Goal: Task Accomplishment & Management: Complete application form

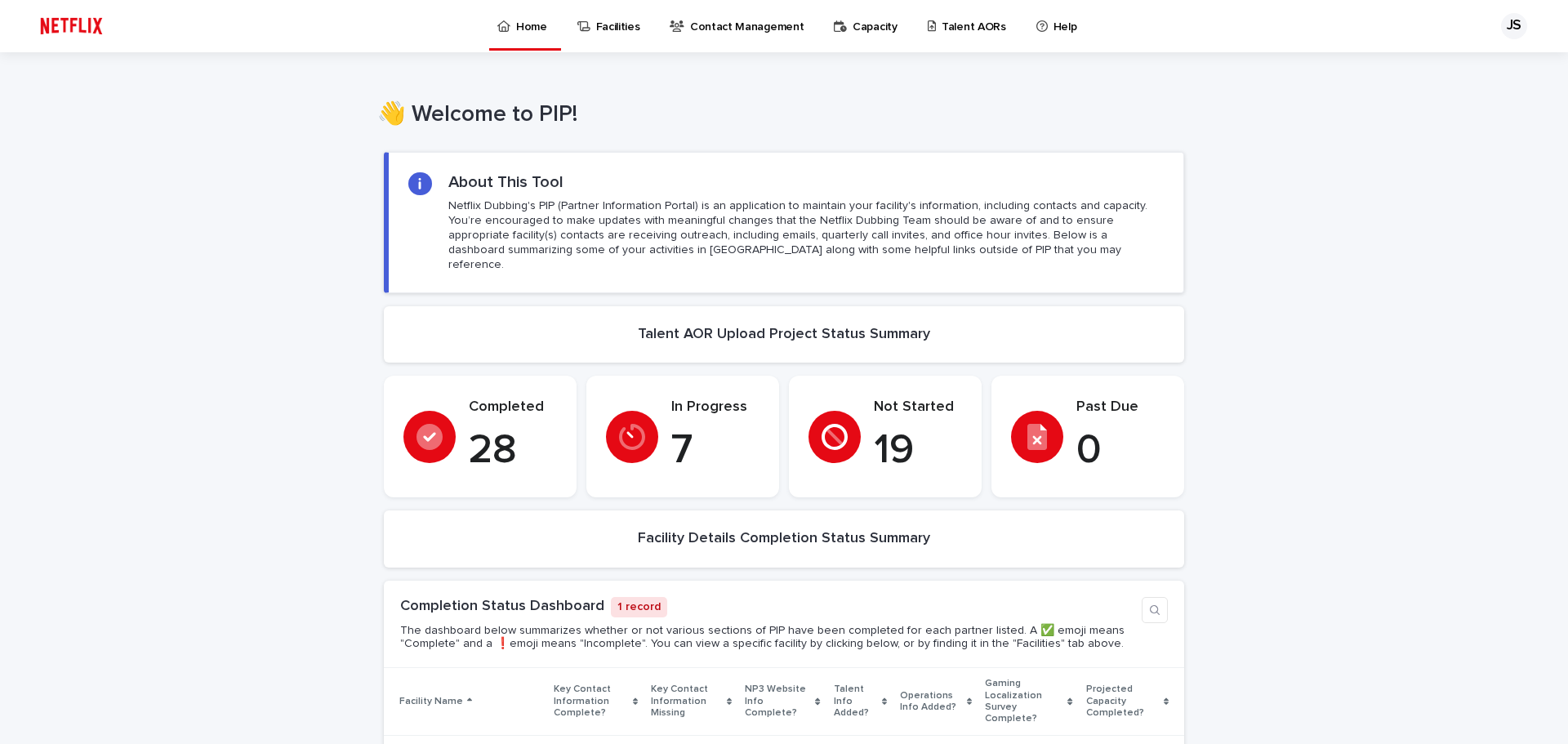
click at [942, 19] on p "Talent AORs" at bounding box center [974, 17] width 65 height 34
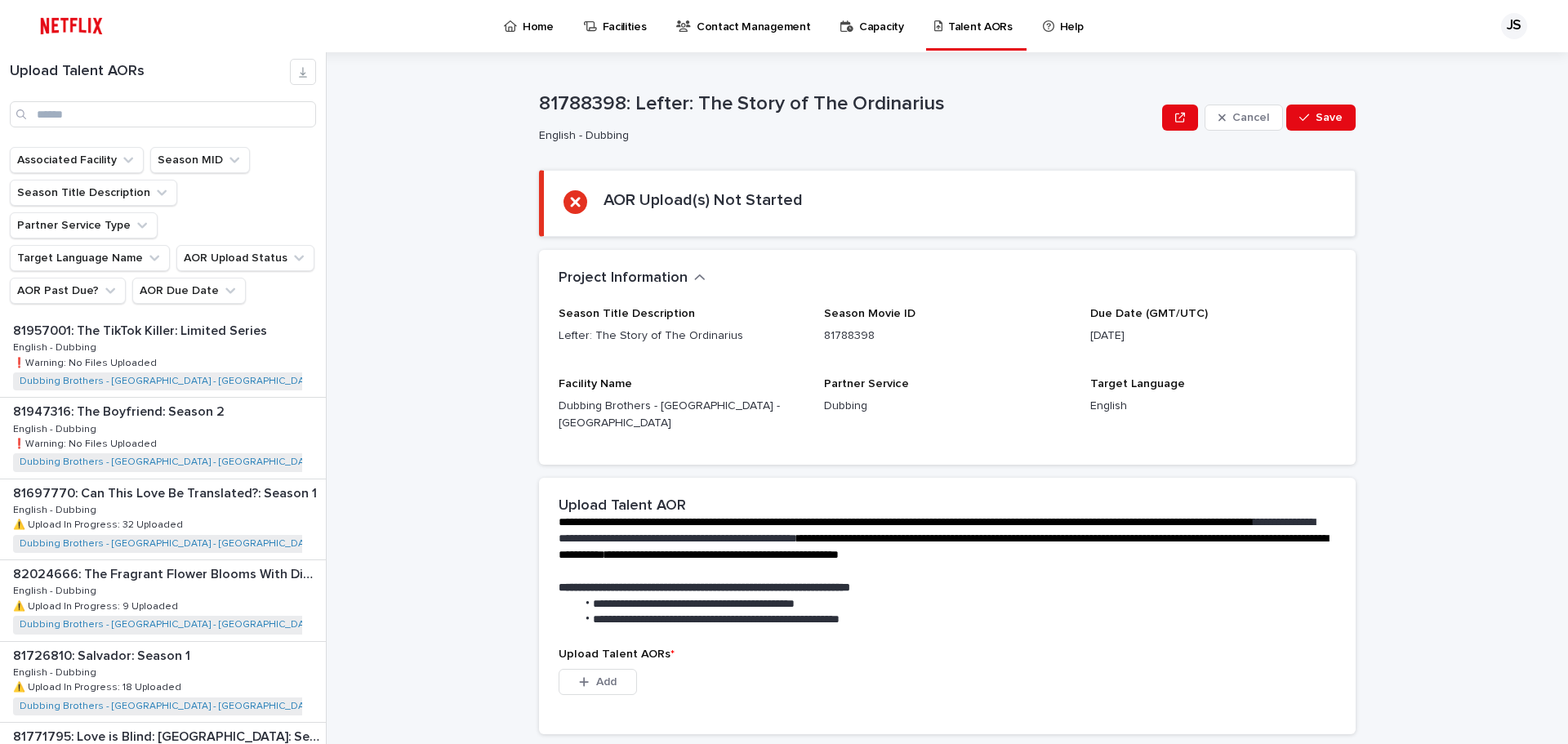
scroll to position [1375, 0]
click at [215, 486] on div "81697770: Can This Love Be Translated?: Season 1 81697770: Can This Love Be Tra…" at bounding box center [163, 524] width 326 height 80
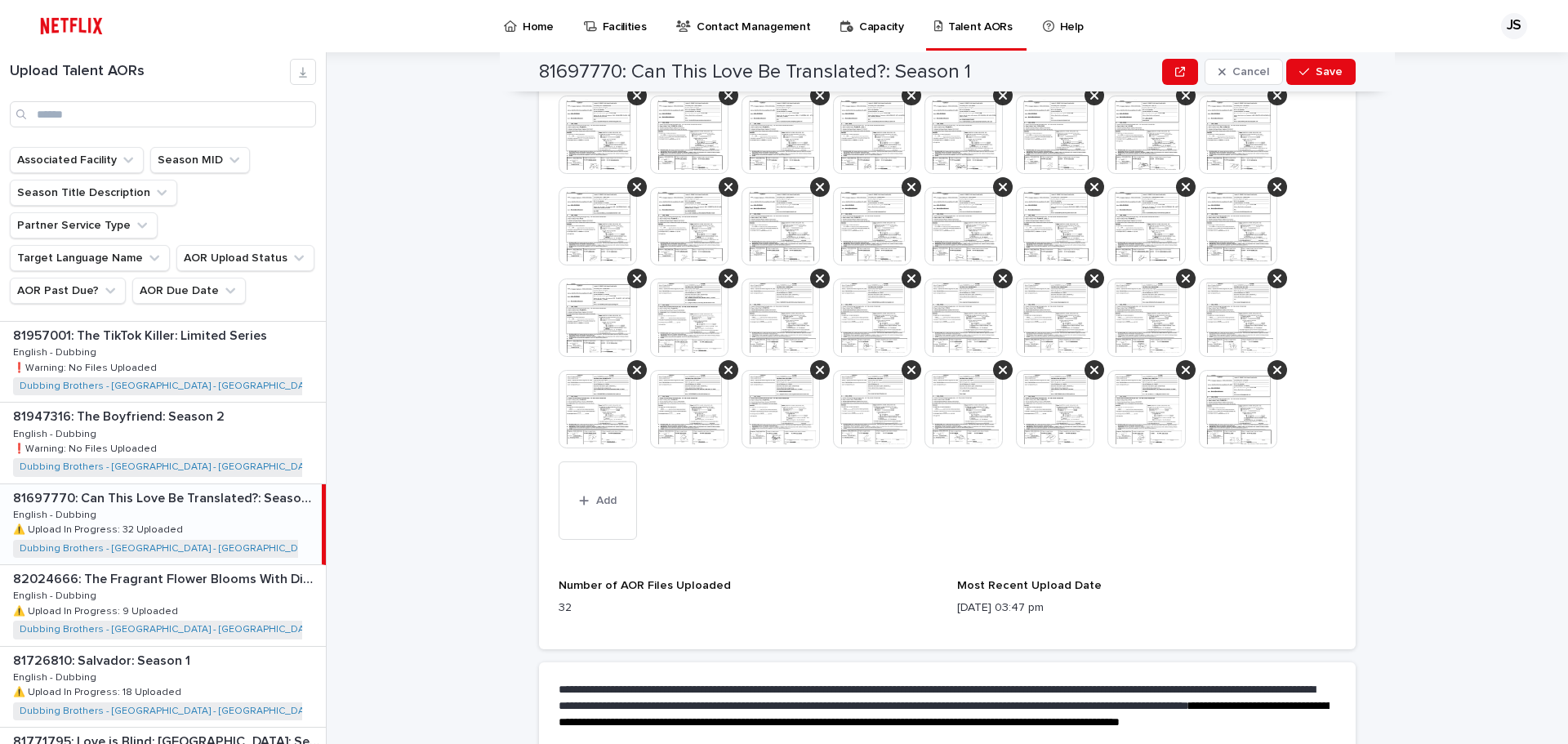
scroll to position [575, 0]
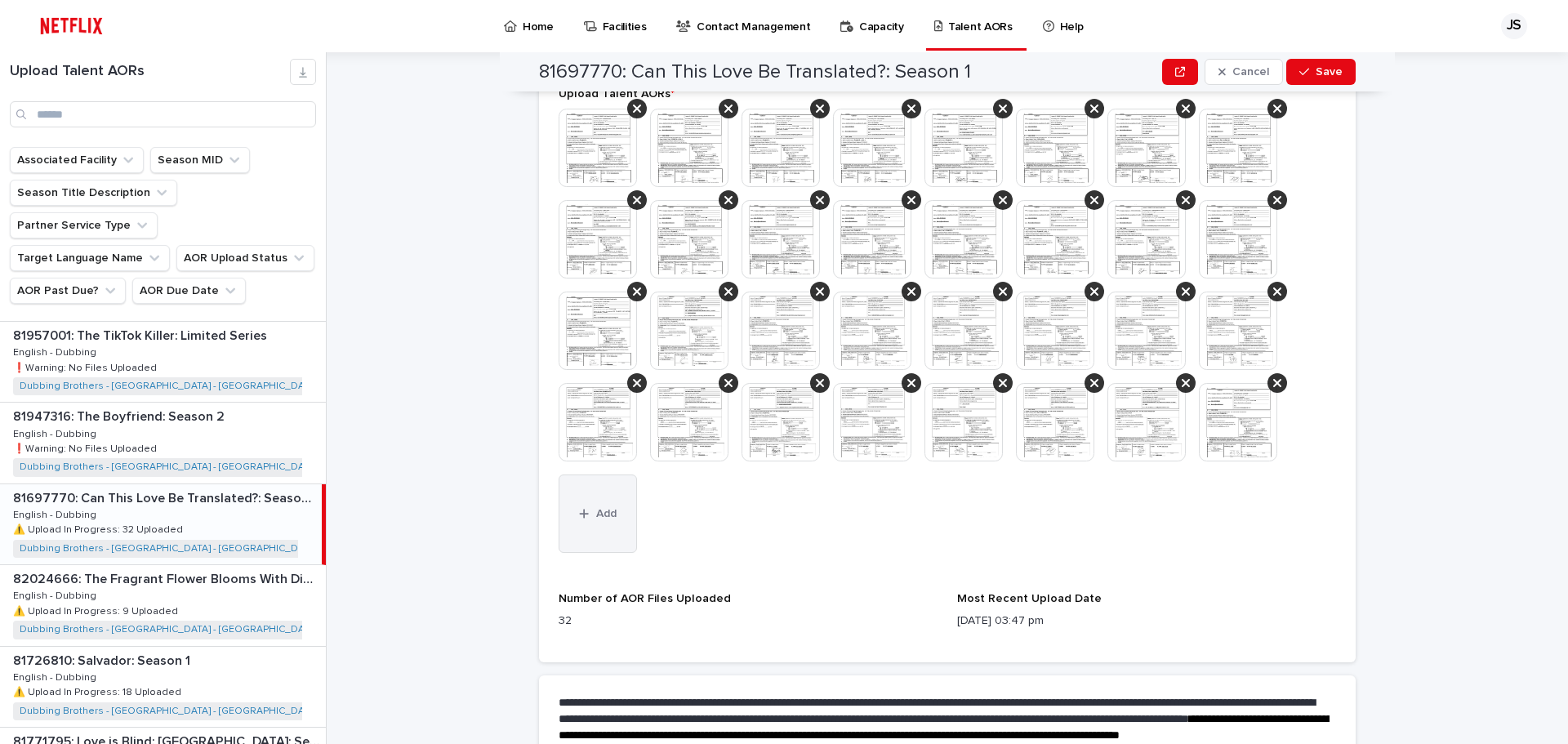
click at [579, 510] on button "Add" at bounding box center [598, 513] width 78 height 78
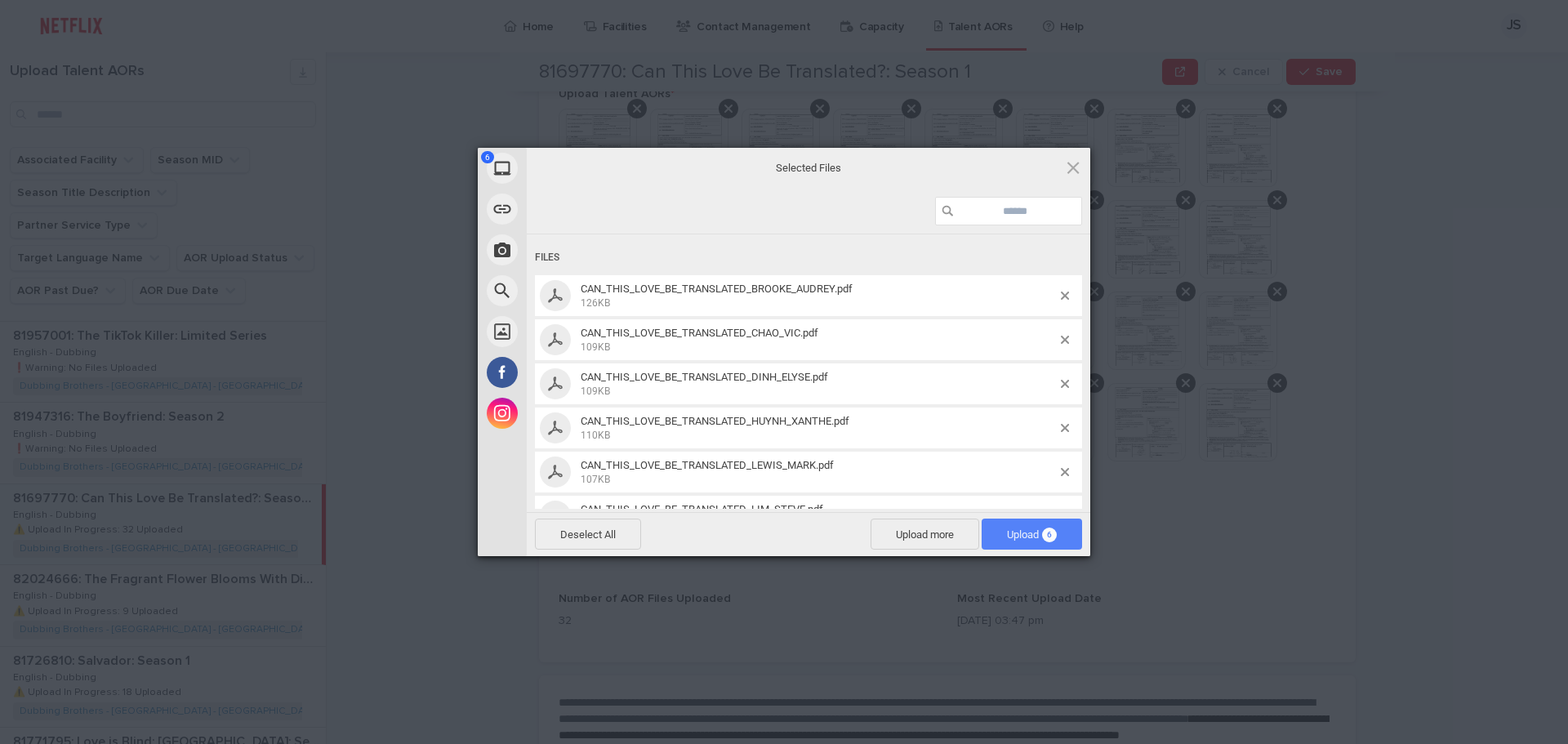
click at [1041, 542] on span "Upload 6" at bounding box center [1032, 534] width 101 height 31
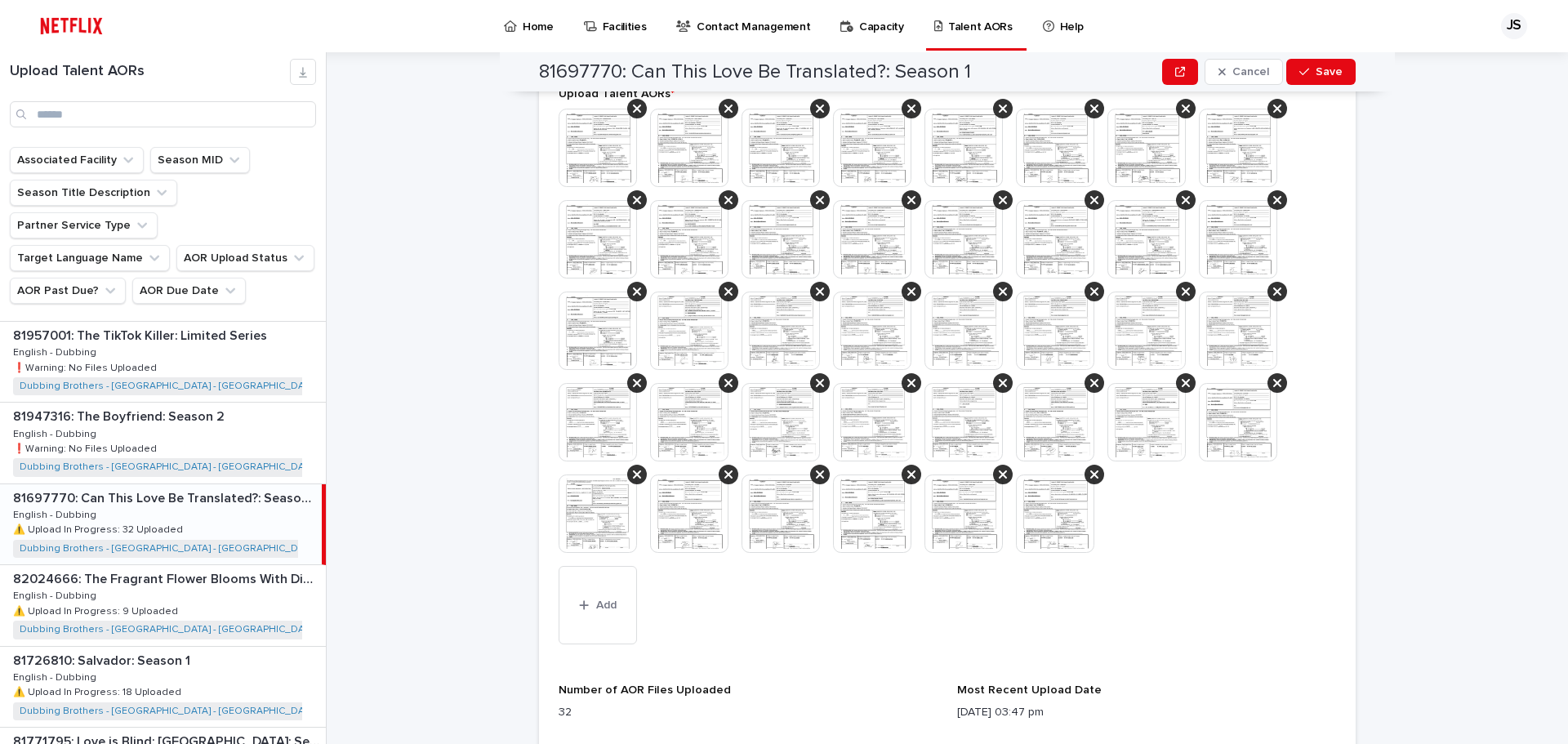
scroll to position [621, 0]
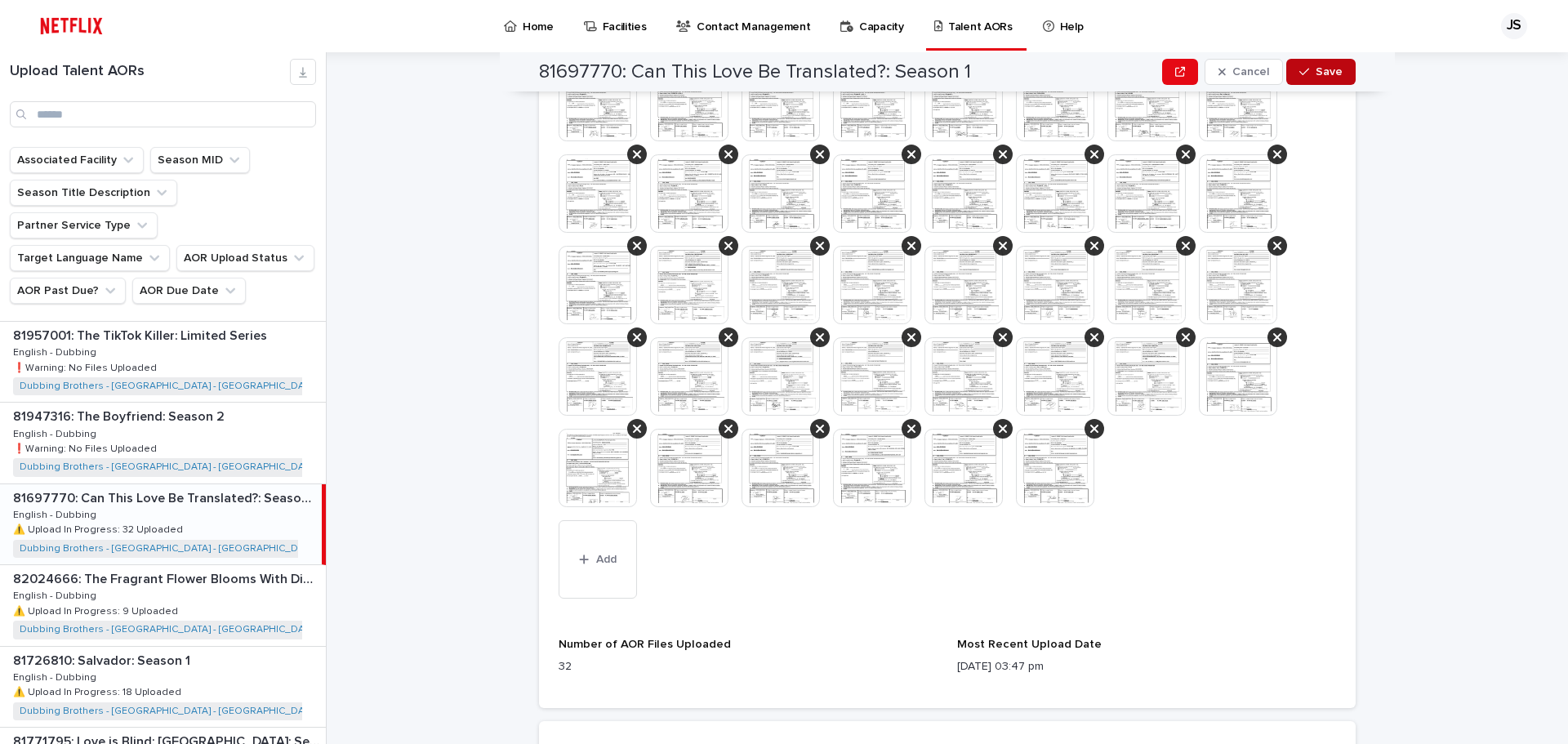
click at [1326, 80] on button "Save" at bounding box center [1321, 72] width 70 height 26
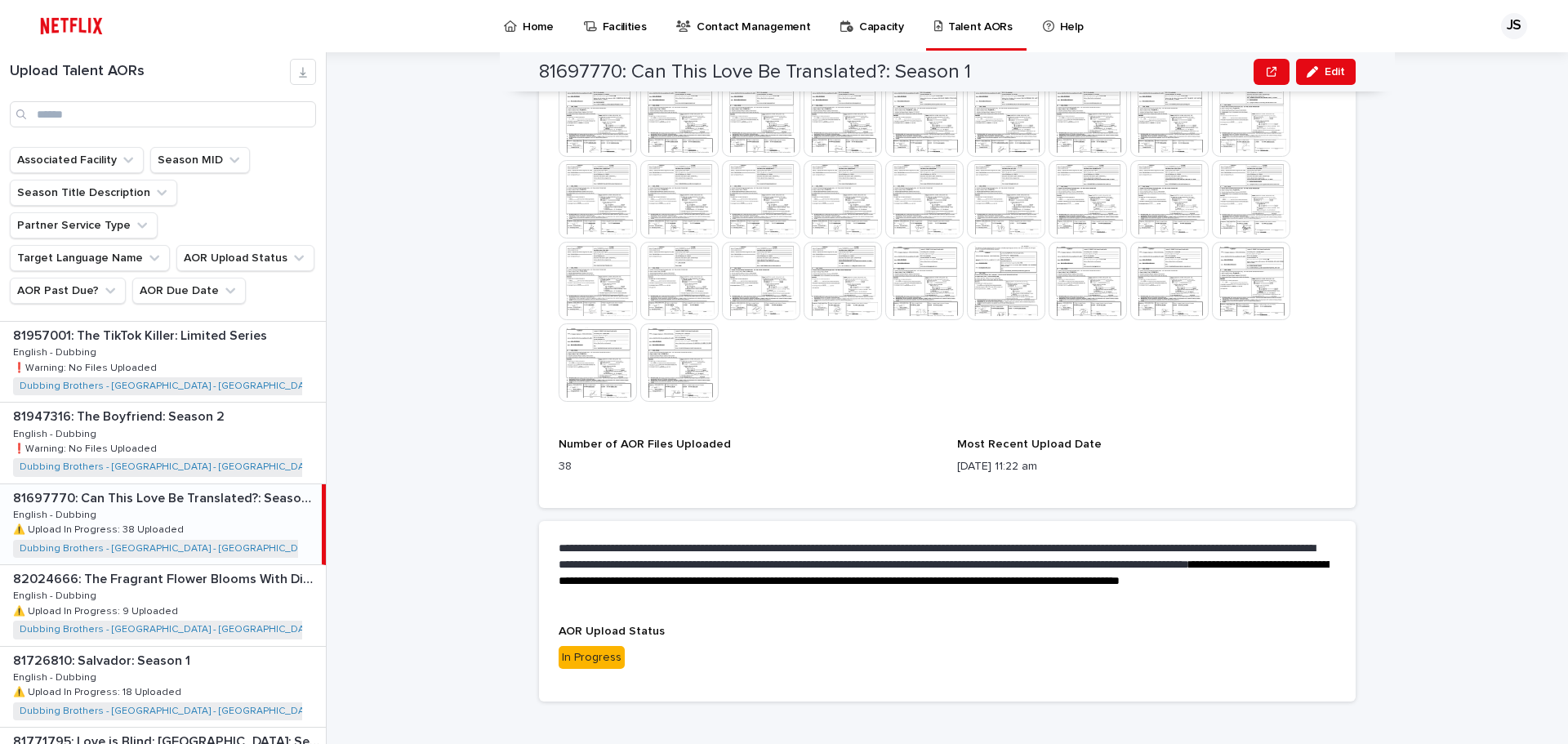
scroll to position [278, 0]
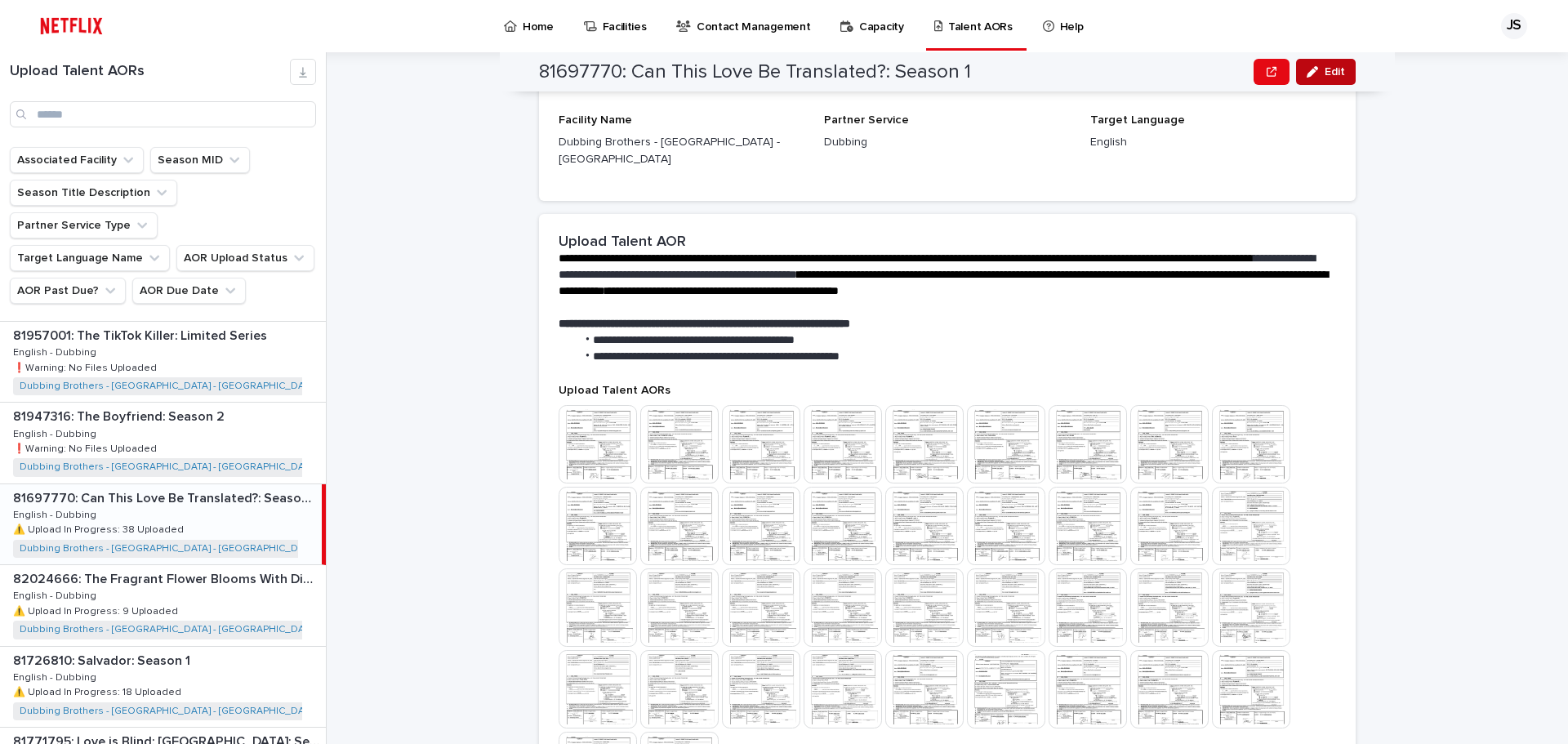
click at [1333, 74] on span "Edit" at bounding box center [1335, 72] width 20 height 11
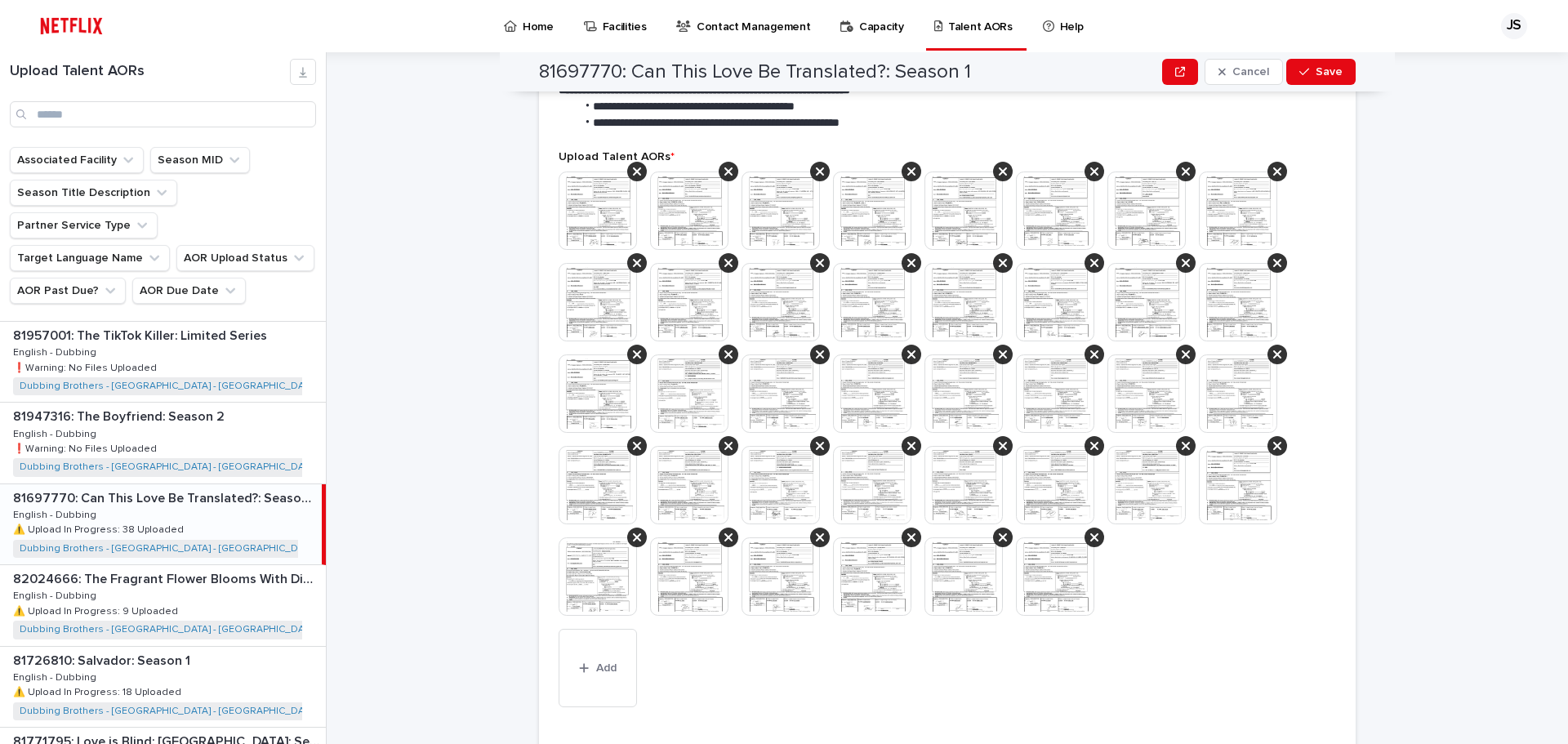
scroll to position [484, 0]
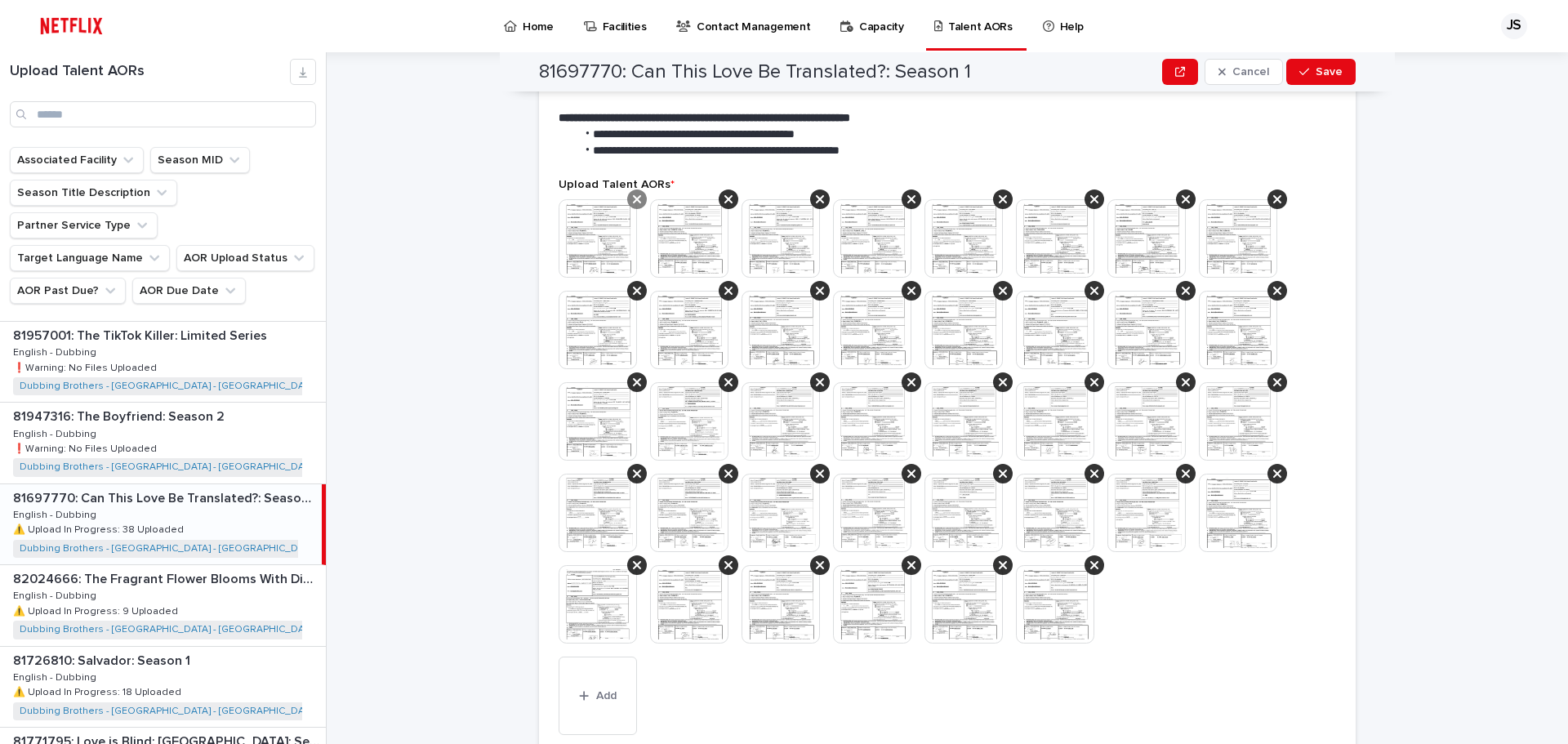
click at [635, 189] on div at bounding box center [637, 198] width 20 height 20
click at [633, 192] on icon at bounding box center [637, 198] width 9 height 13
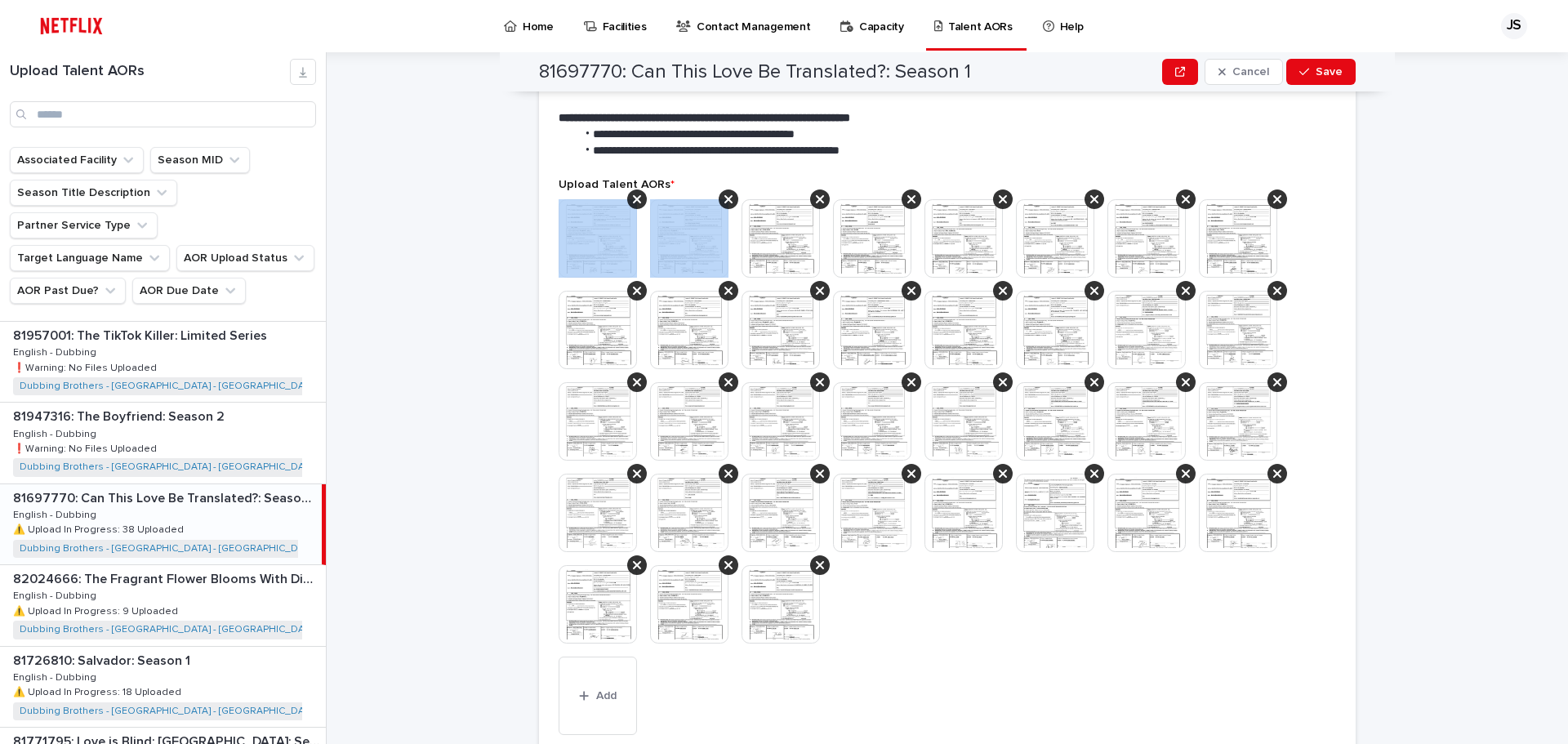
click at [633, 192] on icon at bounding box center [637, 198] width 9 height 13
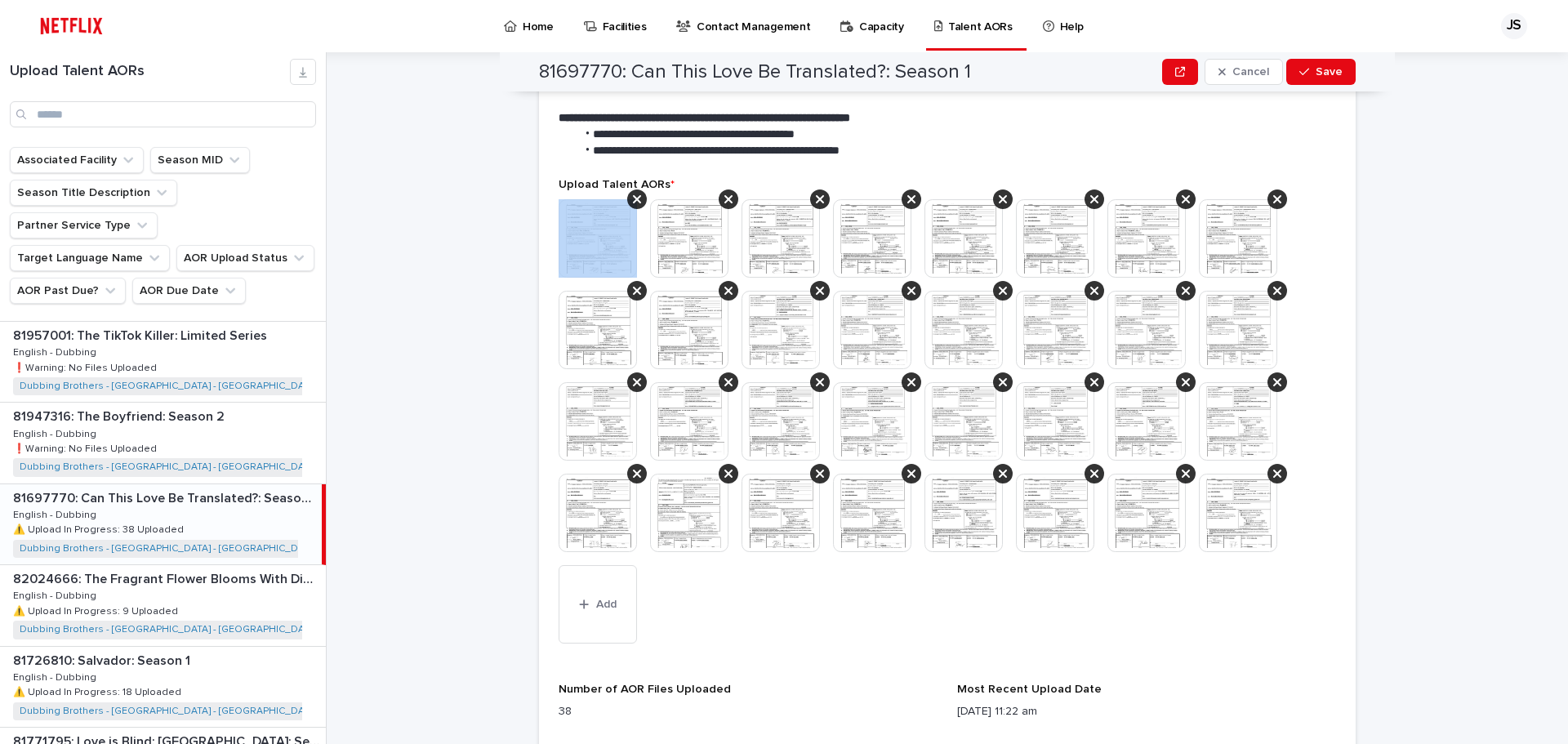
scroll to position [438, 0]
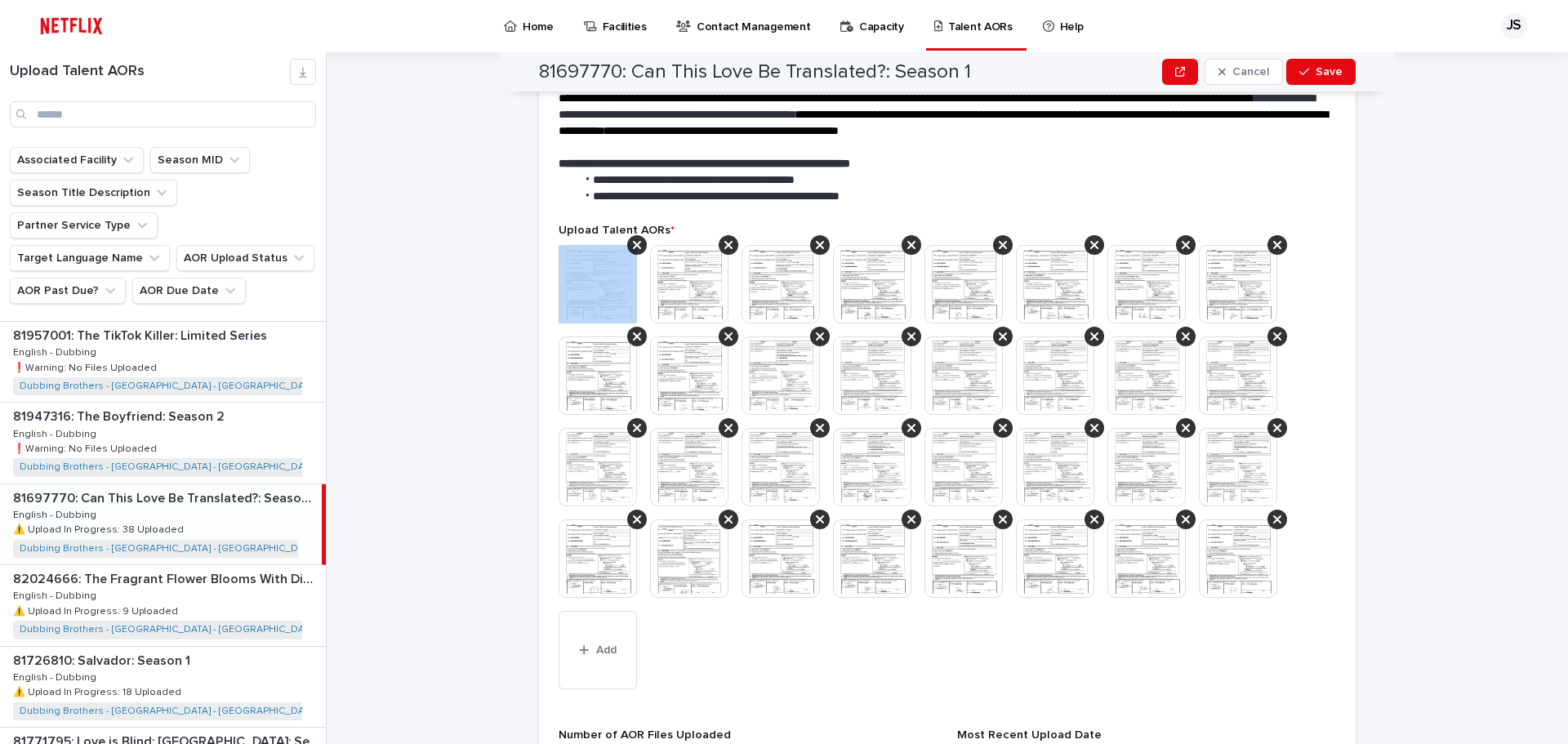
click at [632, 190] on span "**********" at bounding box center [716, 195] width 247 height 11
click at [634, 238] on icon at bounding box center [637, 244] width 9 height 13
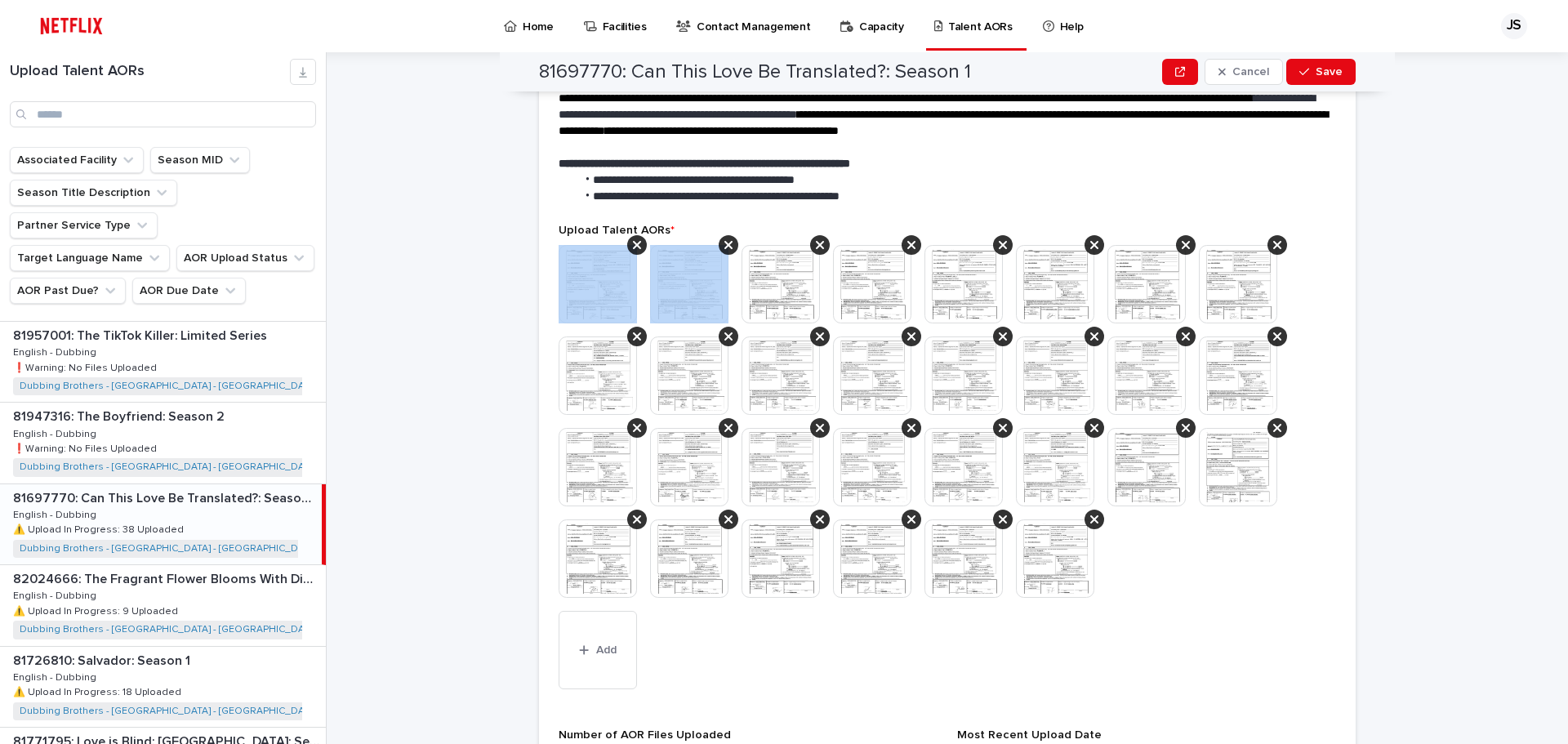
click at [634, 238] on icon at bounding box center [637, 244] width 9 height 13
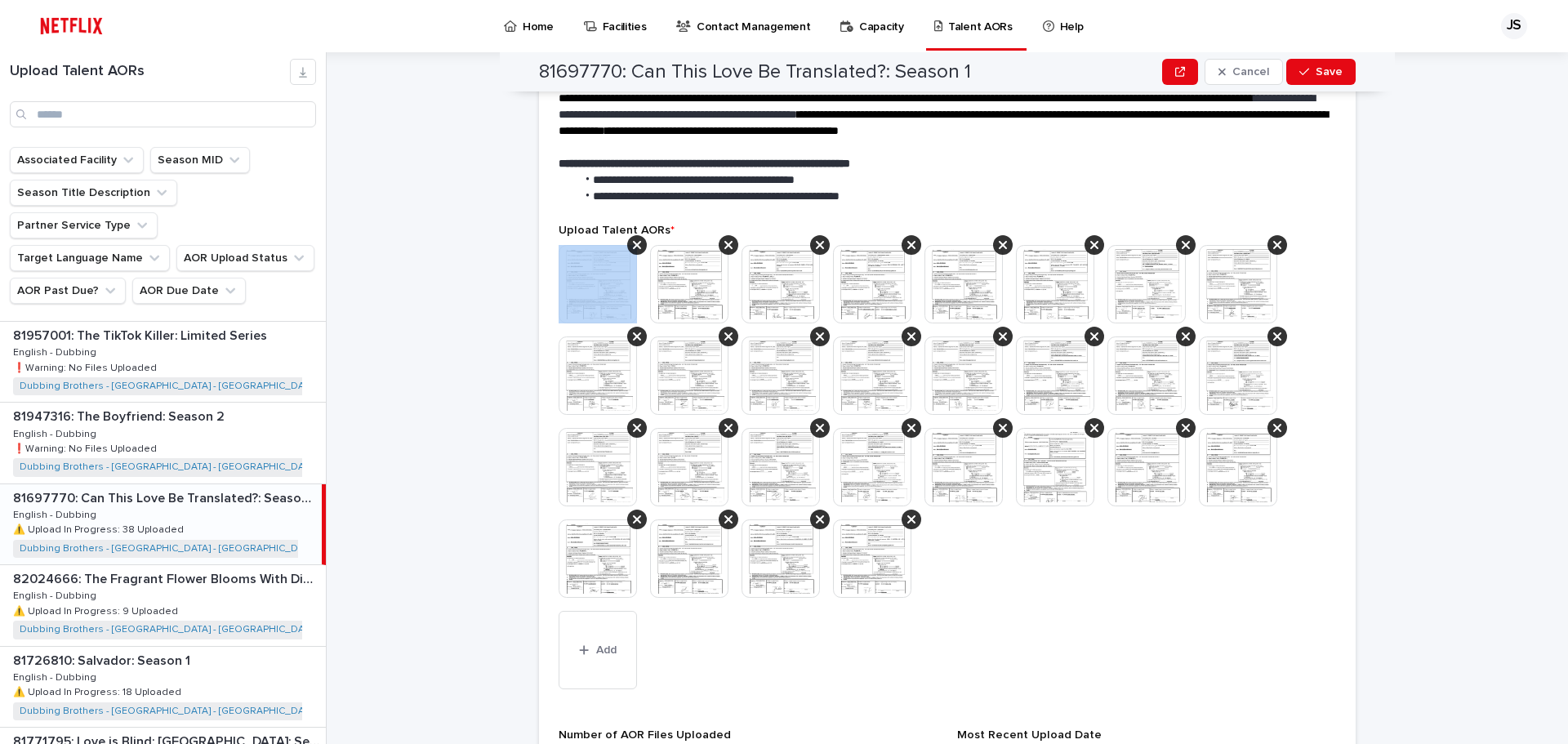
click at [634, 238] on icon at bounding box center [637, 244] width 9 height 13
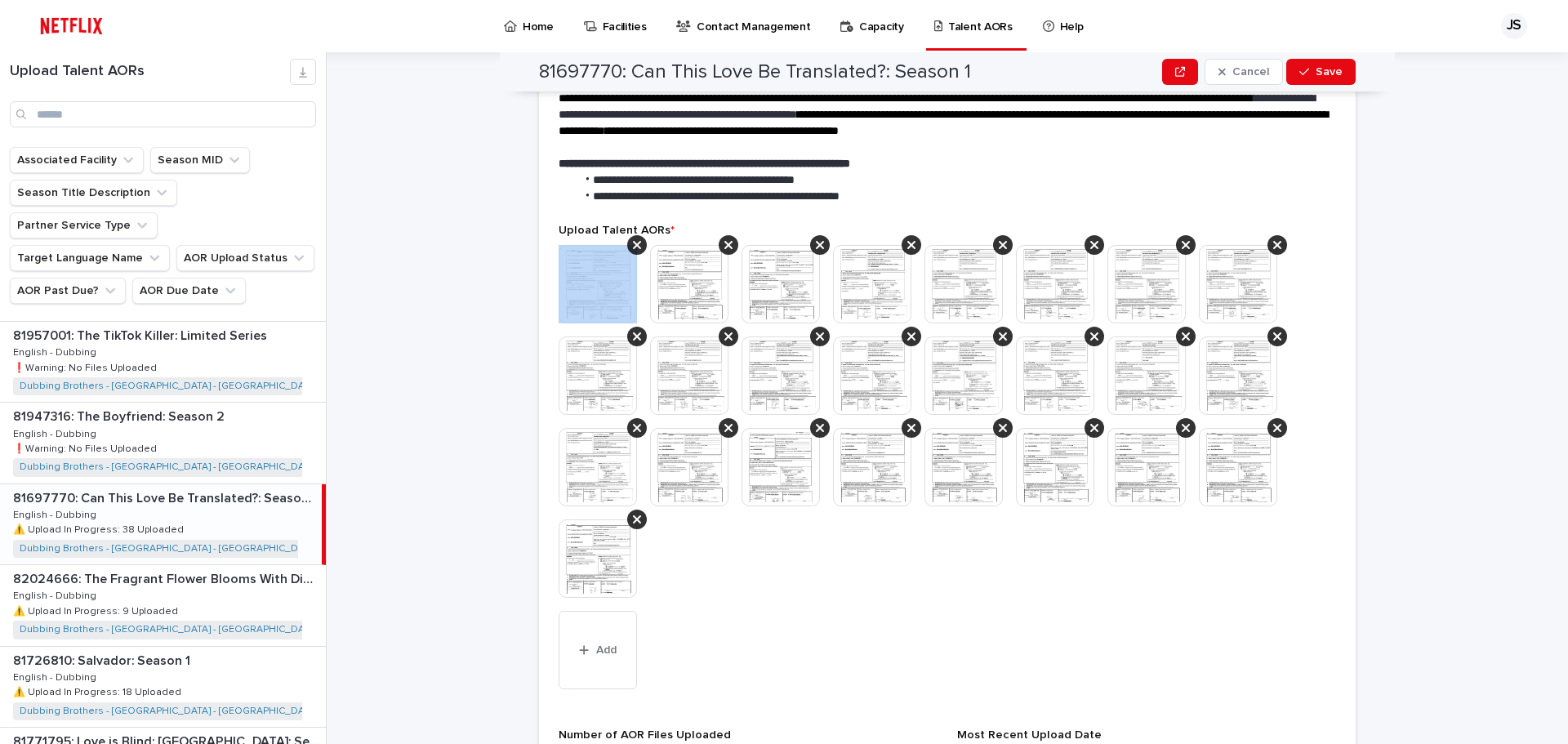
click at [634, 238] on icon at bounding box center [637, 244] width 9 height 13
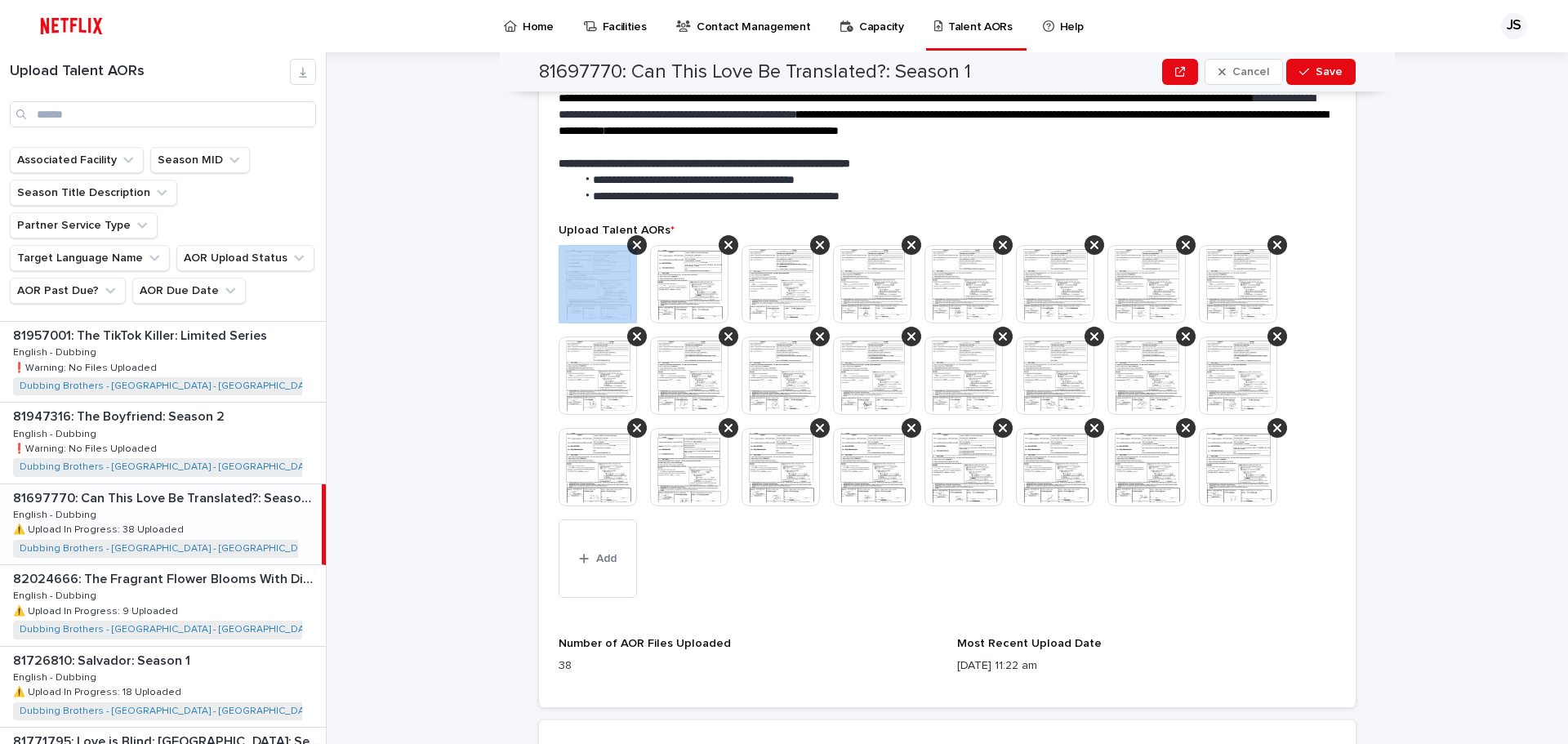
scroll to position [392, 0]
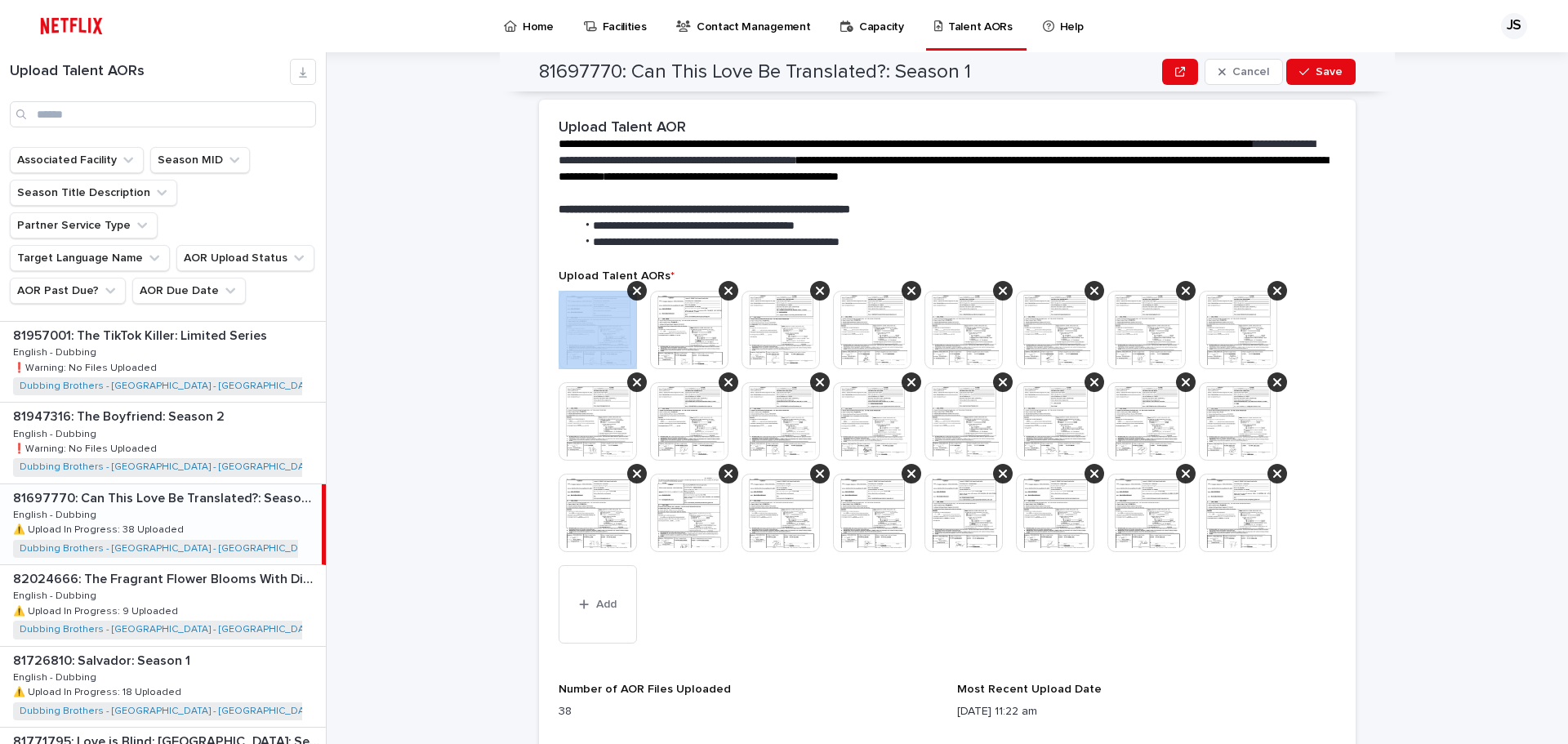
click at [634, 236] on span "**********" at bounding box center [716, 241] width 247 height 11
click at [726, 284] on icon at bounding box center [729, 290] width 9 height 13
click at [635, 464] on div at bounding box center [637, 473] width 20 height 20
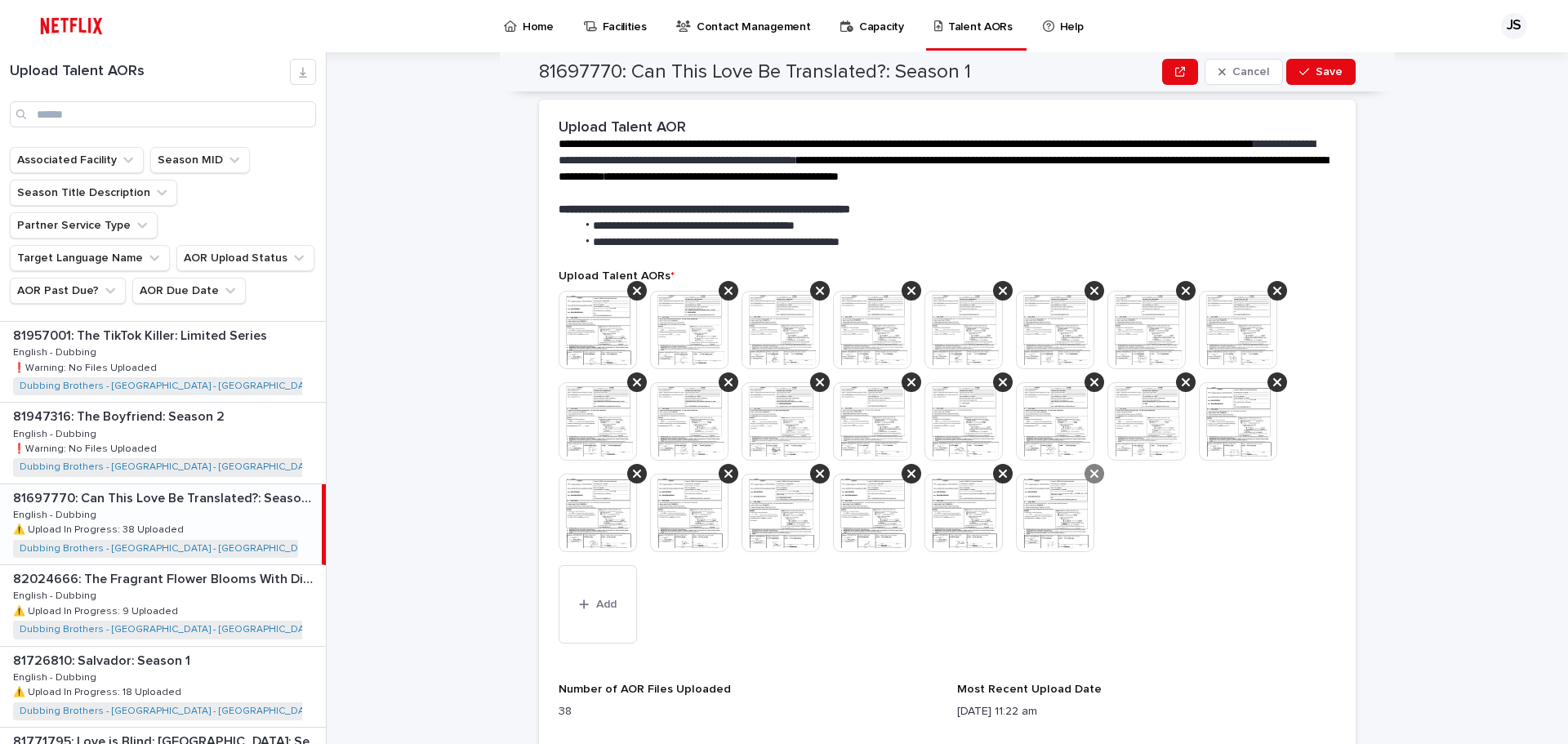
click at [1090, 467] on icon at bounding box center [1094, 473] width 9 height 13
click at [999, 467] on icon at bounding box center [1003, 473] width 9 height 13
click at [907, 467] on icon at bounding box center [911, 473] width 9 height 13
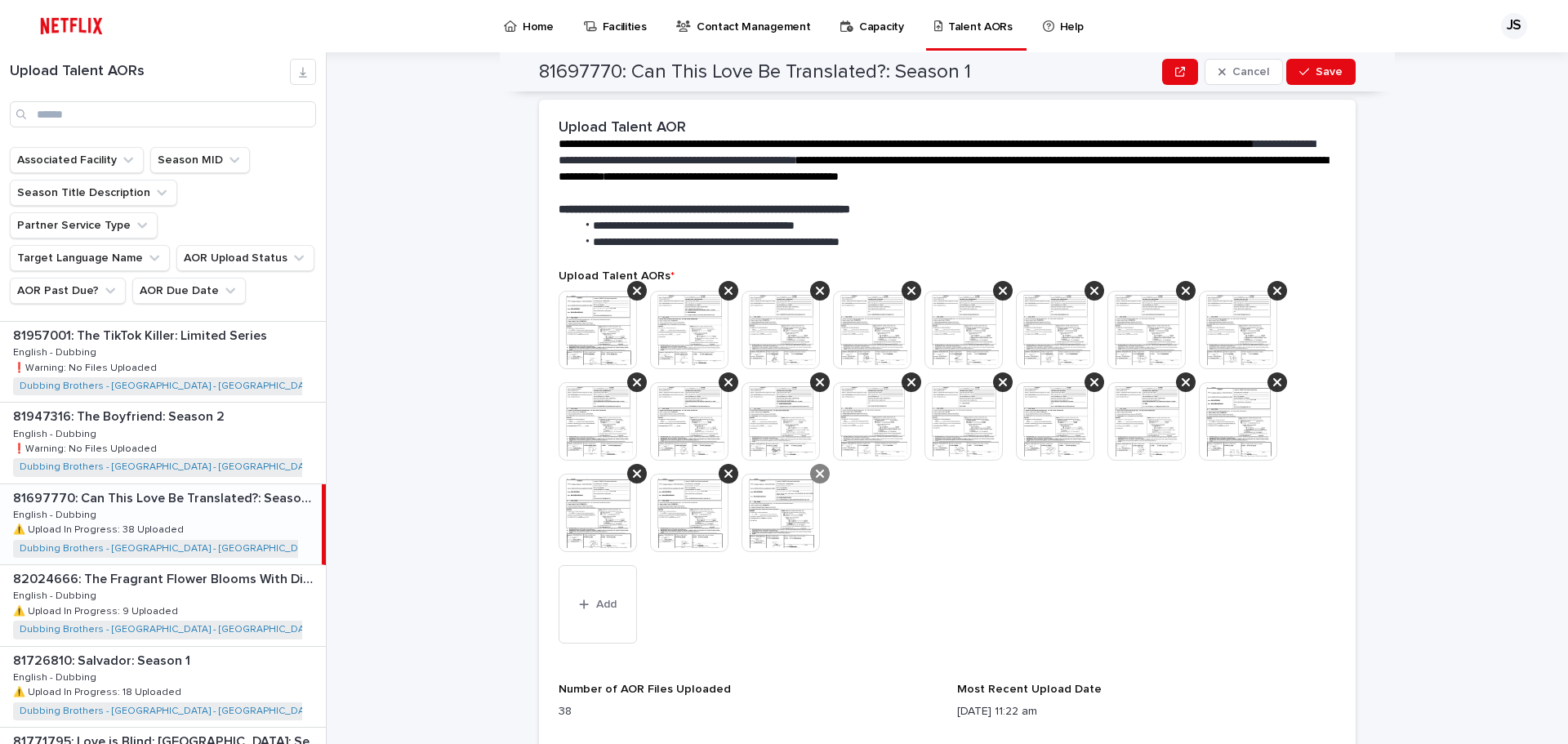
click at [816, 467] on icon at bounding box center [820, 473] width 9 height 13
click at [719, 464] on div at bounding box center [728, 473] width 20 height 20
click at [634, 467] on icon at bounding box center [637, 473] width 9 height 13
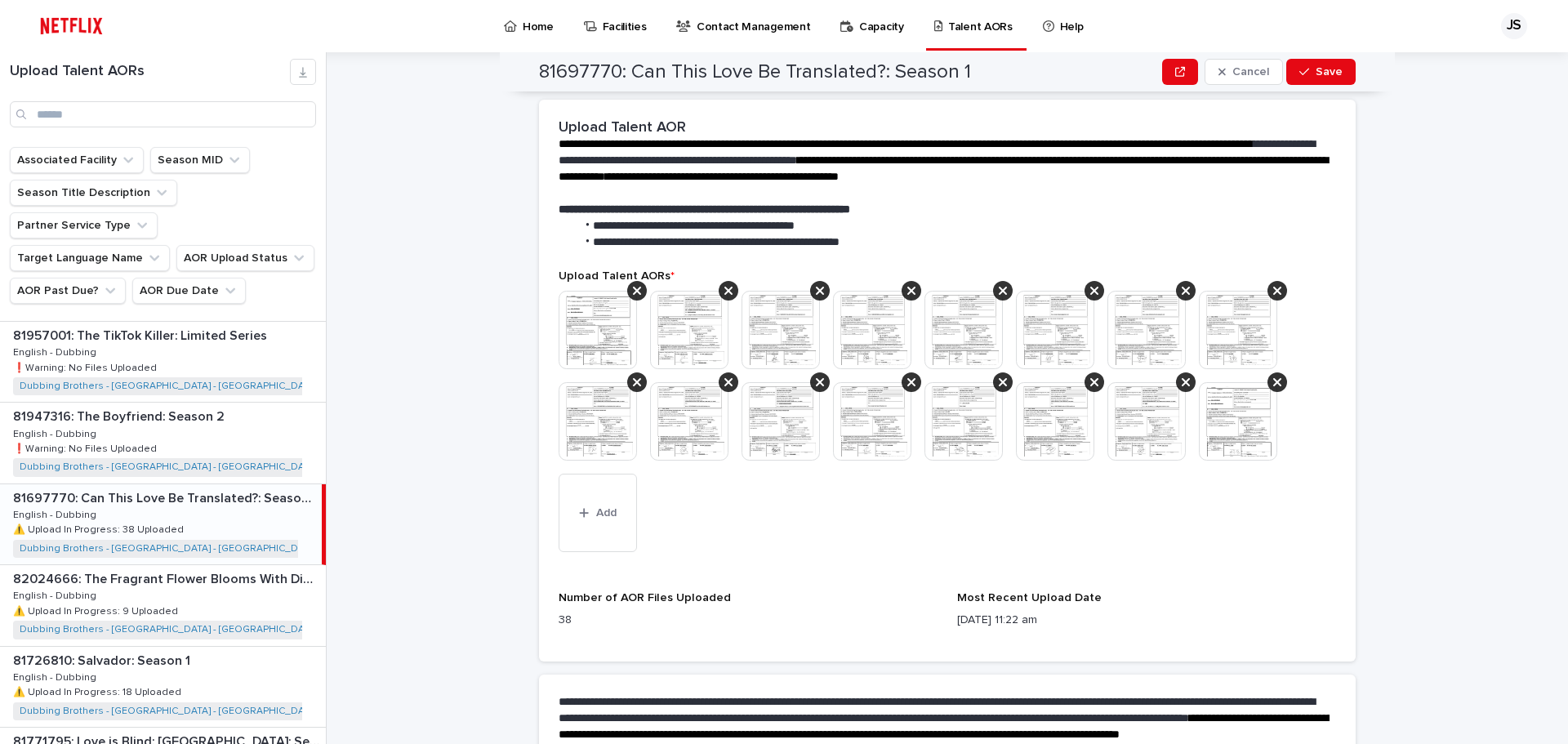
scroll to position [347, 0]
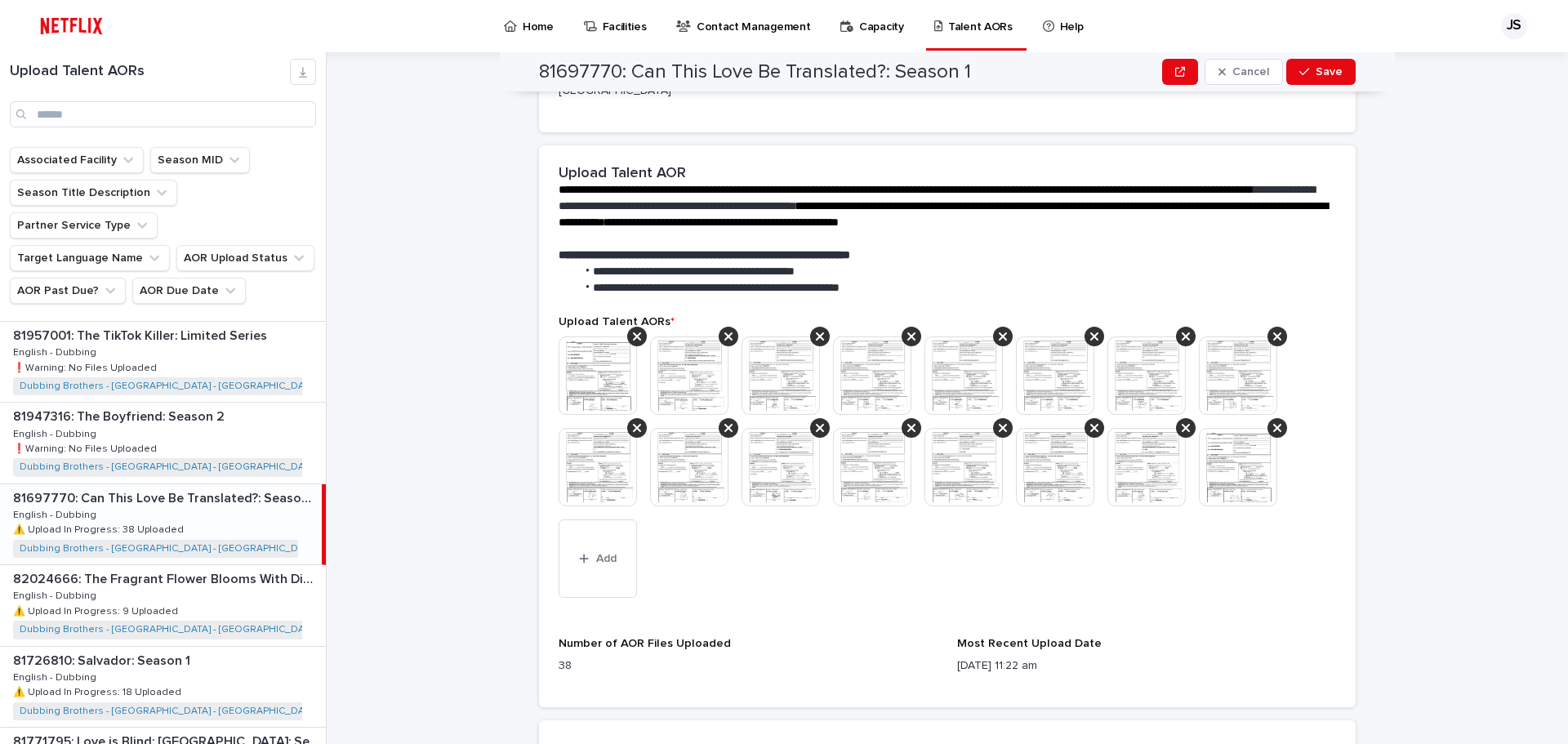
click at [618, 428] on img at bounding box center [598, 467] width 78 height 78
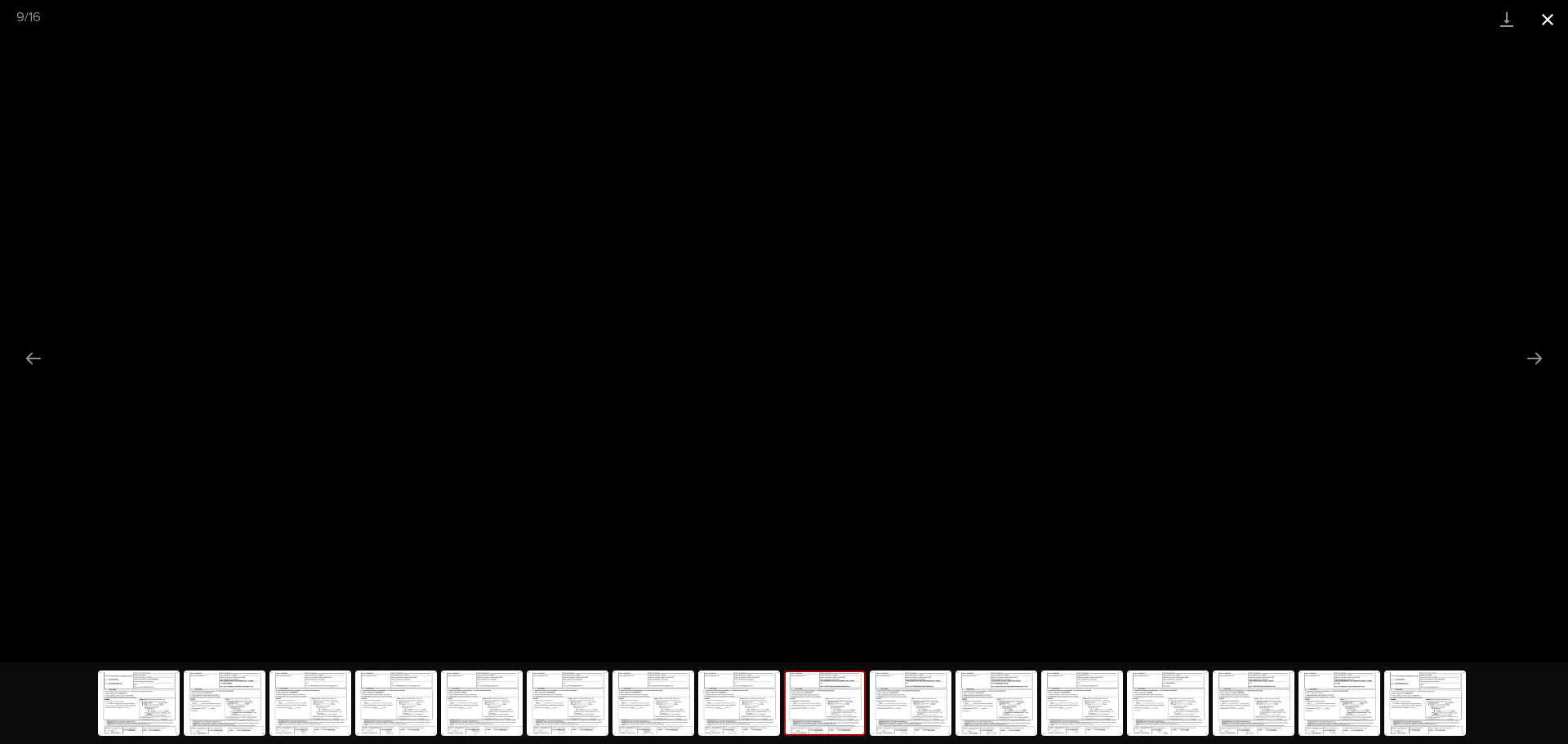
click at [1560, 14] on button "Close gallery" at bounding box center [1548, 19] width 41 height 38
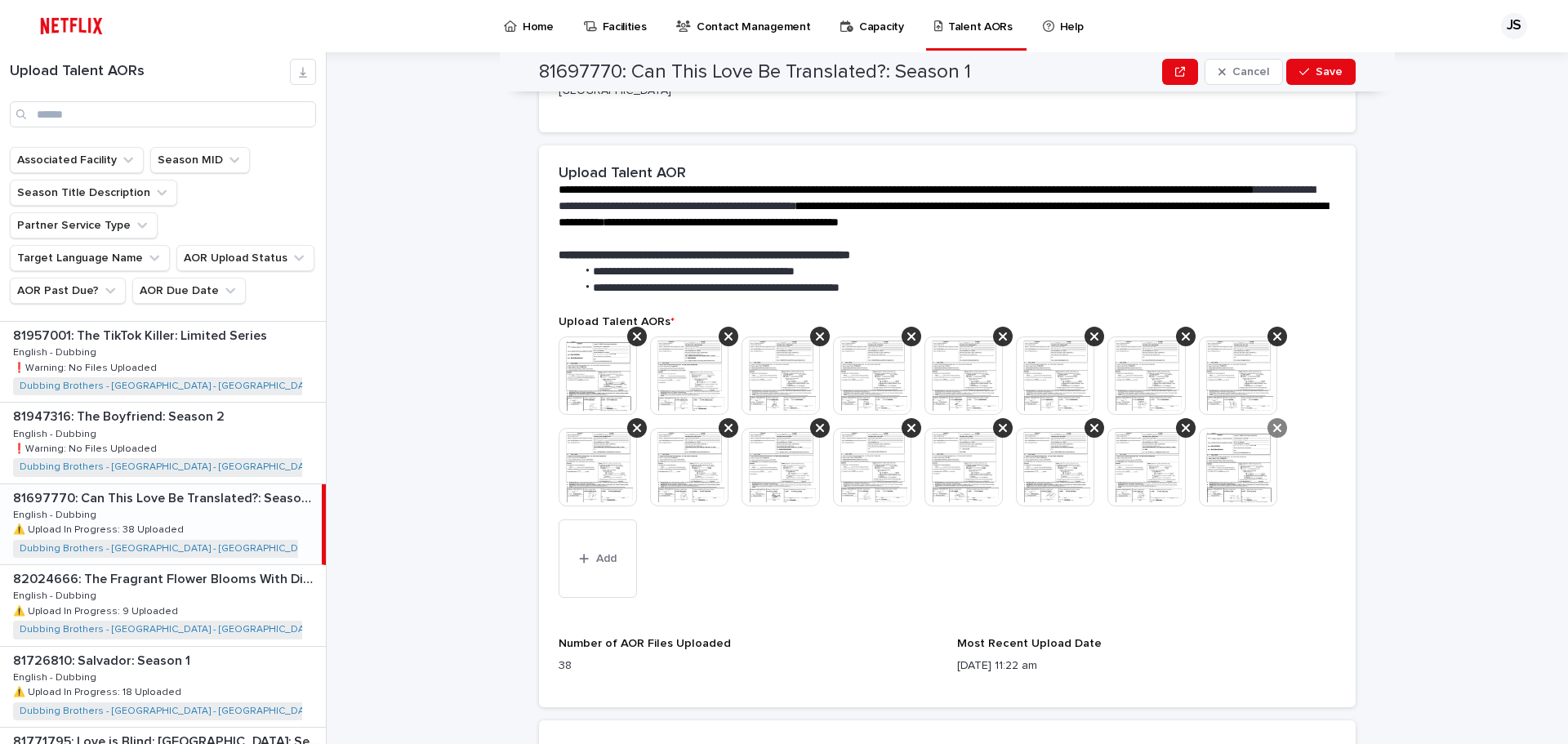
click at [1274, 421] on icon at bounding box center [1278, 427] width 9 height 13
click at [1182, 421] on icon at bounding box center [1186, 427] width 9 height 13
click at [1090, 421] on icon at bounding box center [1094, 427] width 9 height 13
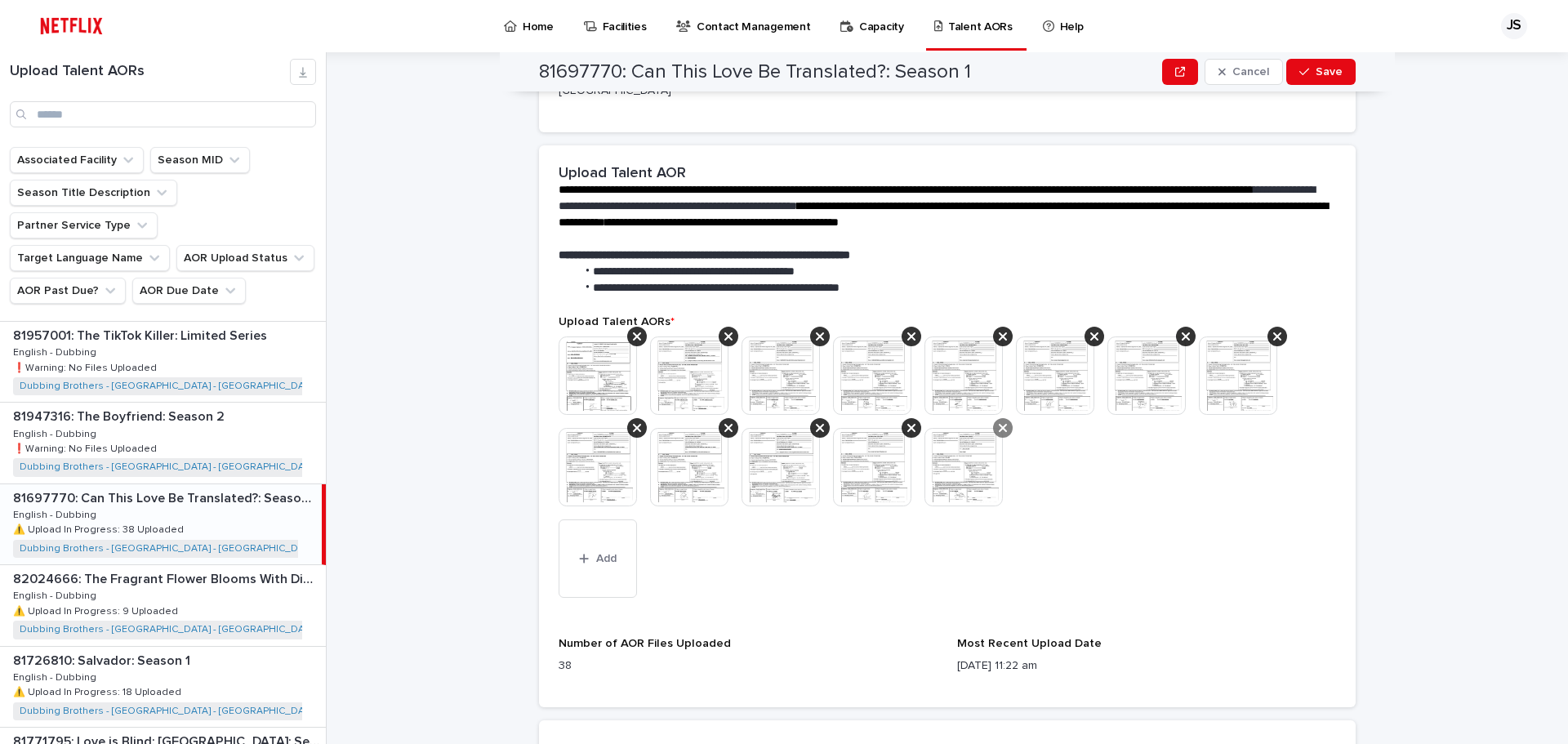
click at [999, 421] on icon at bounding box center [1003, 427] width 9 height 13
click at [907, 421] on icon at bounding box center [911, 427] width 9 height 13
click at [819, 418] on div at bounding box center [819, 427] width 20 height 20
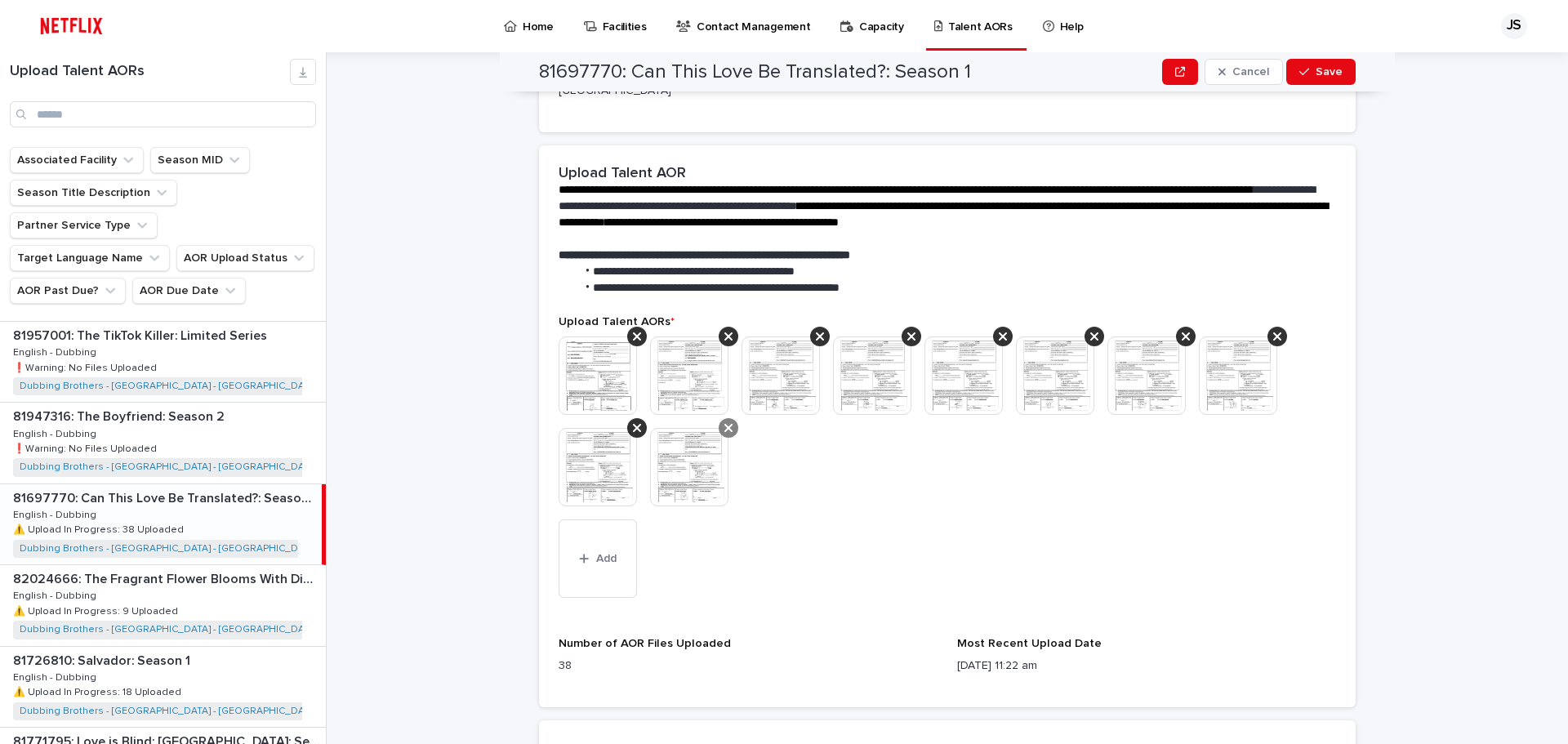
click at [725, 421] on icon at bounding box center [729, 427] width 9 height 13
click at [633, 424] on icon at bounding box center [637, 428] width 9 height 9
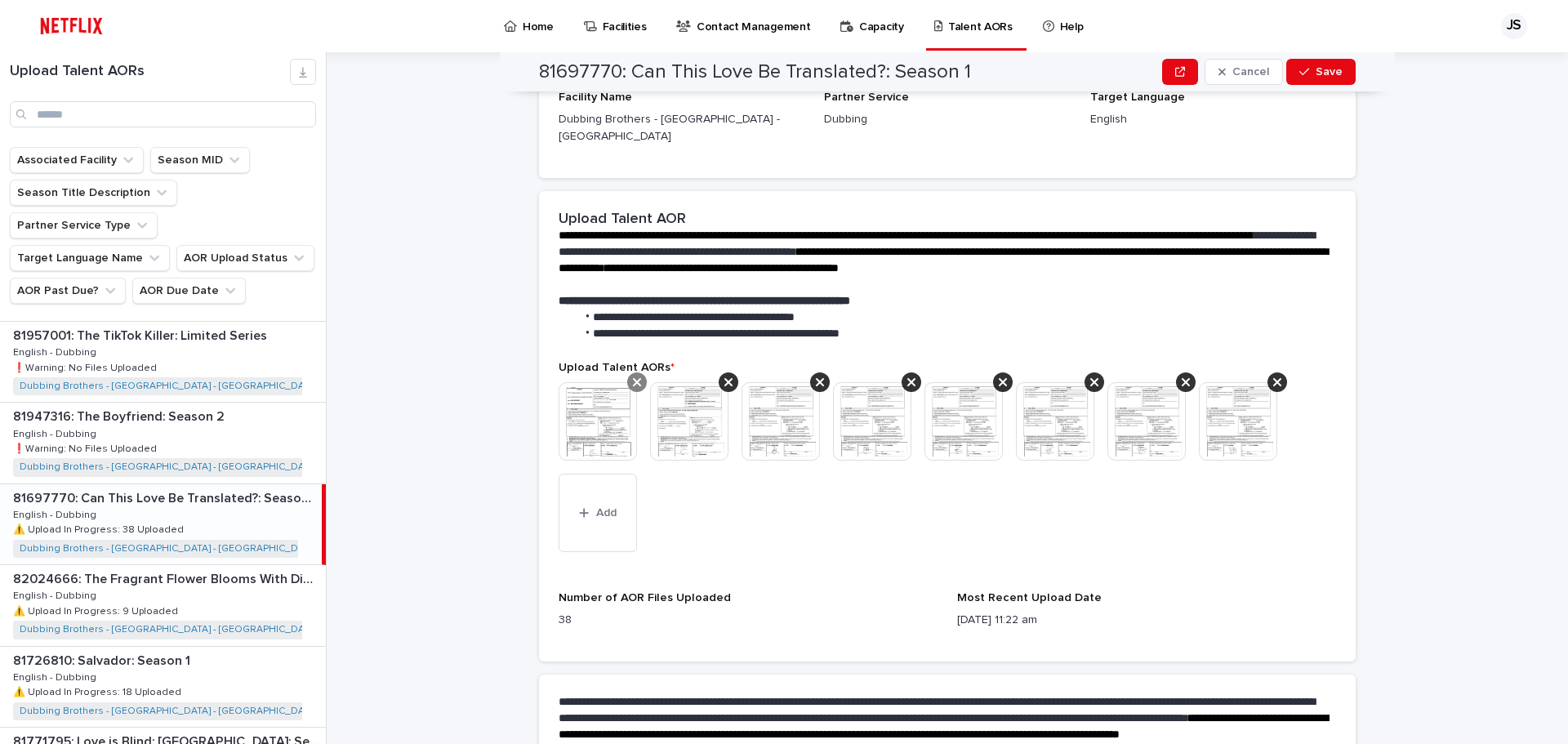
click at [635, 372] on div at bounding box center [637, 381] width 20 height 20
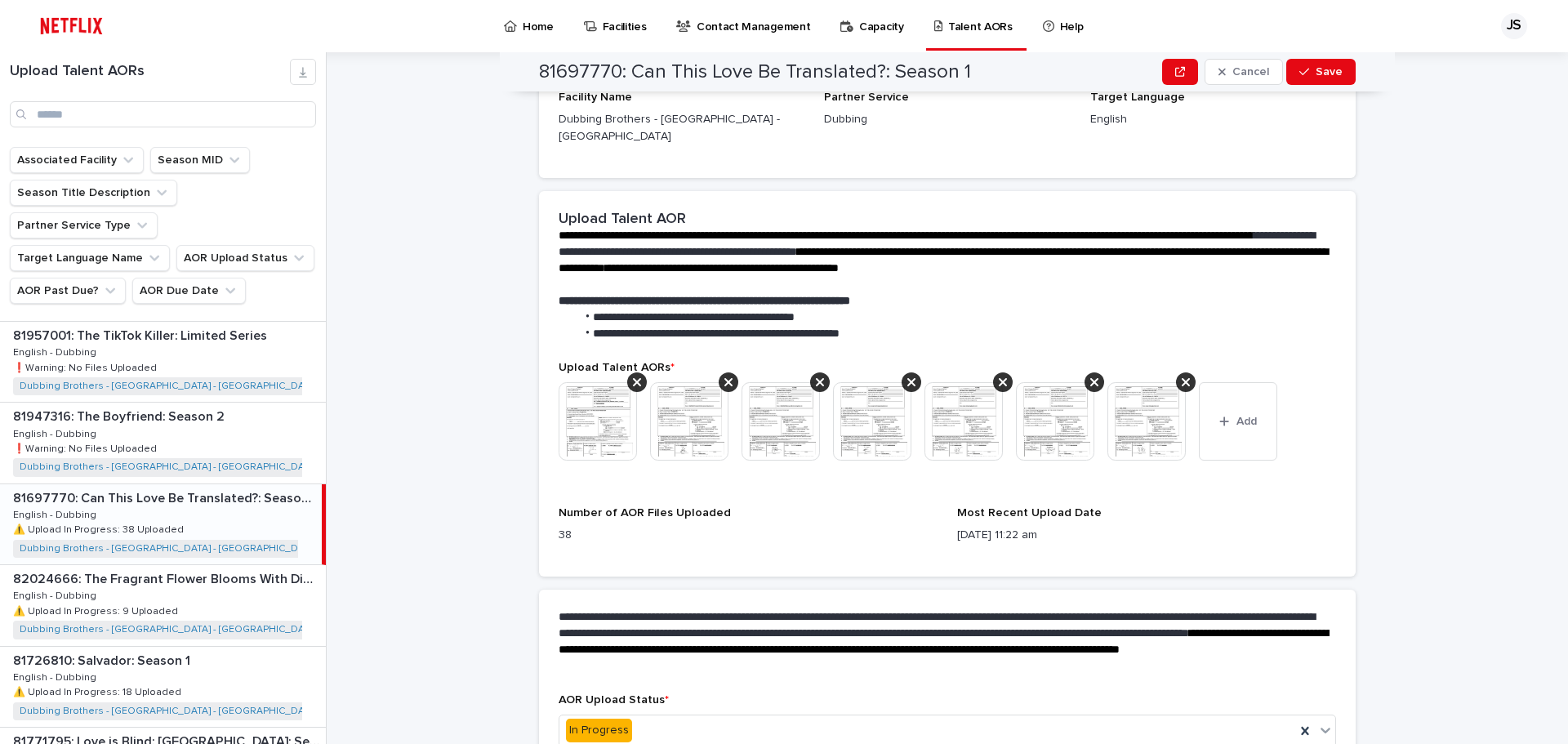
scroll to position [259, 0]
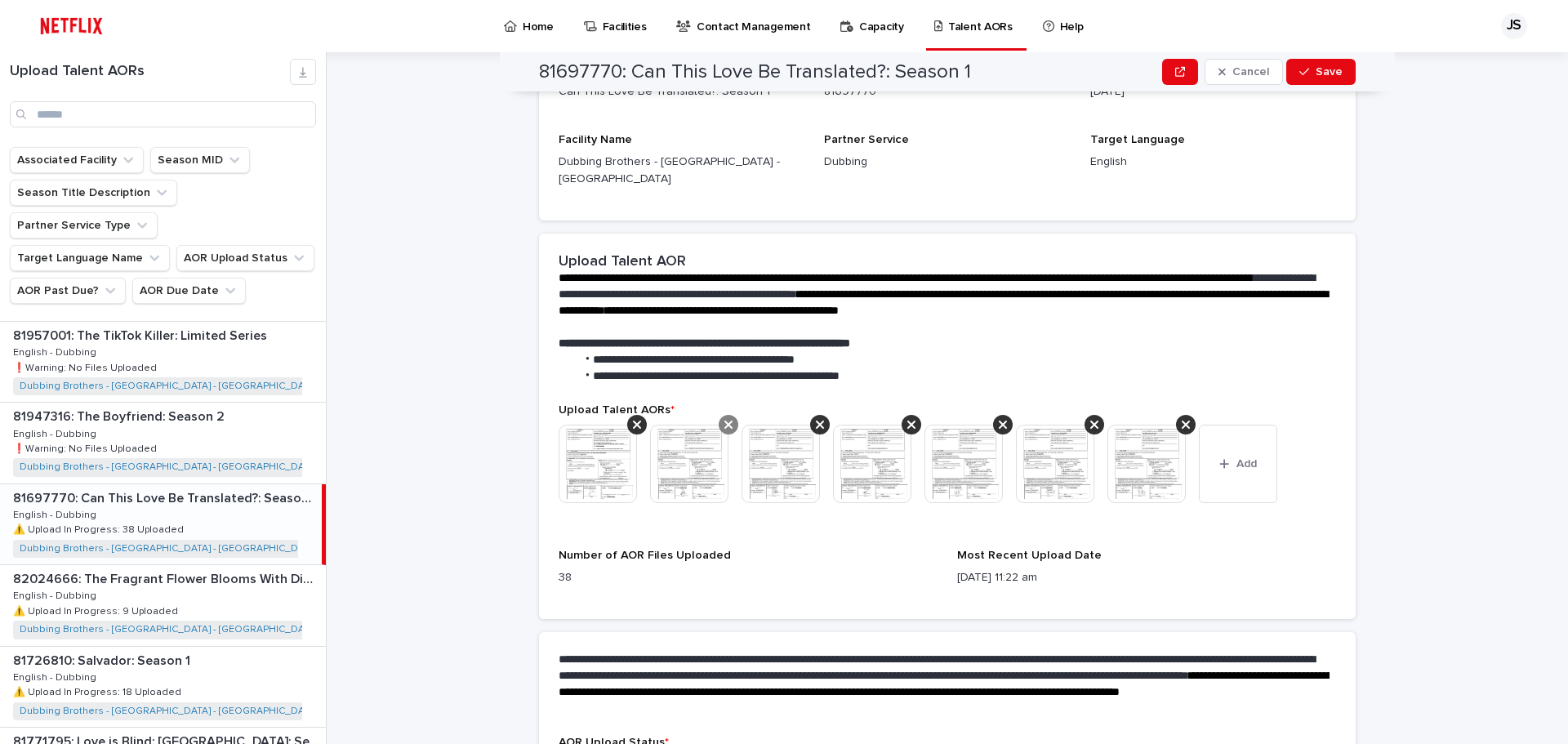
click at [729, 415] on div at bounding box center [728, 424] width 20 height 20
click at [1085, 415] on div at bounding box center [1094, 424] width 20 height 20
click at [1003, 415] on div at bounding box center [1002, 424] width 20 height 20
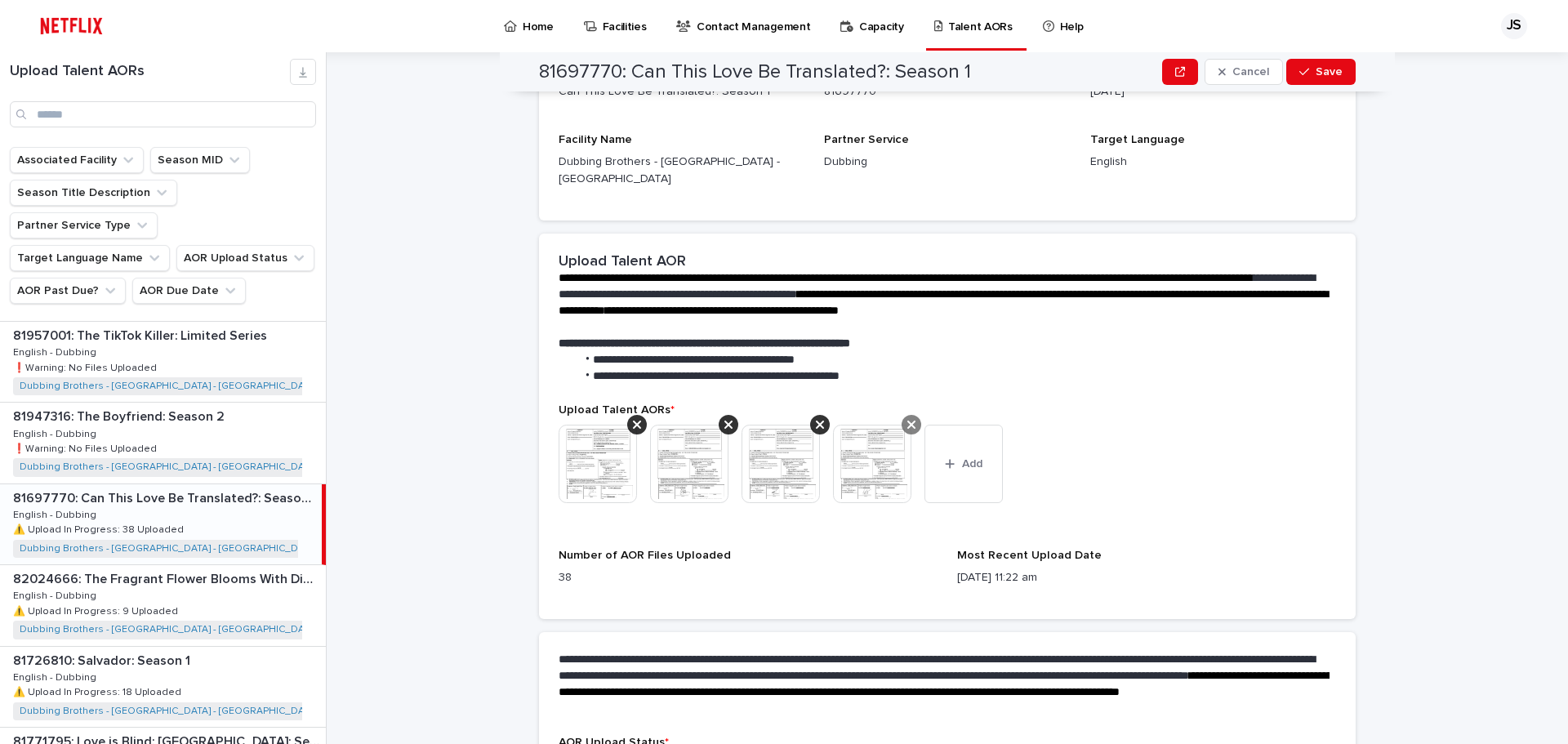
click at [910, 415] on div at bounding box center [911, 424] width 20 height 20
click at [817, 418] on icon at bounding box center [820, 424] width 9 height 13
click at [719, 415] on div at bounding box center [728, 424] width 20 height 20
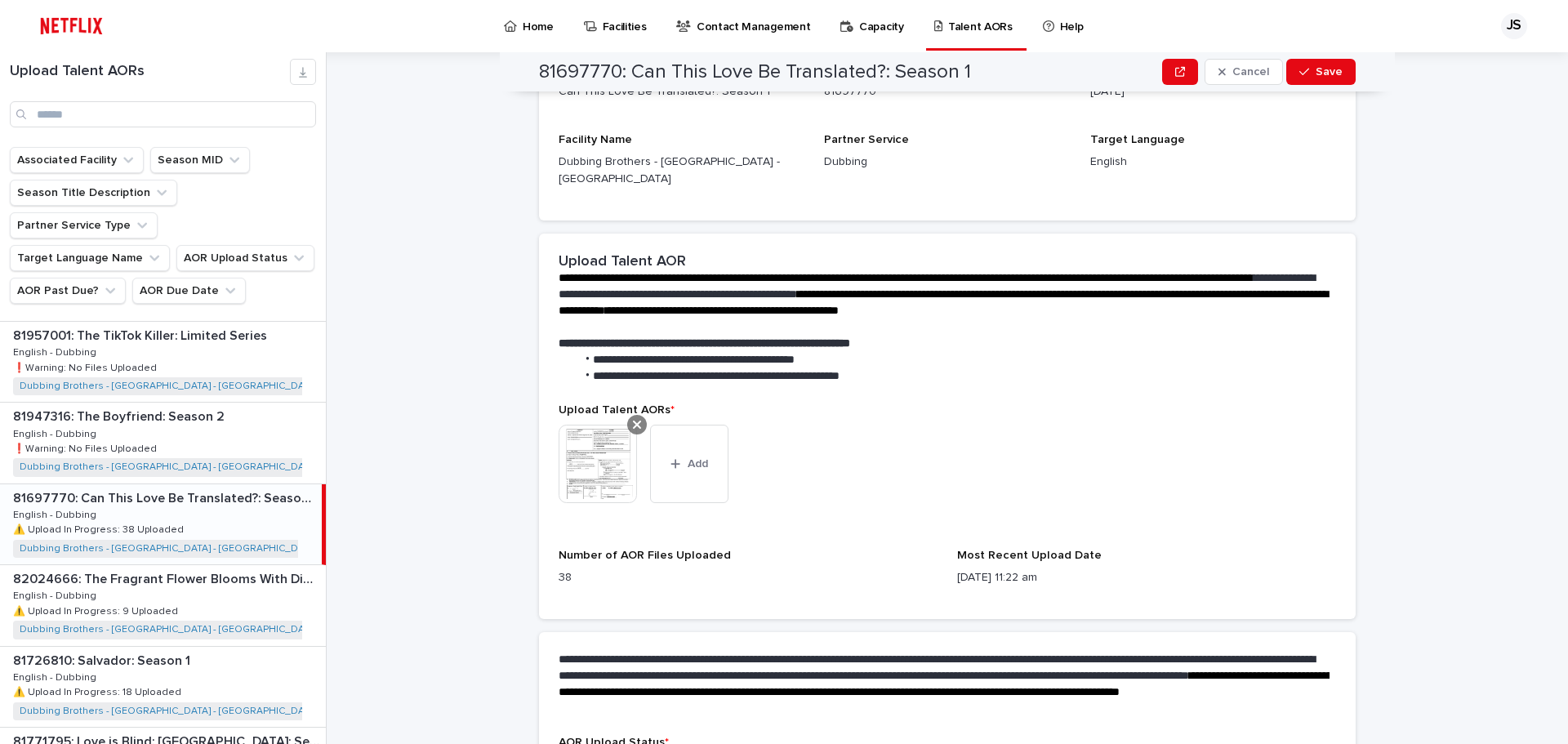
click at [633, 418] on icon at bounding box center [637, 424] width 9 height 13
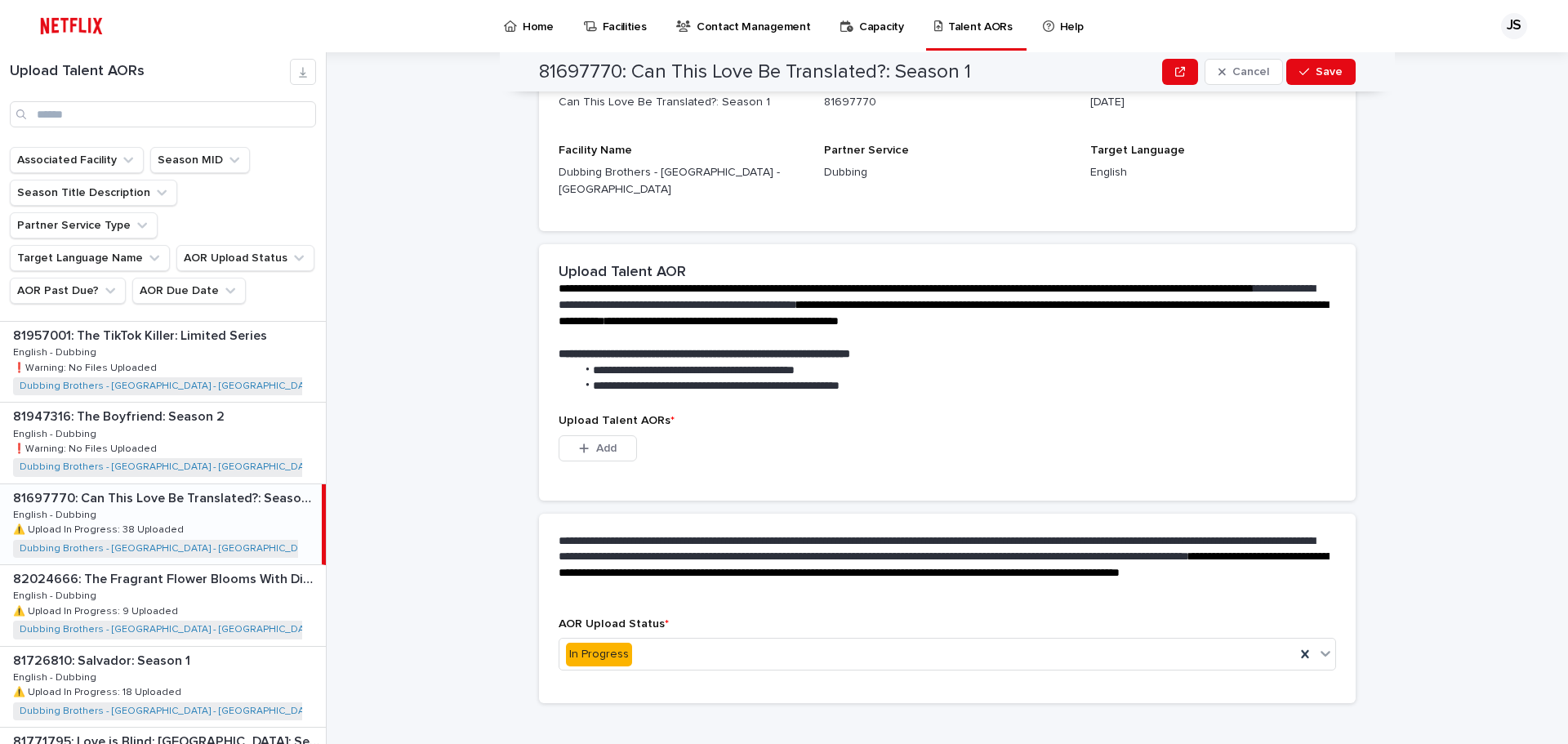
scroll to position [155, 0]
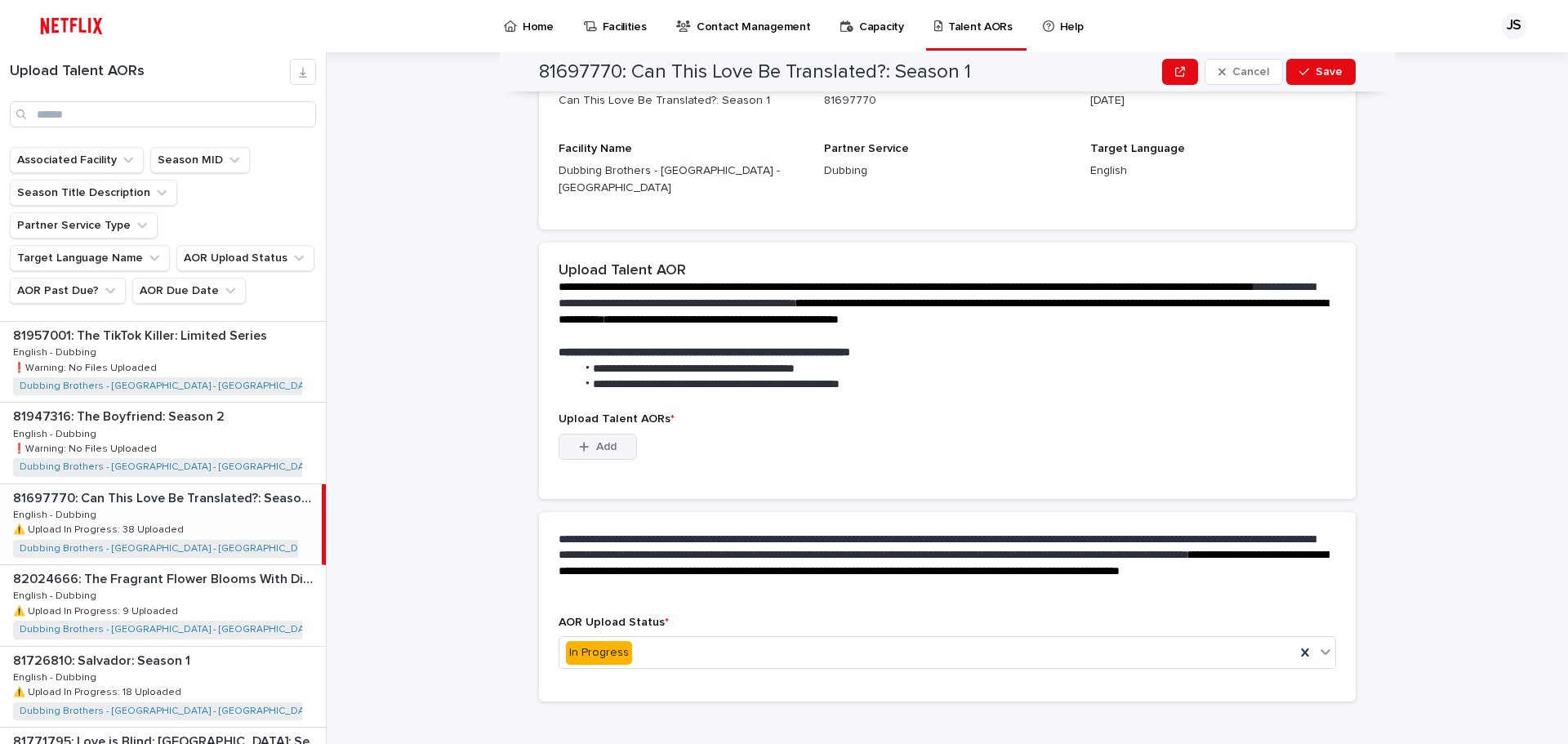
click at [601, 441] on span "Add" at bounding box center [606, 446] width 20 height 11
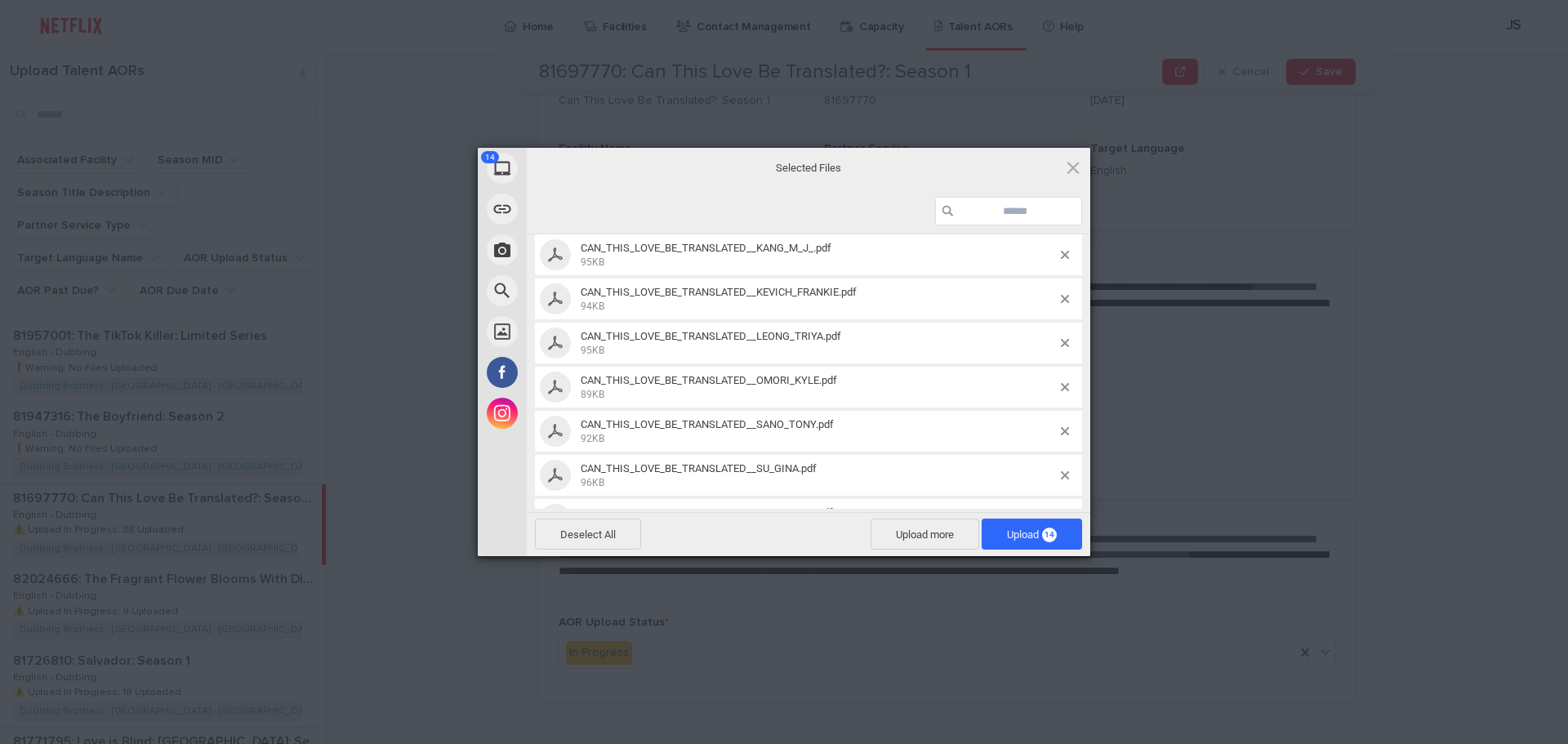
scroll to position [0, 0]
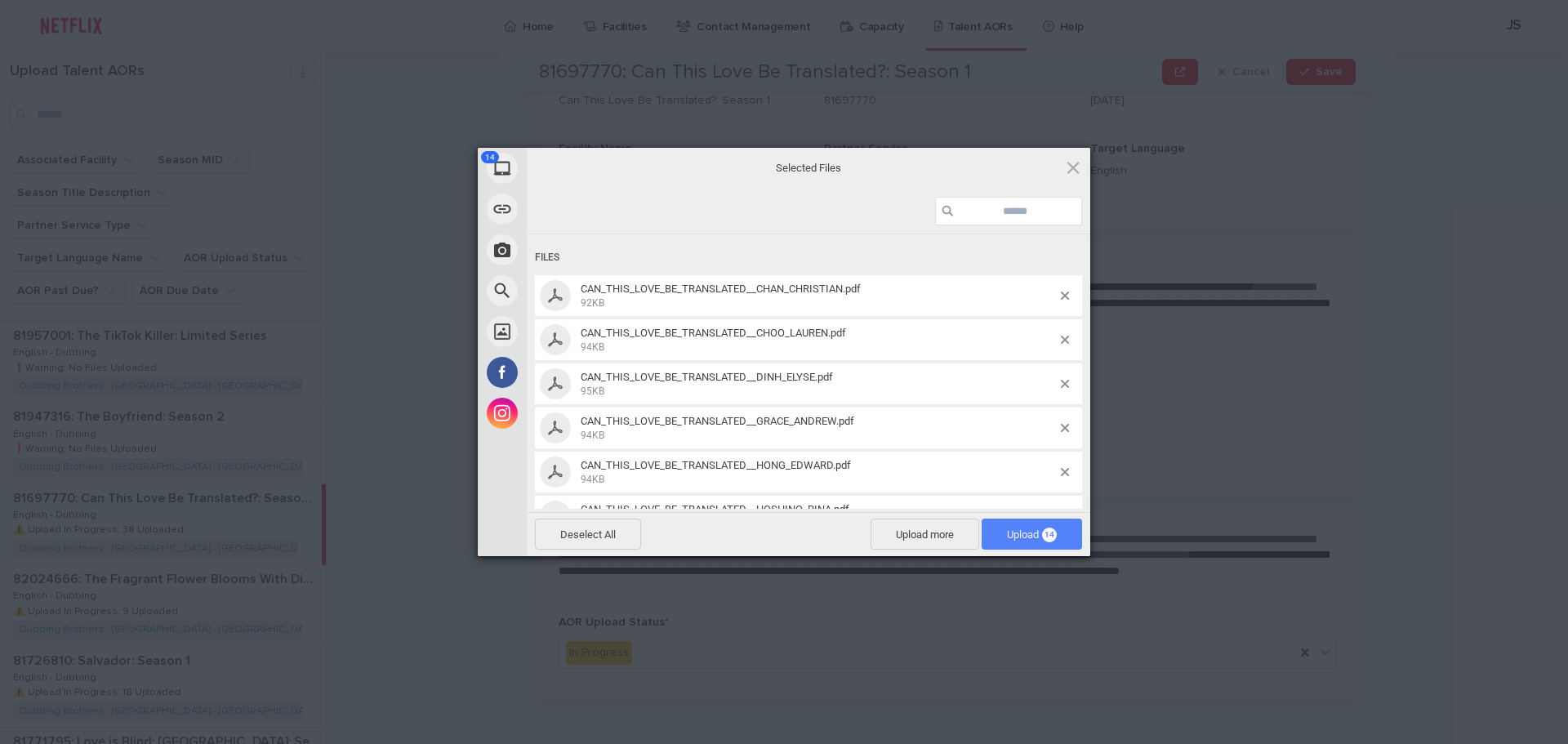
click at [1043, 539] on span "14" at bounding box center [1049, 535] width 14 height 14
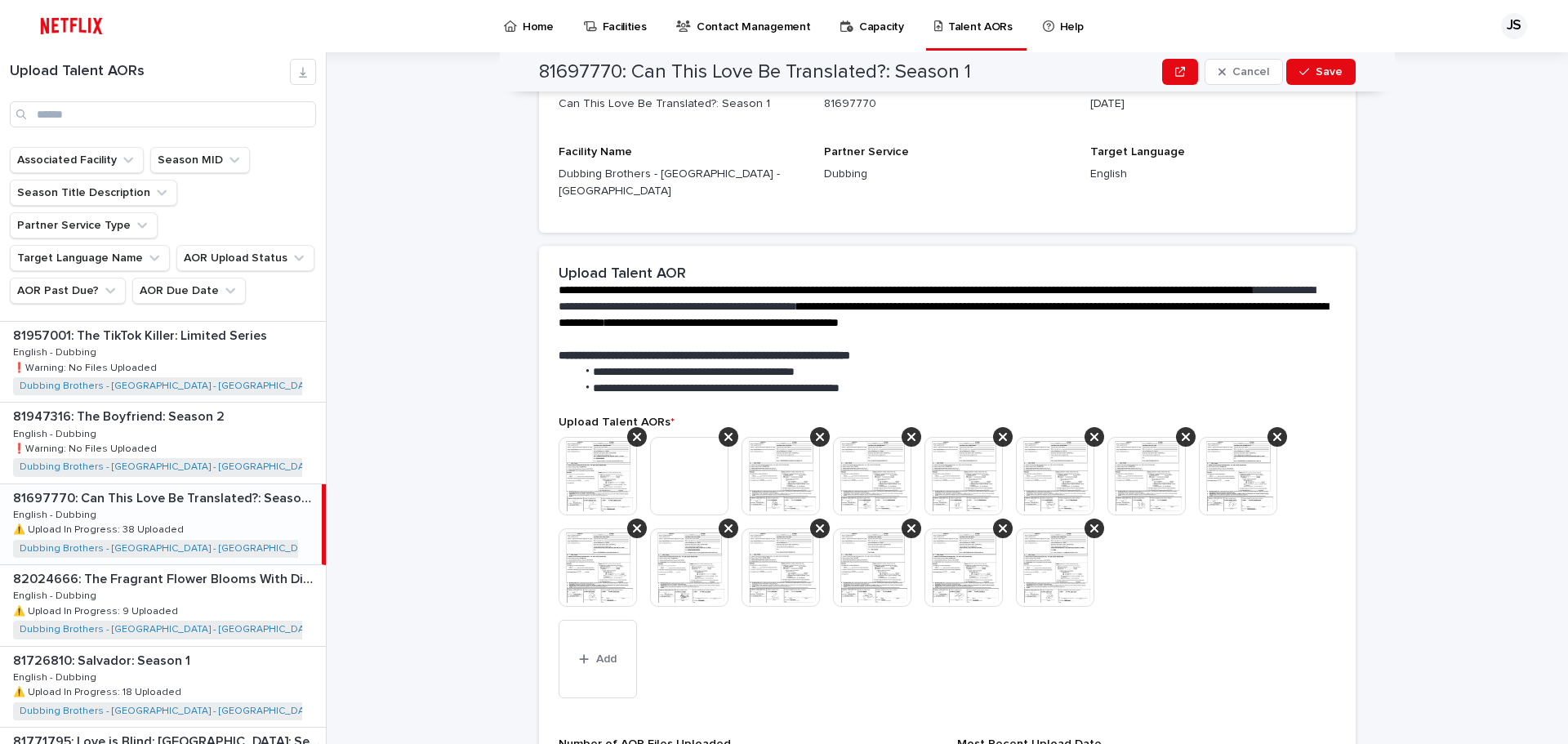
scroll to position [355, 0]
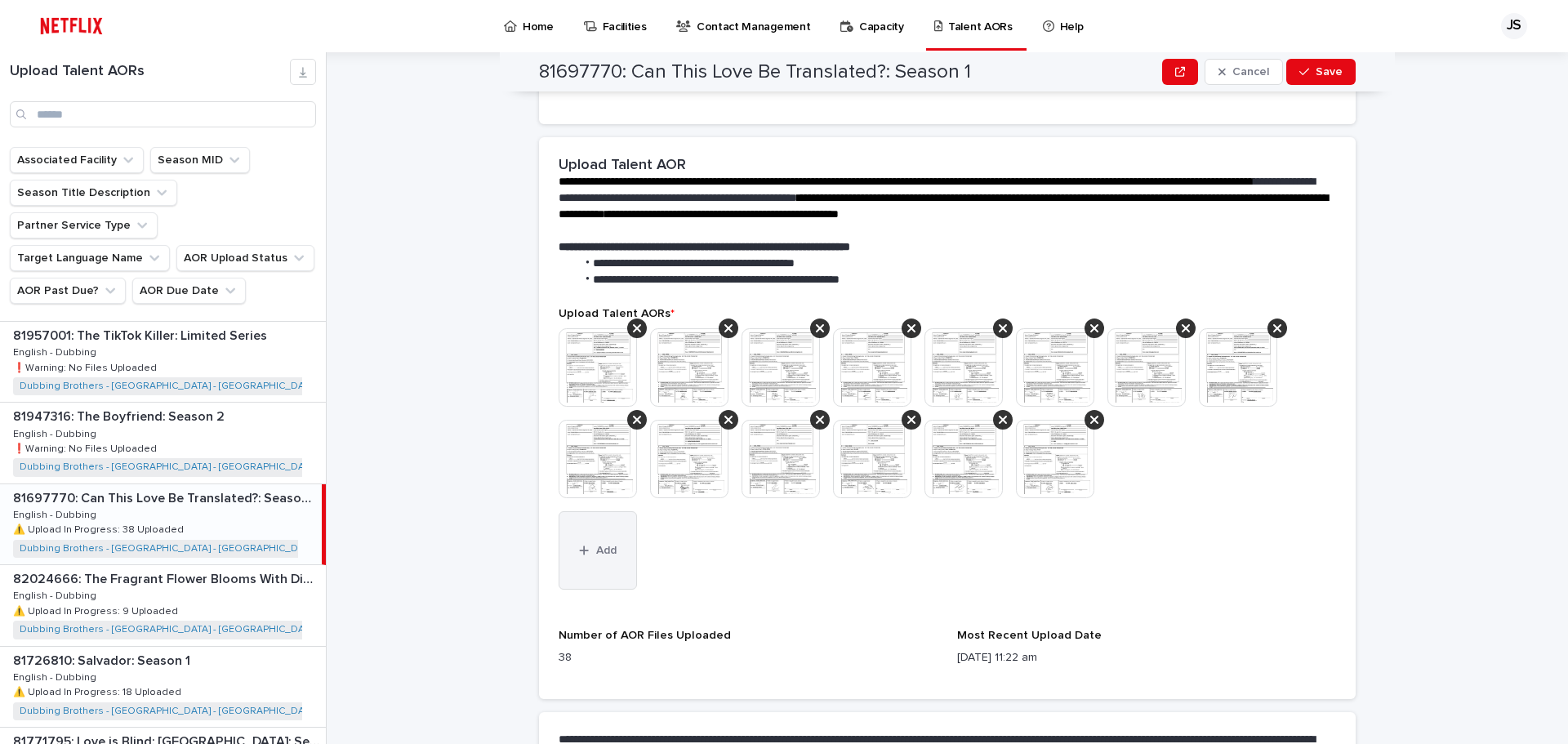
click at [586, 541] on button "Add" at bounding box center [598, 550] width 78 height 78
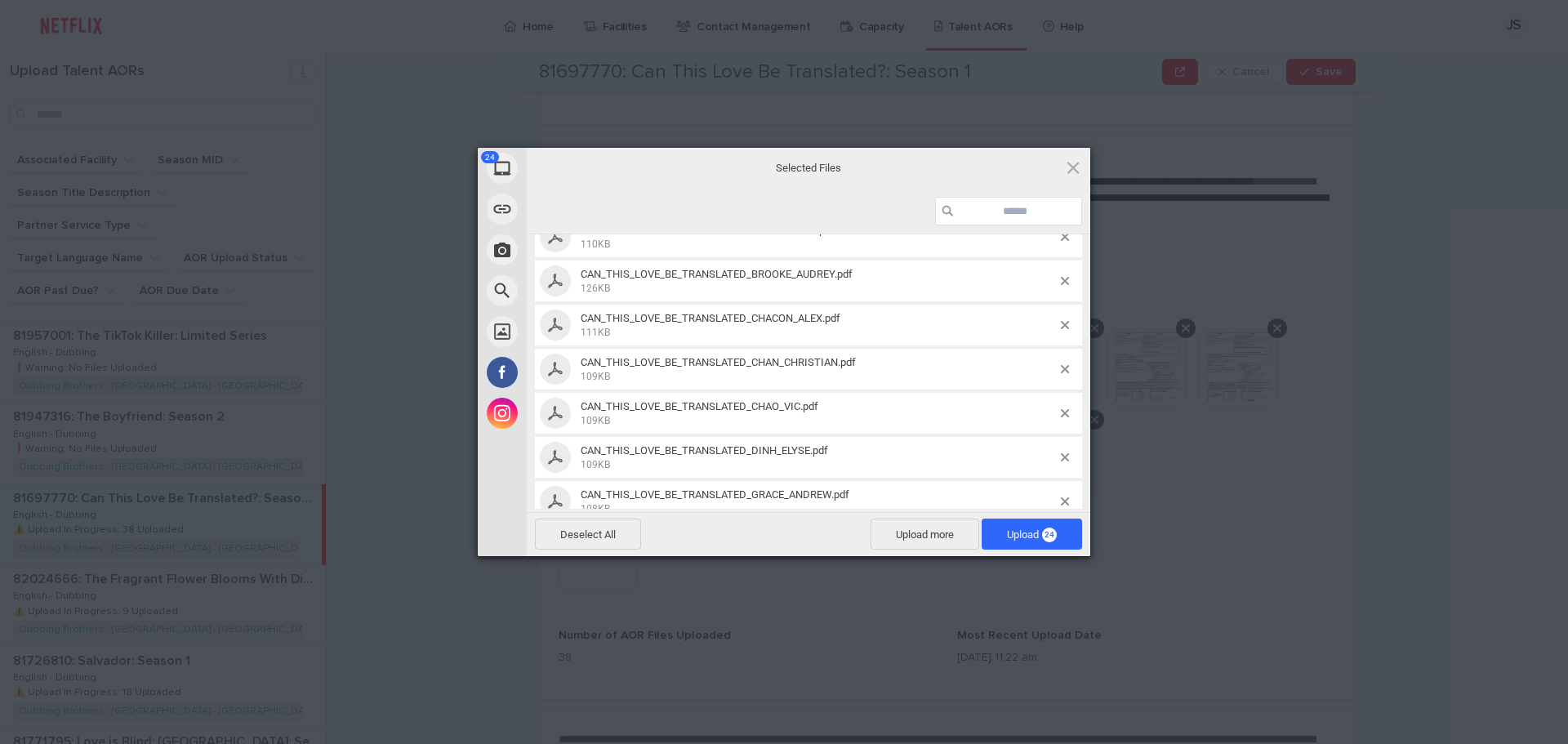
scroll to position [0, 0]
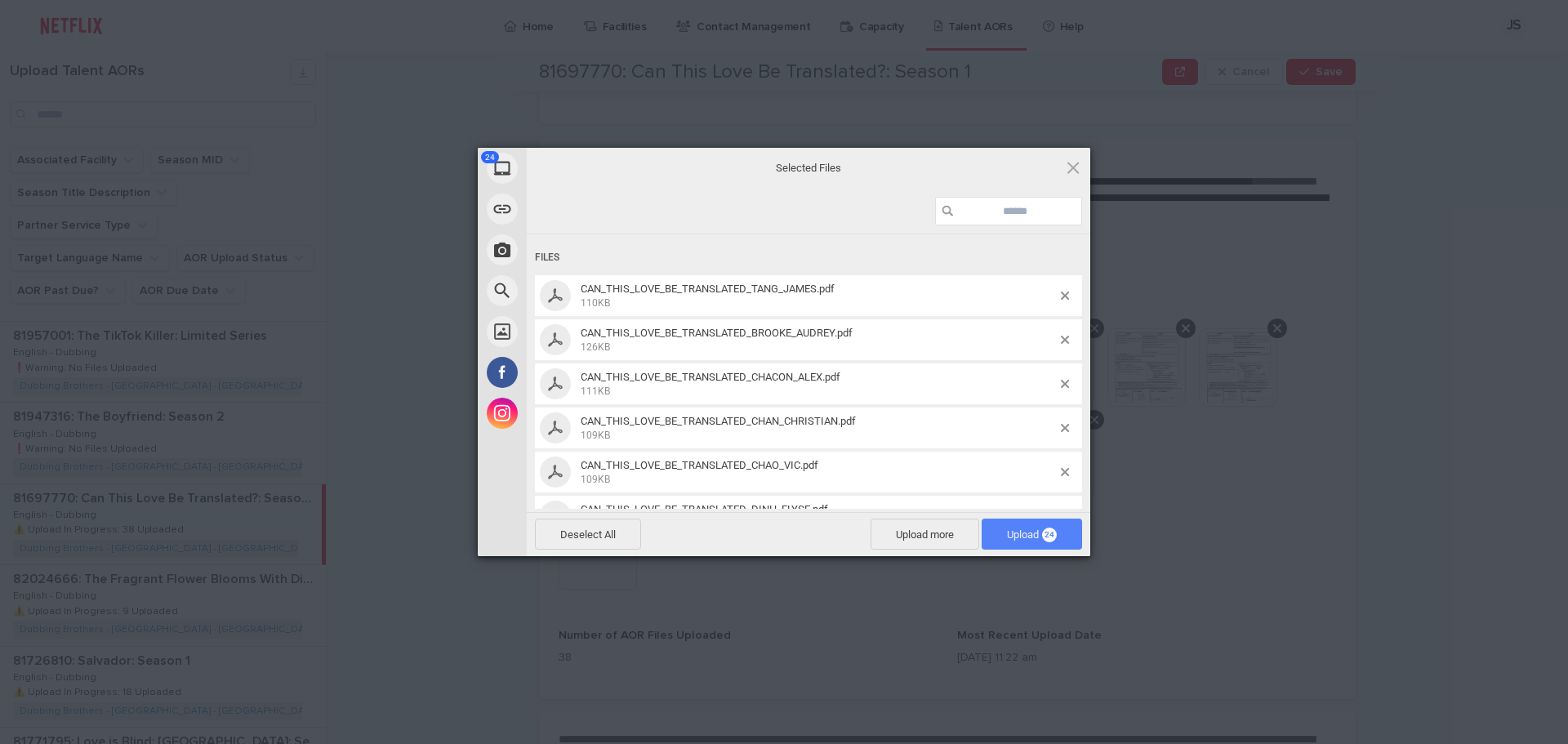
click at [1038, 530] on span "Upload 24" at bounding box center [1031, 534] width 50 height 12
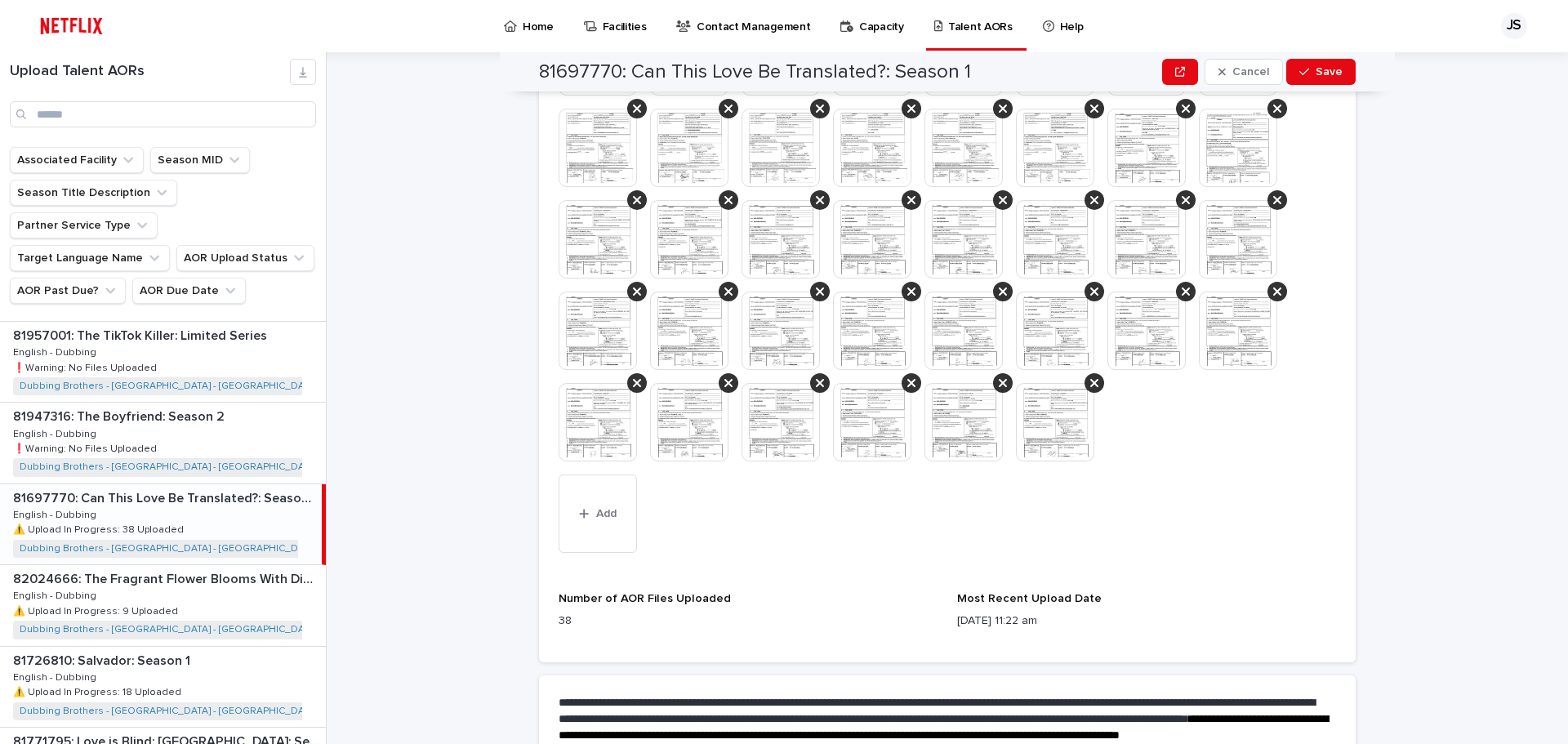
scroll to position [585, 0]
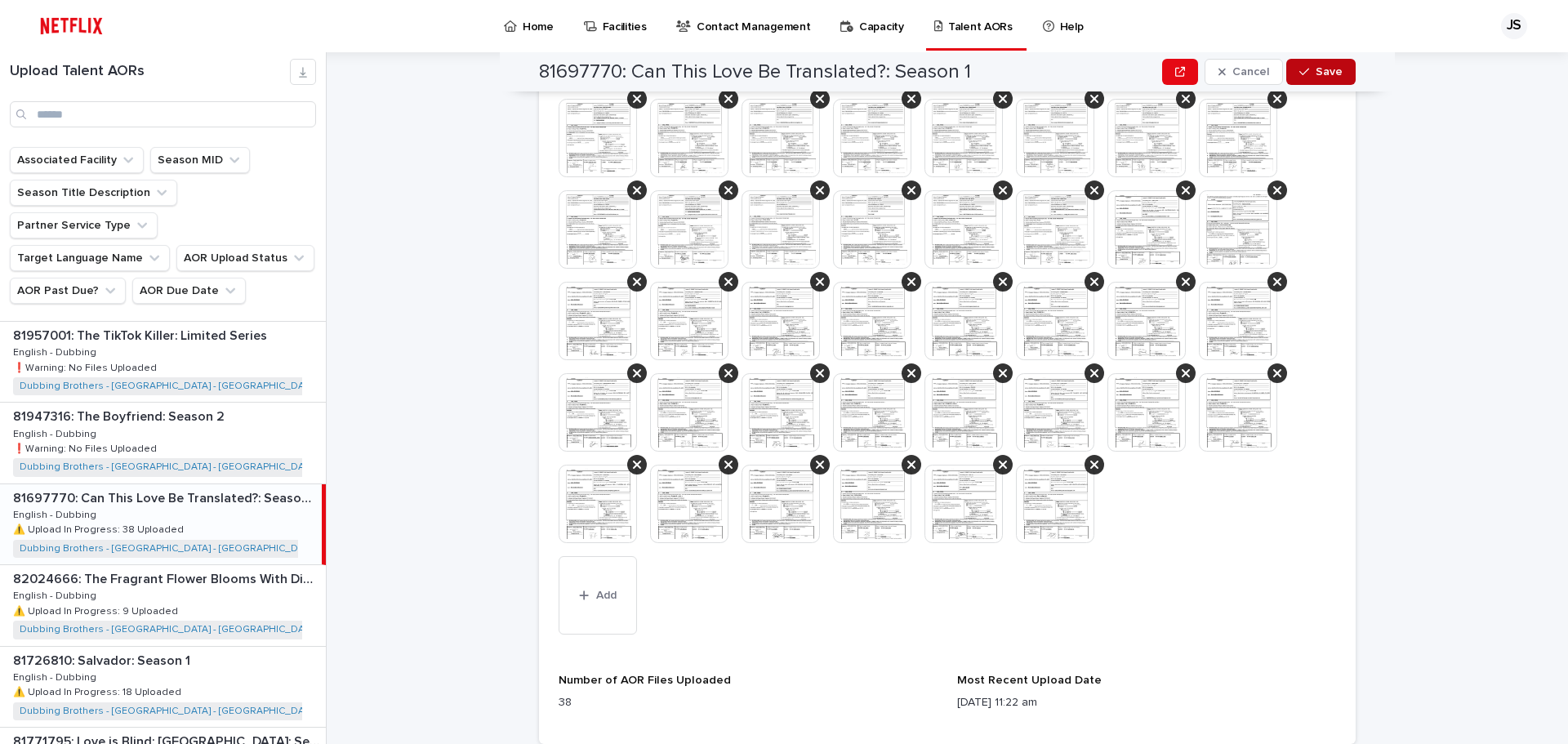
click at [1326, 73] on span "Save" at bounding box center [1330, 72] width 27 height 11
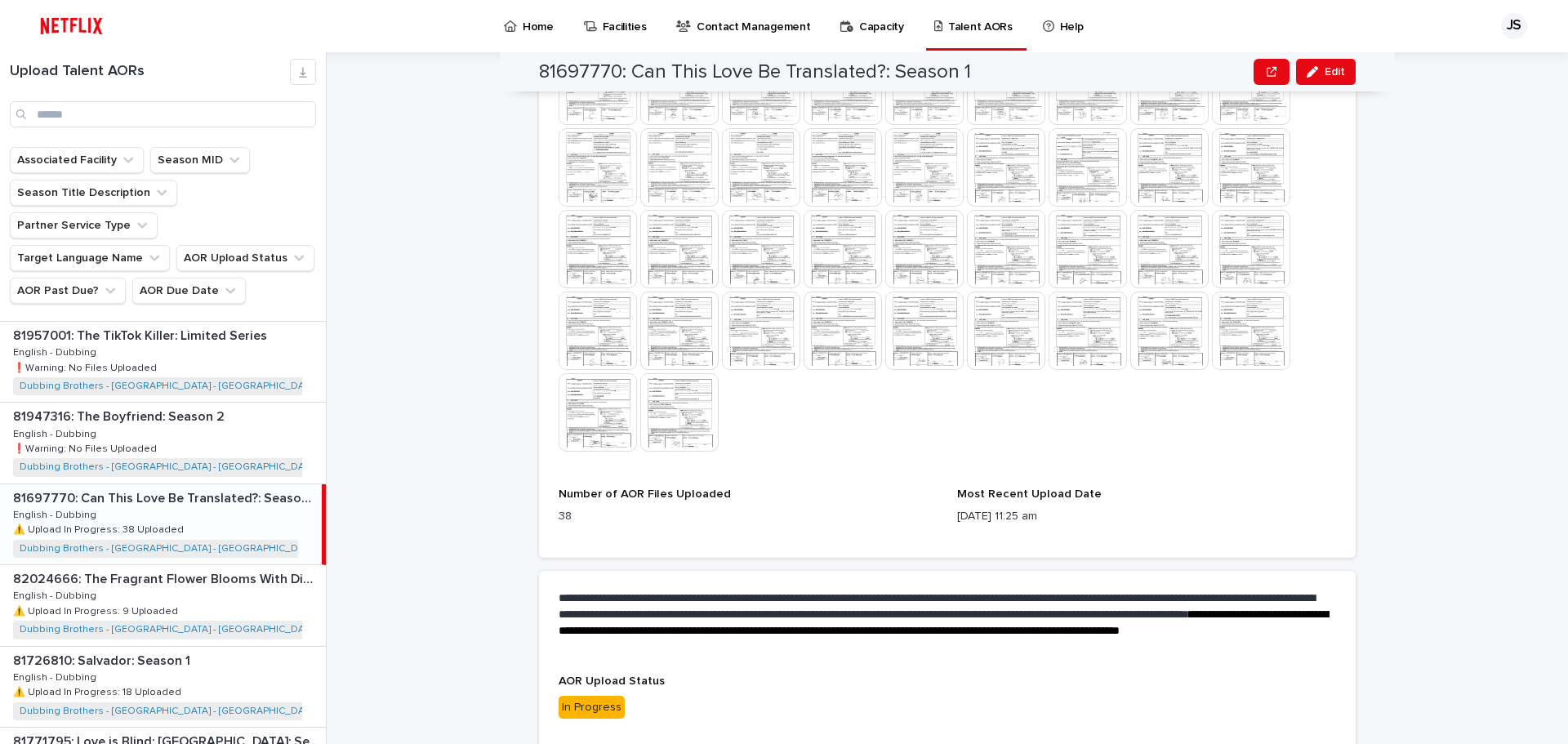
scroll to position [687, 0]
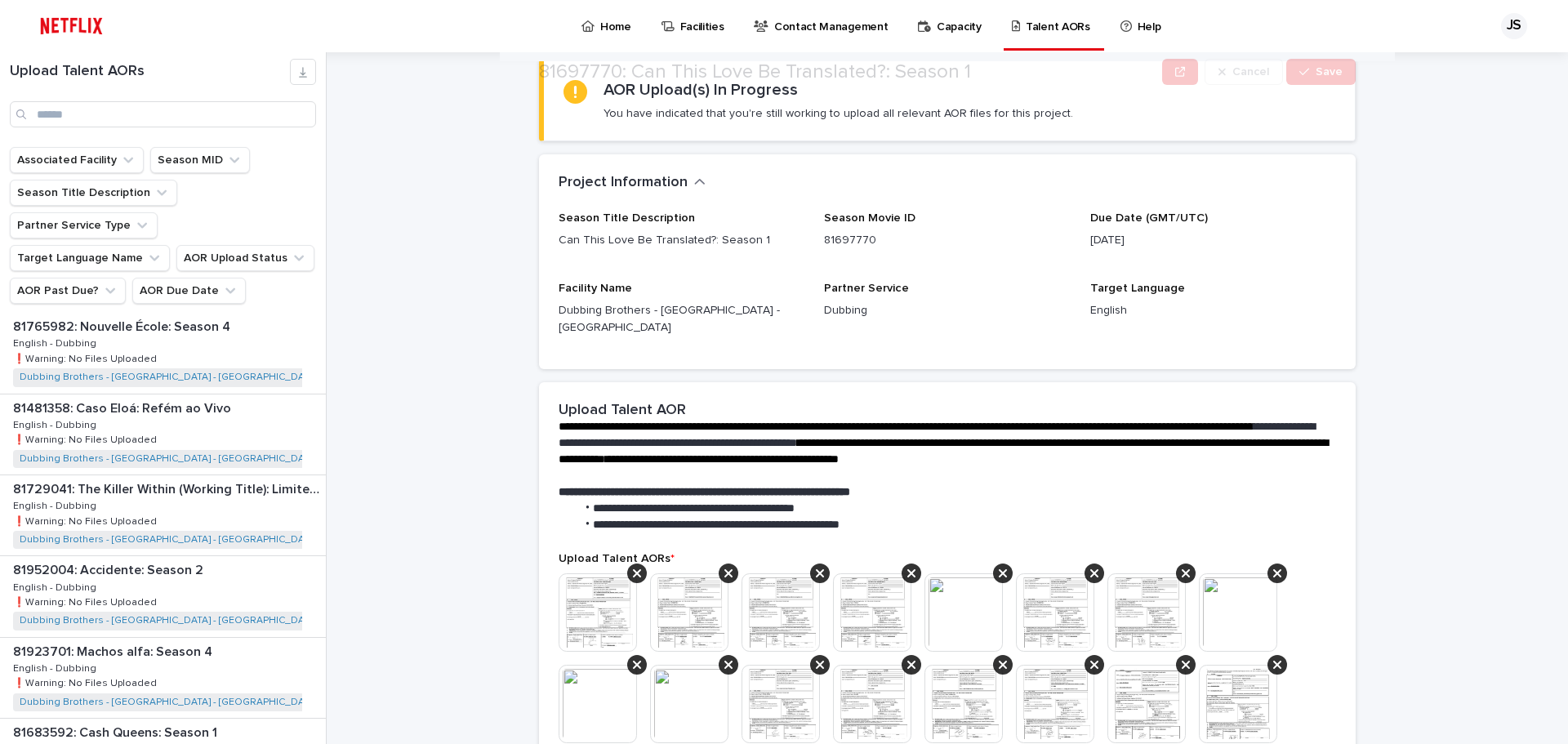
scroll to position [409, 0]
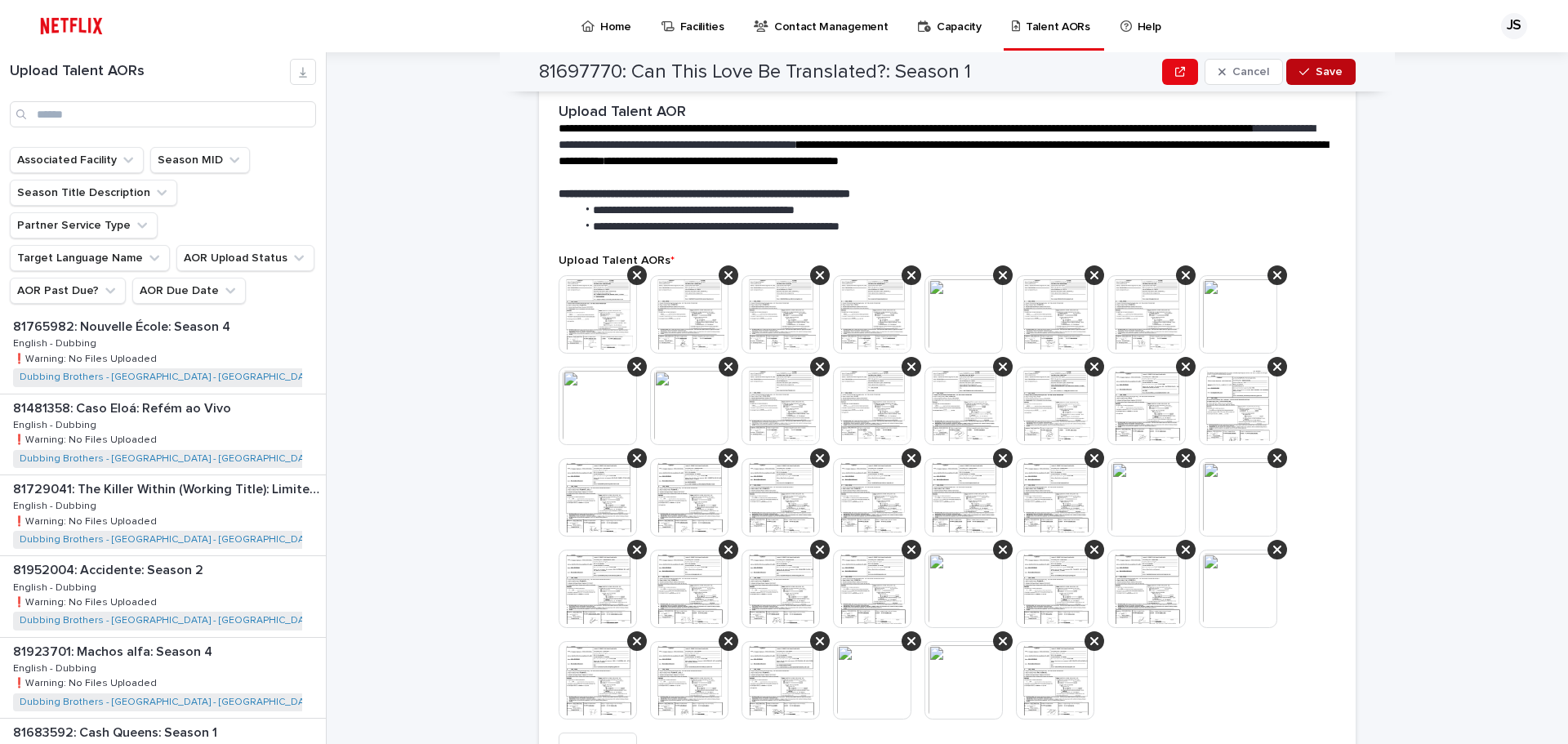
click at [1325, 63] on button "Save" at bounding box center [1321, 72] width 70 height 26
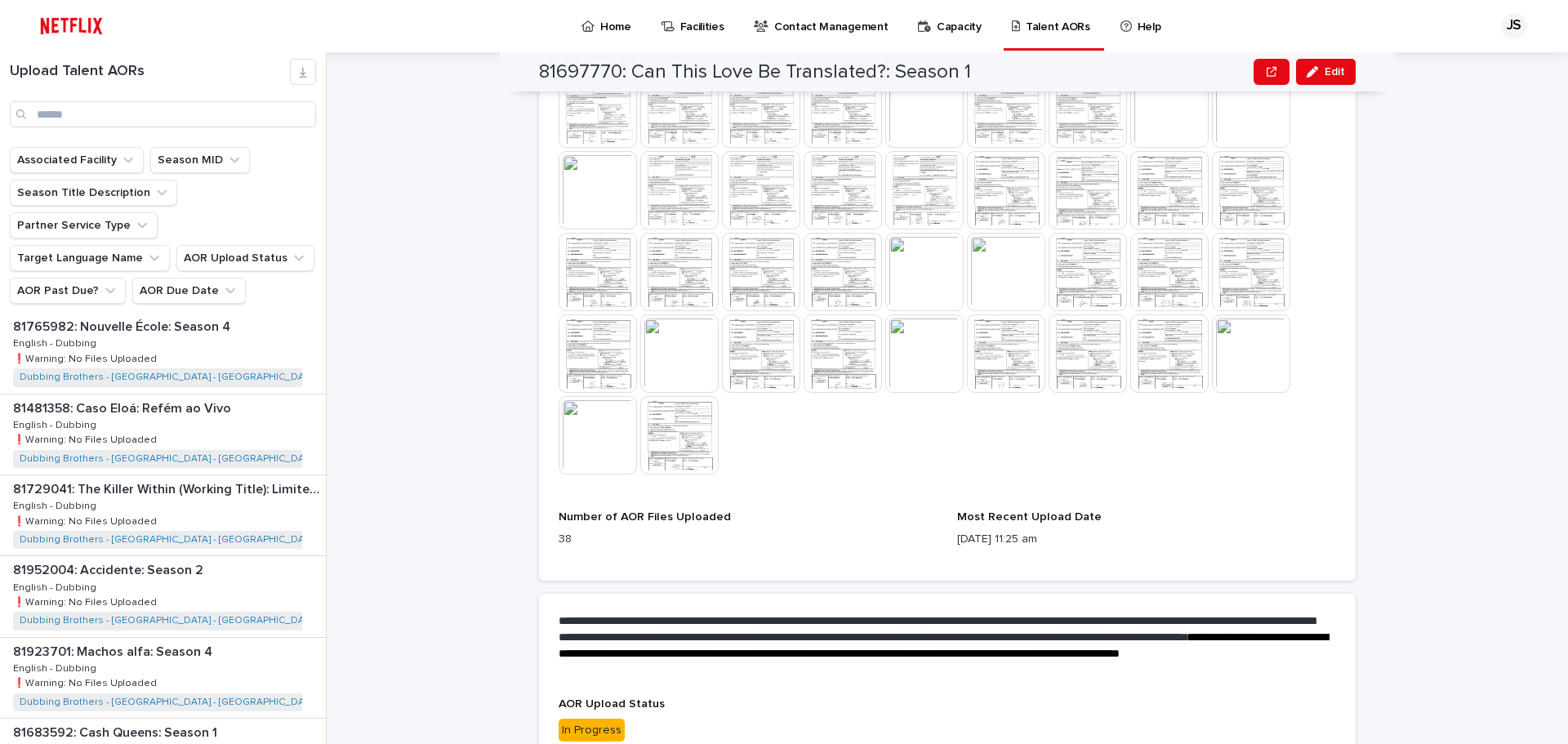
scroll to position [687, 0]
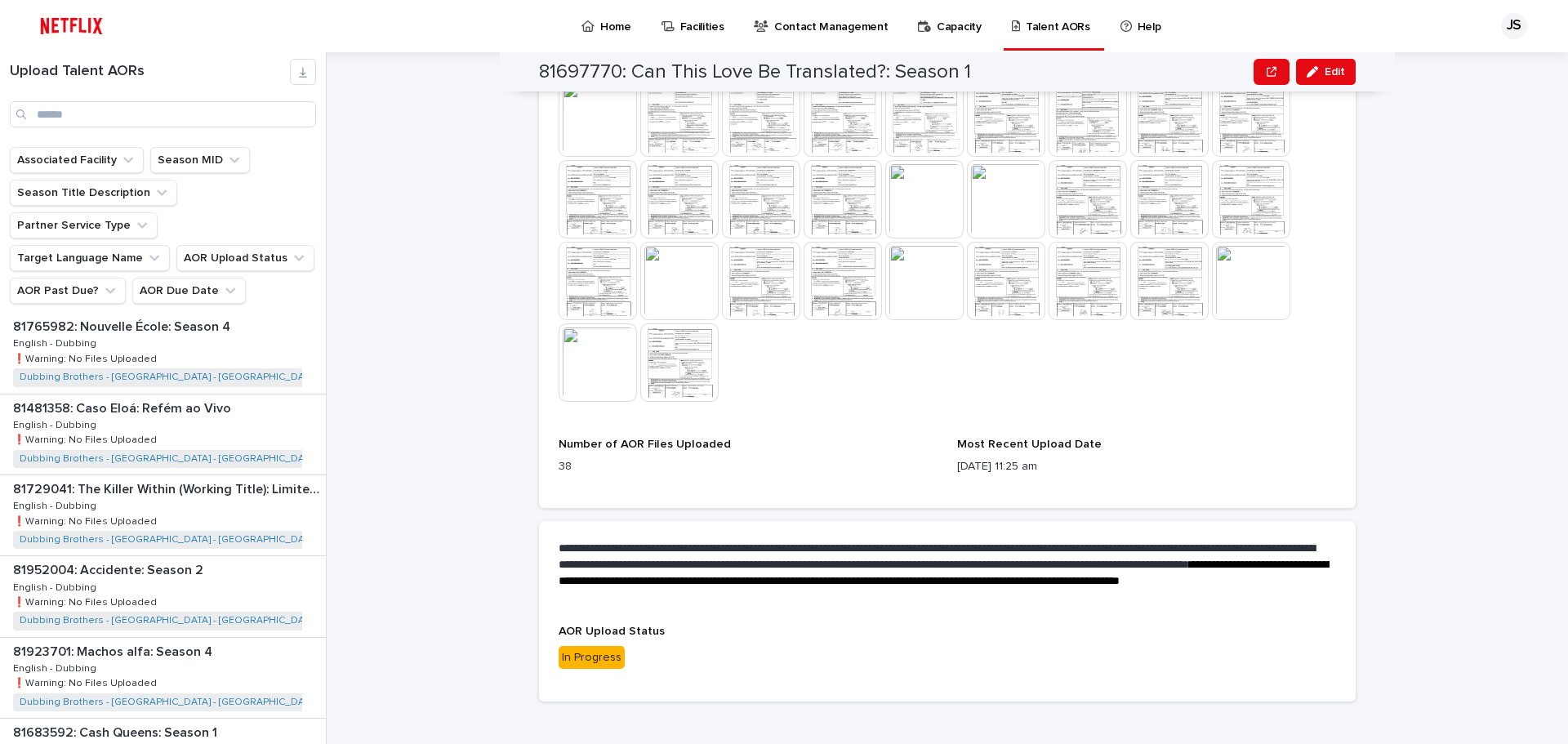
click at [687, 646] on p "In Progress" at bounding box center [947, 658] width 778 height 24
click at [1337, 73] on span "Edit" at bounding box center [1335, 72] width 20 height 11
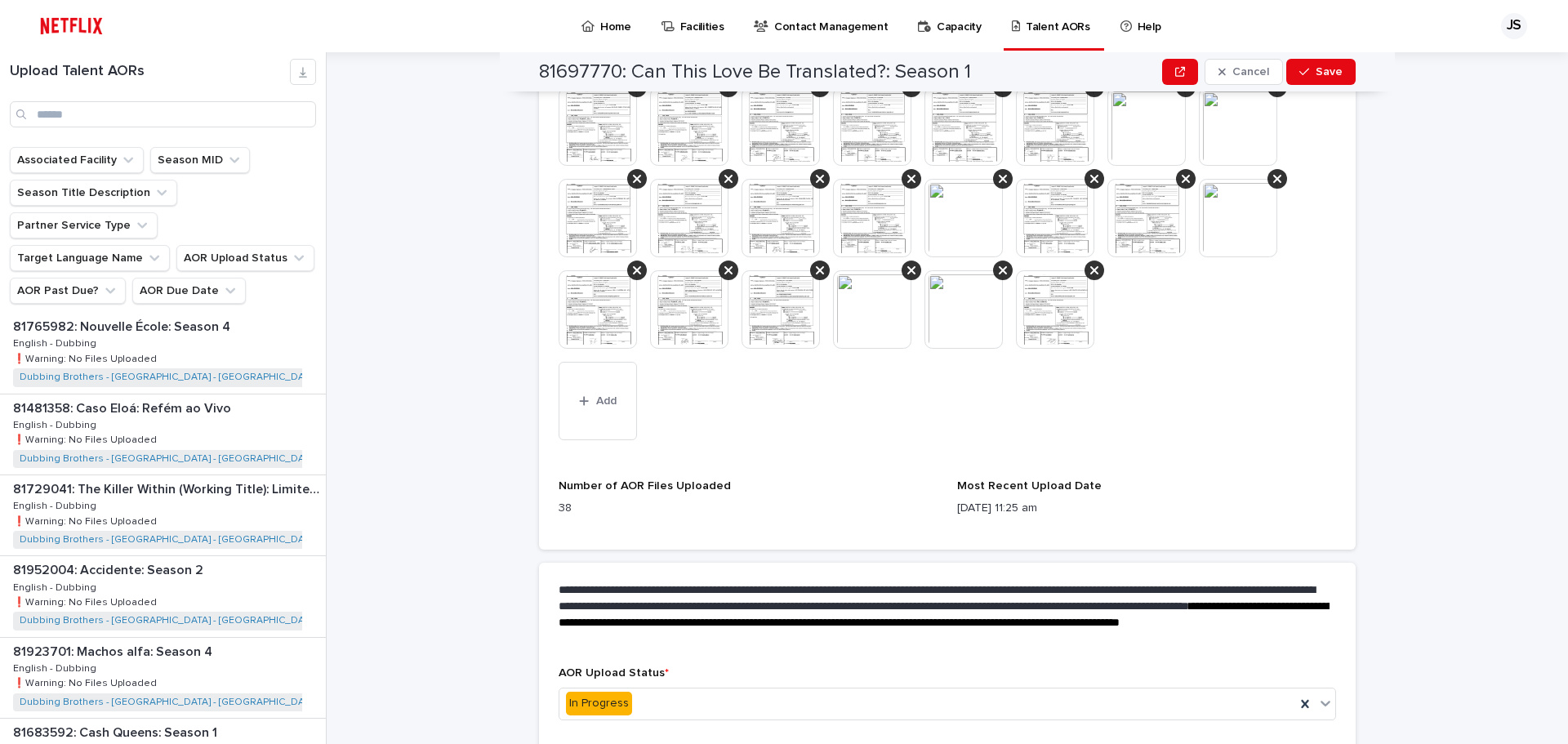
scroll to position [829, 0]
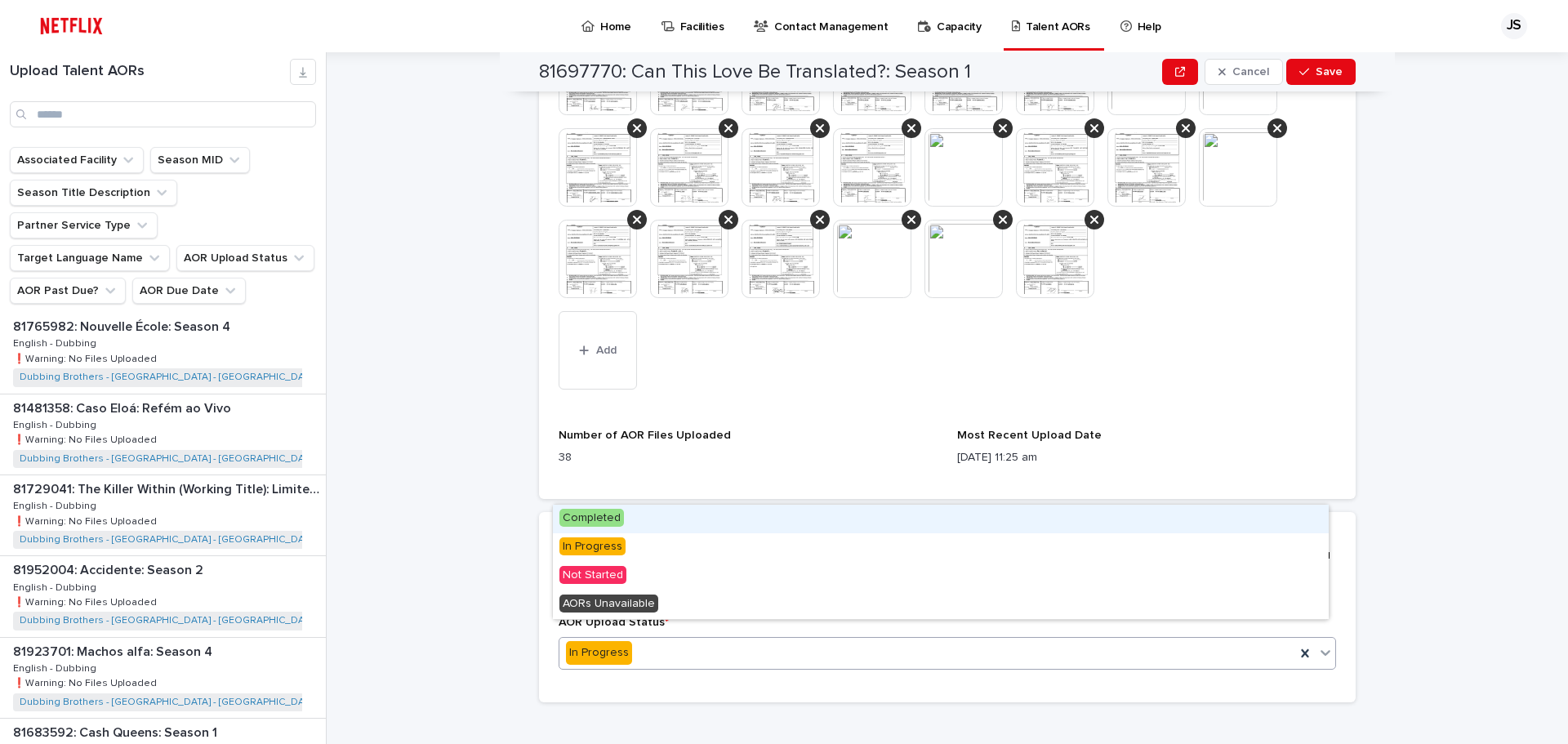
click at [1148, 639] on div "In Progress" at bounding box center [928, 653] width 736 height 27
click at [886, 523] on div "Completed" at bounding box center [940, 519] width 776 height 29
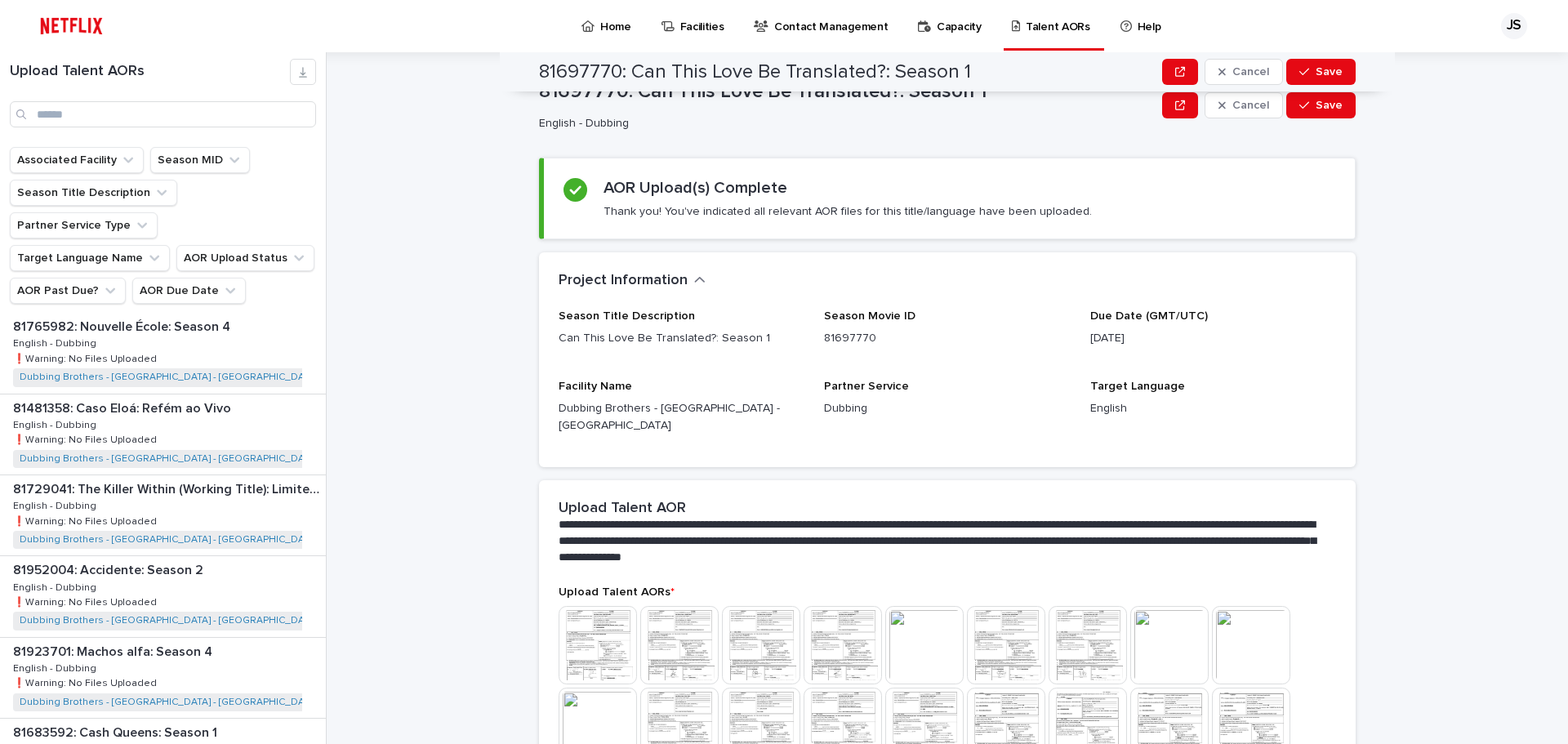
scroll to position [0, 0]
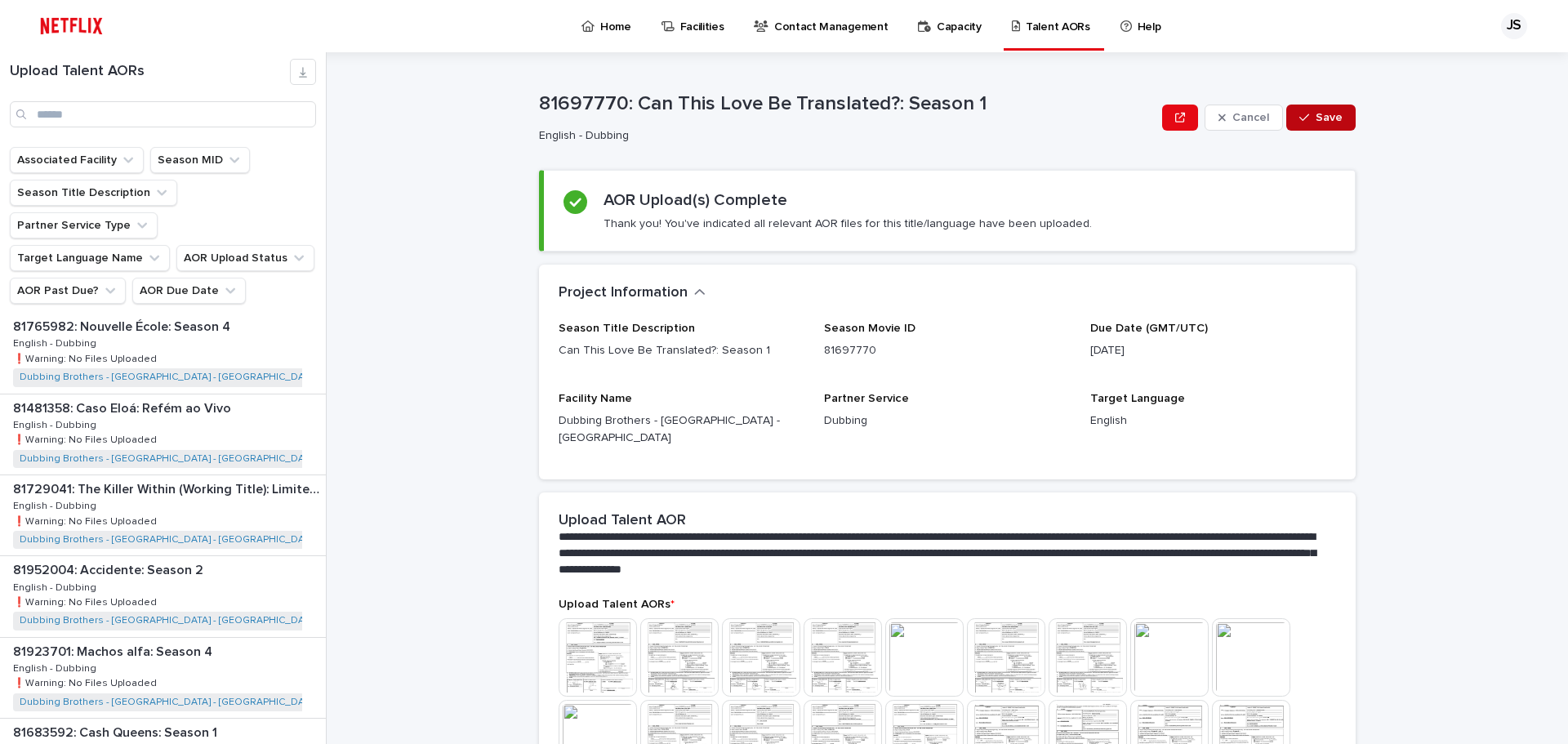
click at [1337, 113] on button "Save" at bounding box center [1321, 117] width 70 height 26
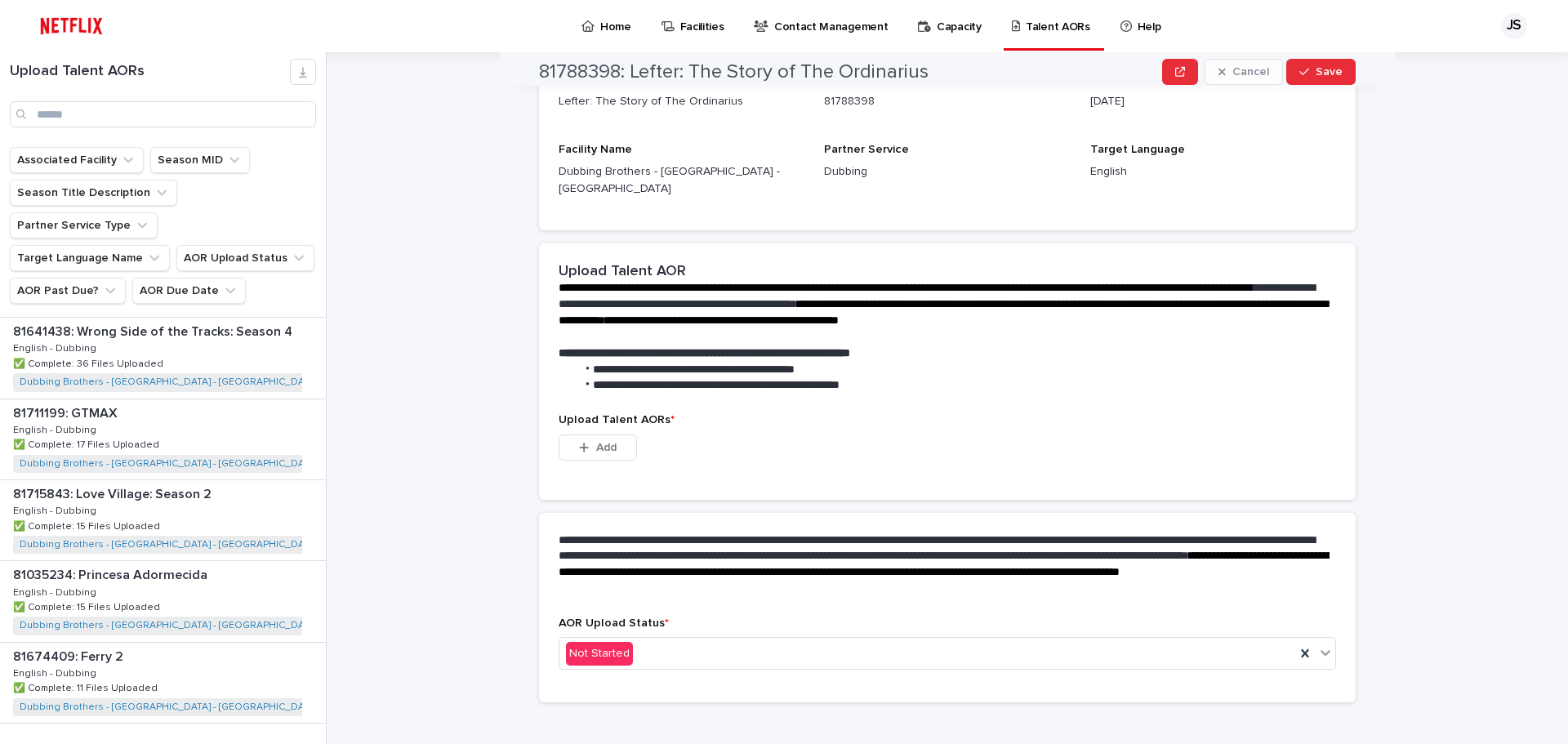
scroll to position [235, 0]
click at [268, 743] on span "Next" at bounding box center [281, 756] width 36 height 11
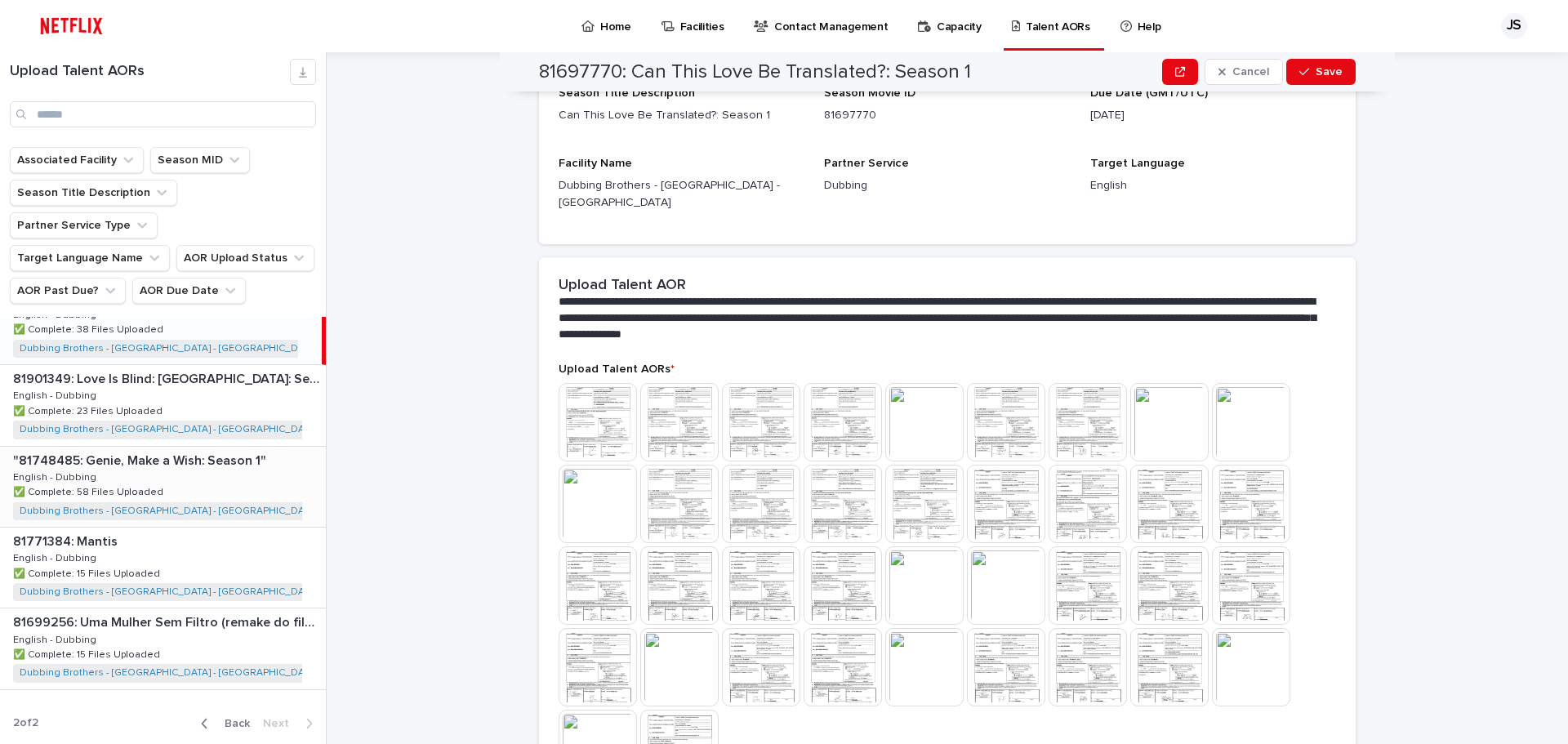
scroll to position [1542, 0]
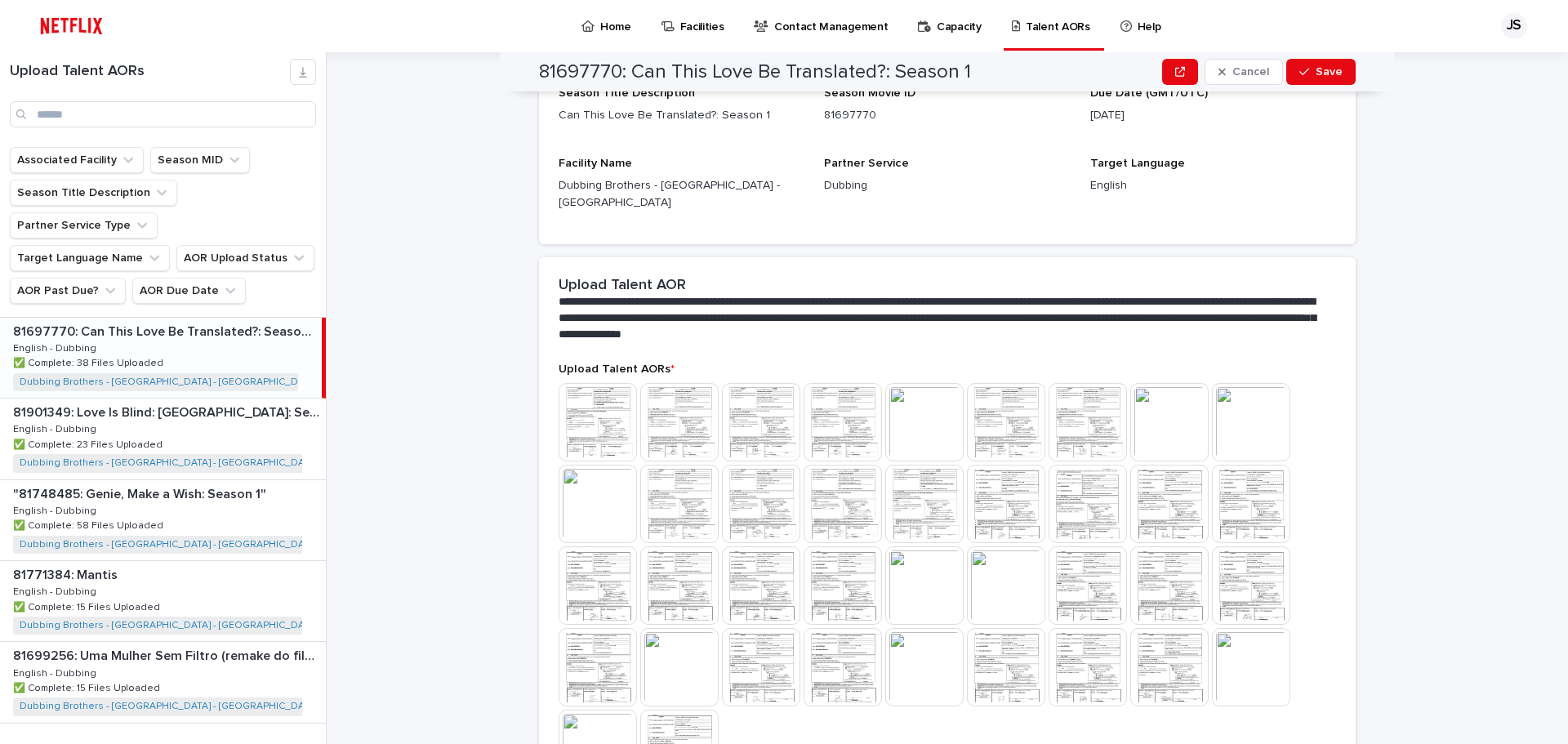
click at [257, 318] on div "81697770: Can This Love Be Translated?: Season 1 81697770: Can This Love Be Tra…" at bounding box center [161, 358] width 322 height 80
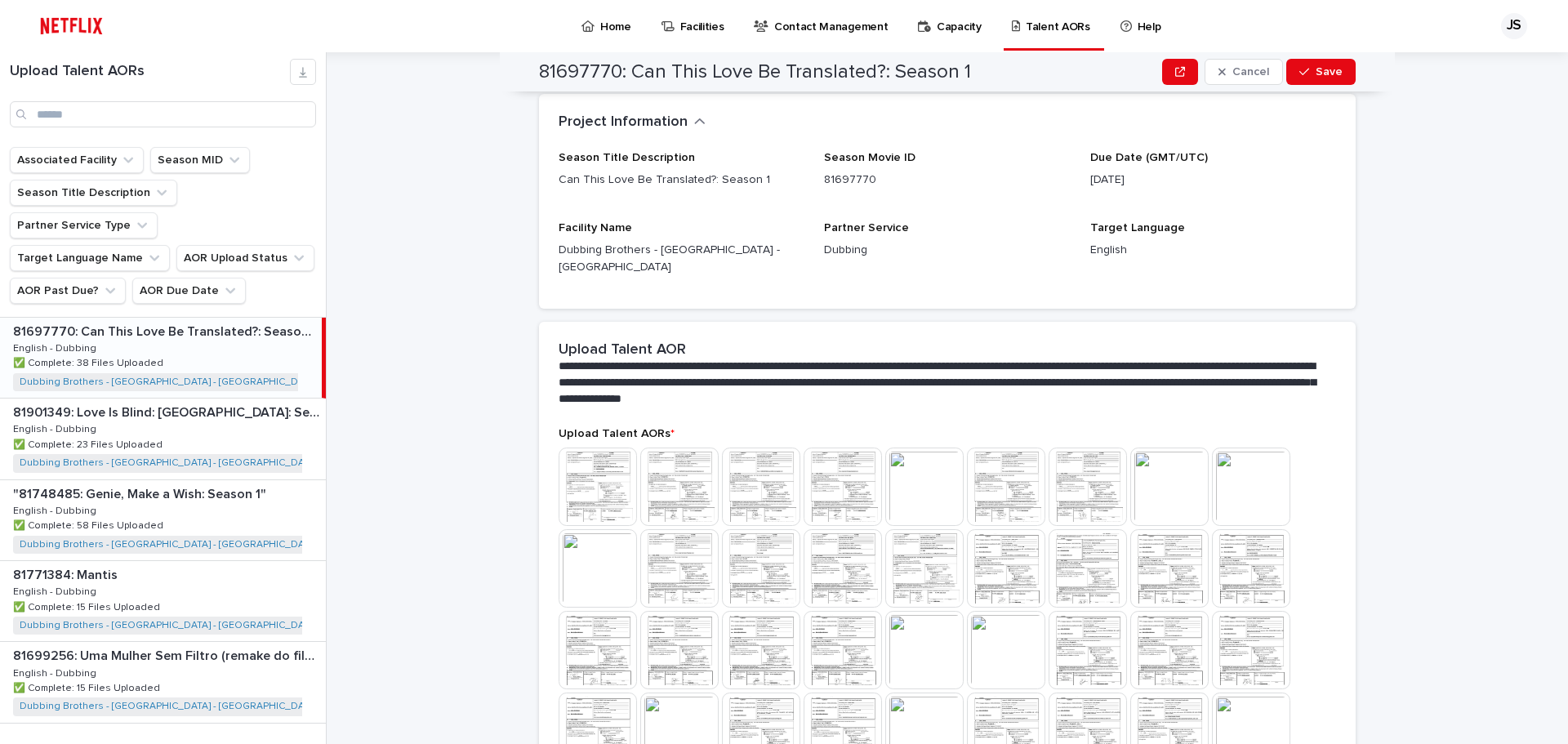
scroll to position [0, 0]
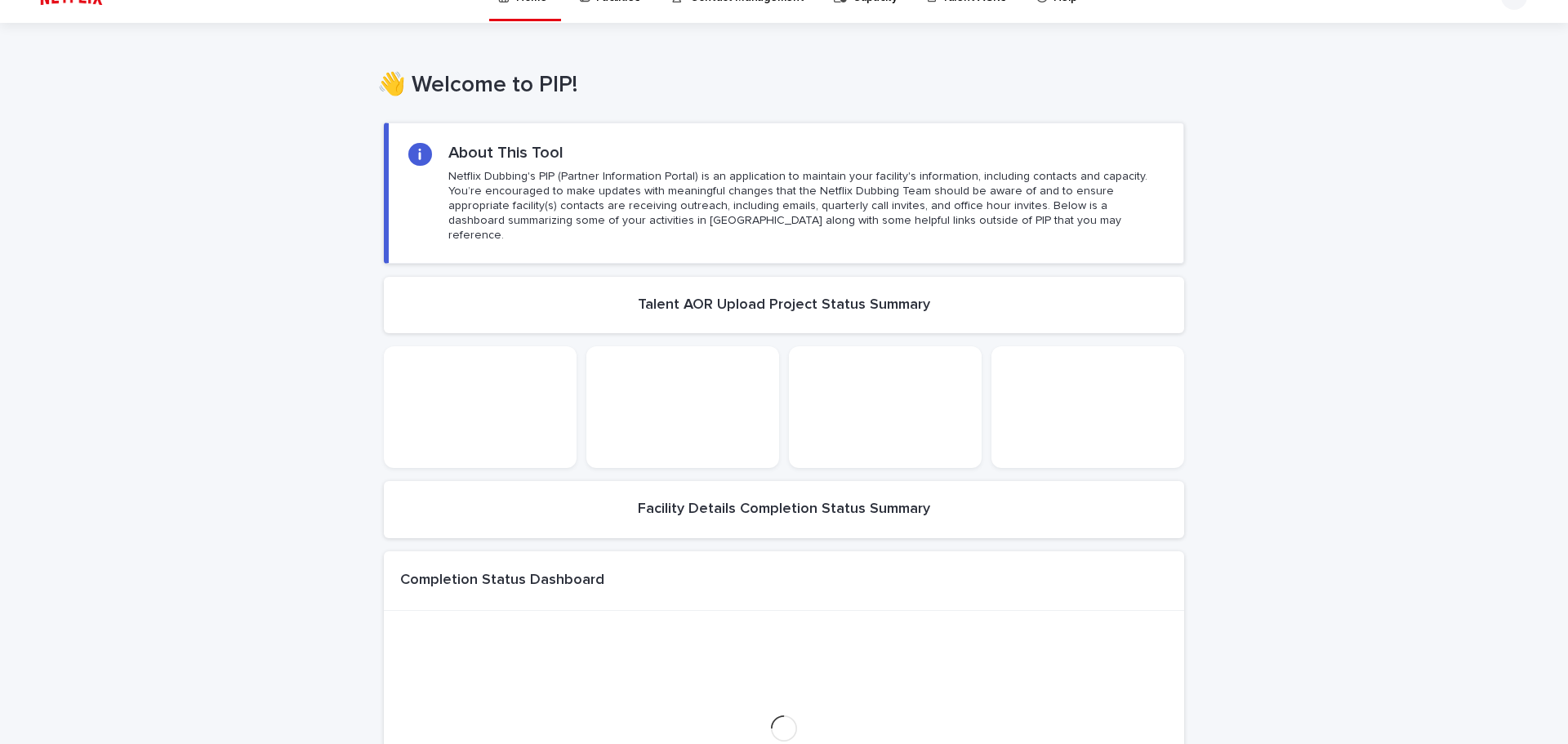
scroll to position [82, 0]
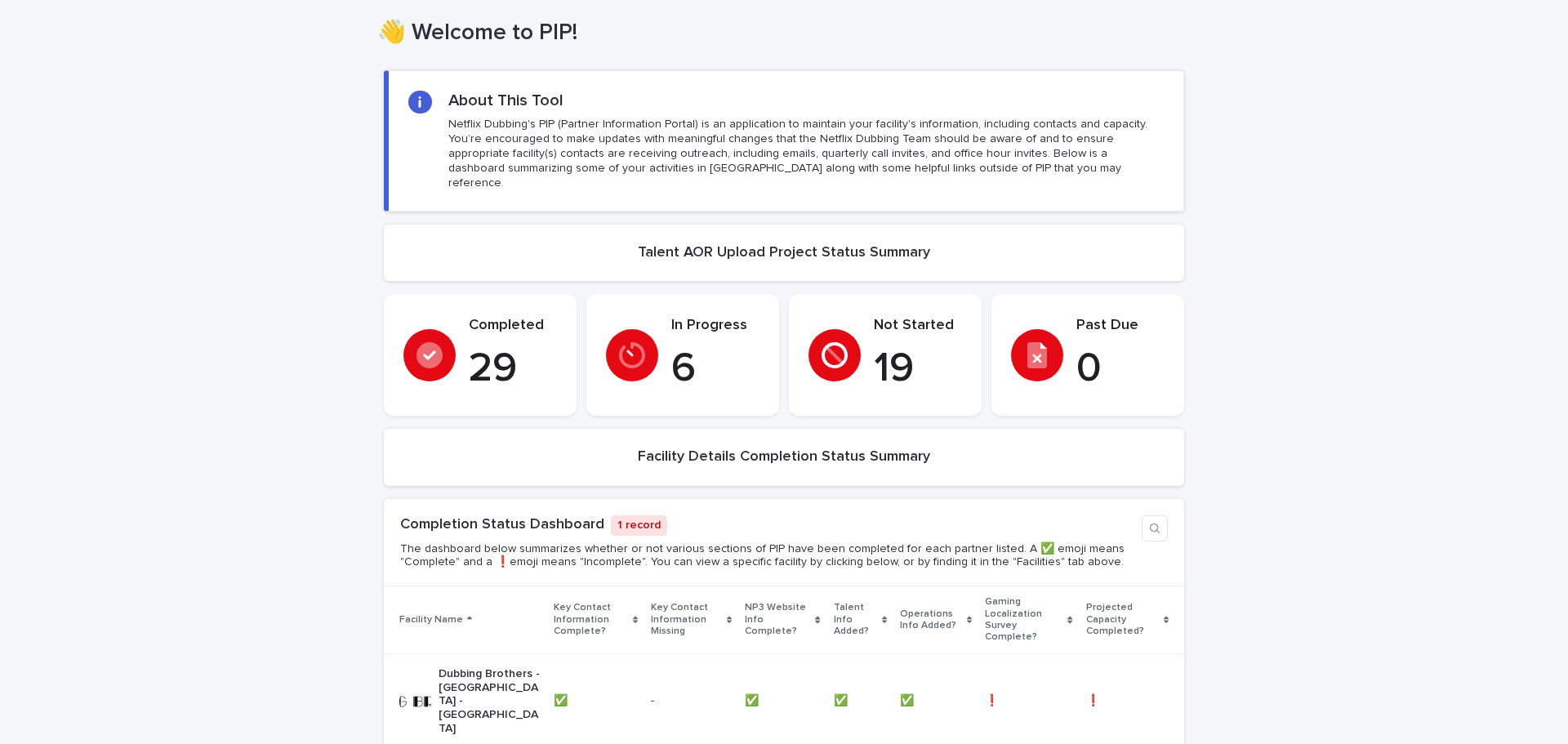
click at [497, 350] on p "29" at bounding box center [513, 369] width 89 height 49
click at [451, 343] on div "Completed 29" at bounding box center [480, 355] width 153 height 77
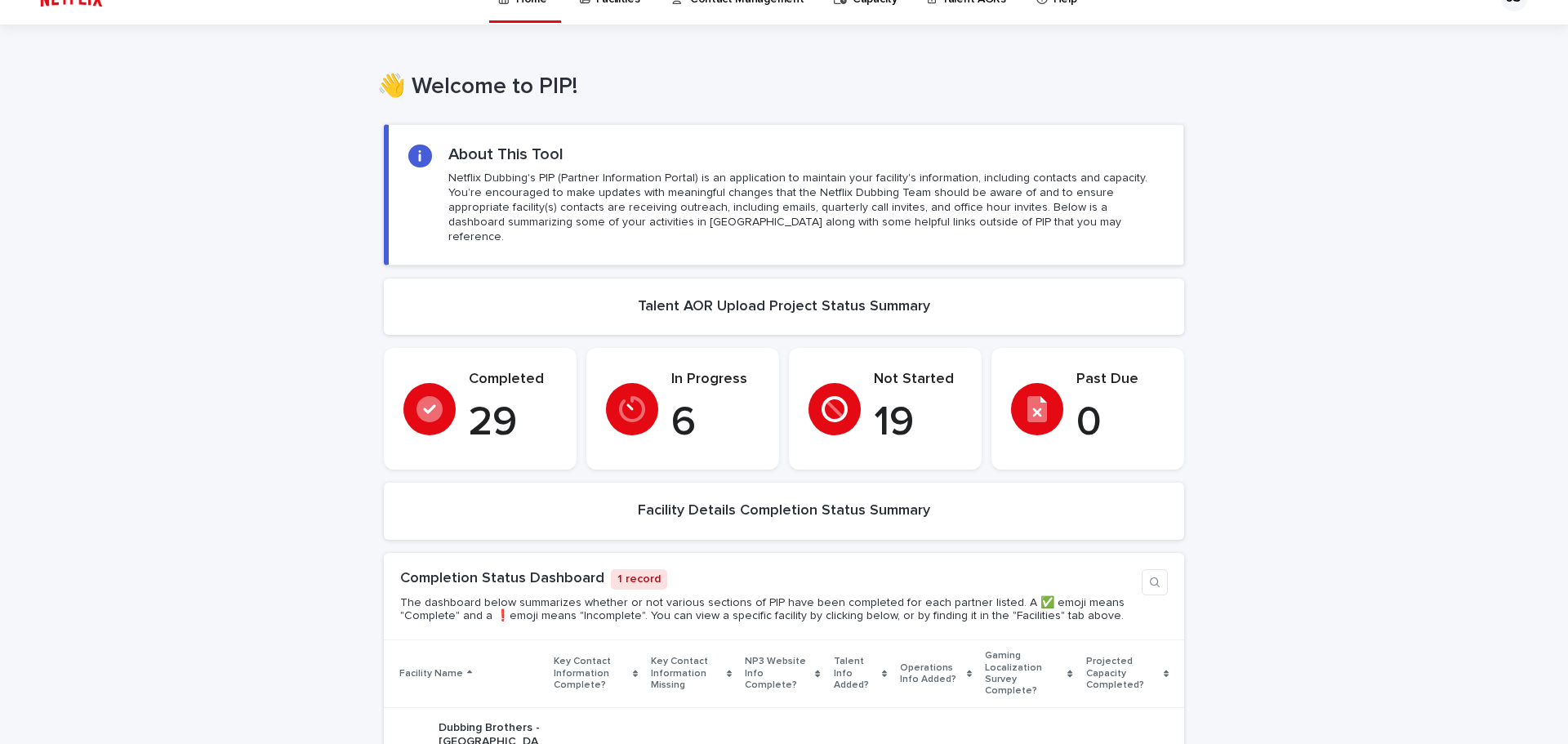
scroll to position [0, 0]
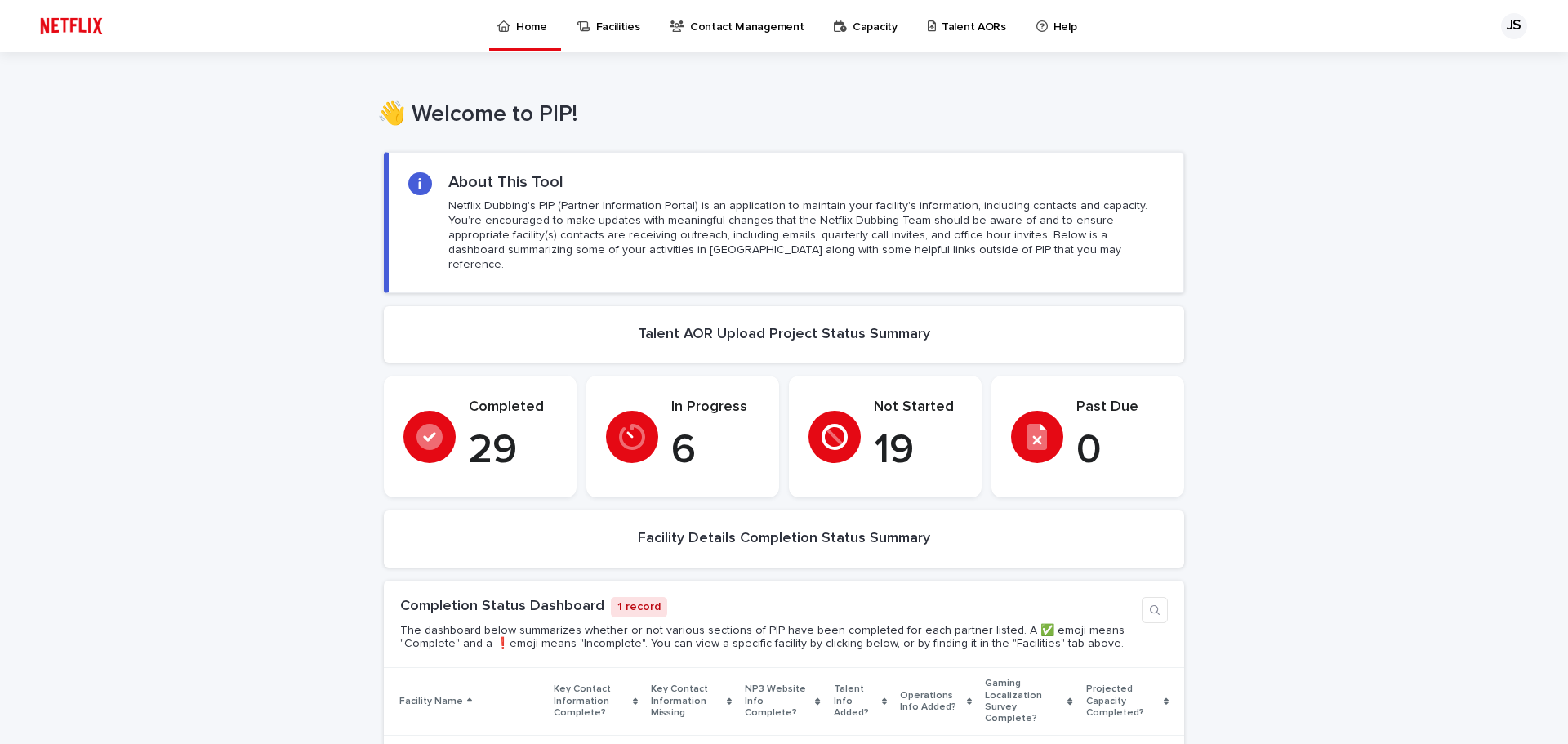
click at [965, 27] on p "Talent AORs" at bounding box center [974, 17] width 65 height 34
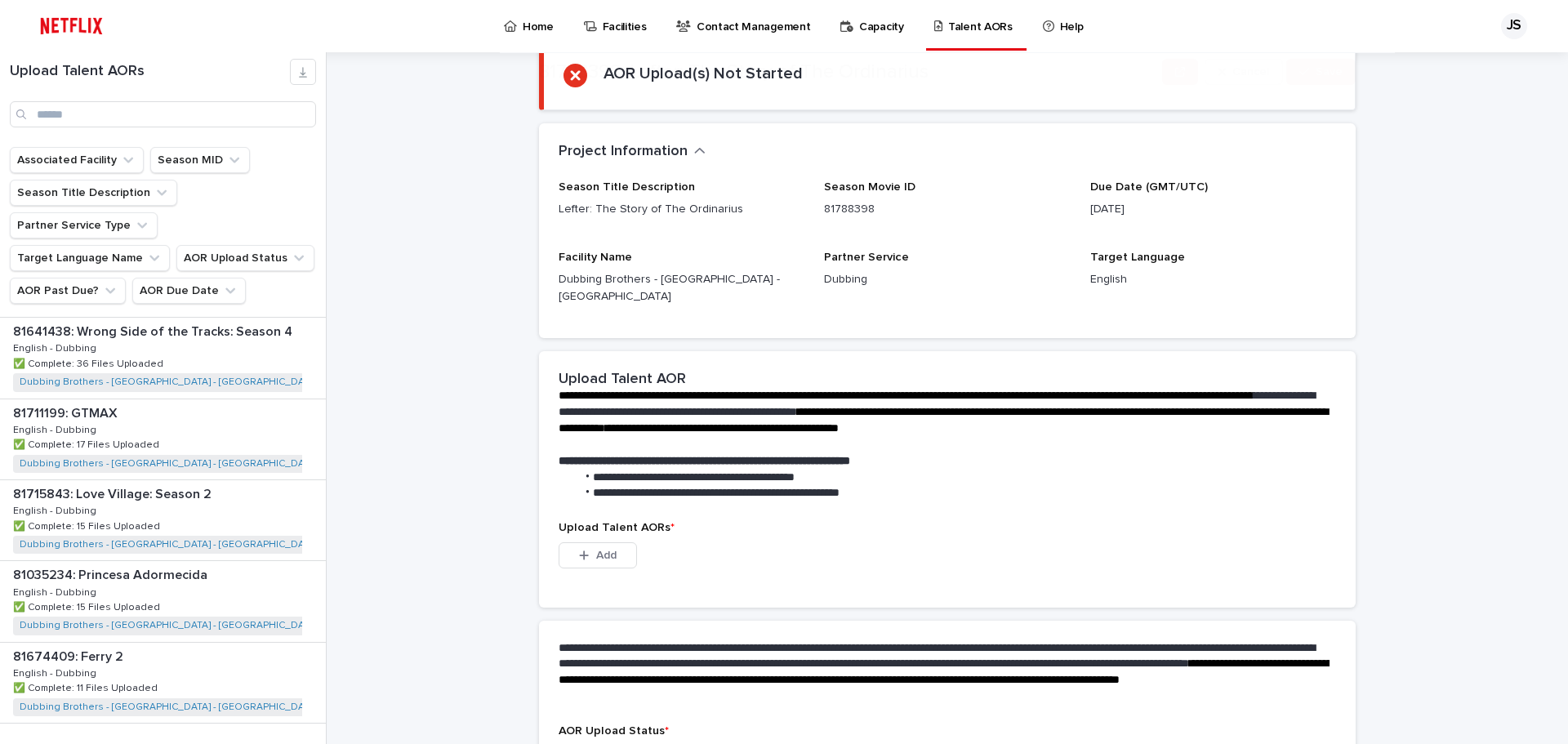
scroll to position [235, 0]
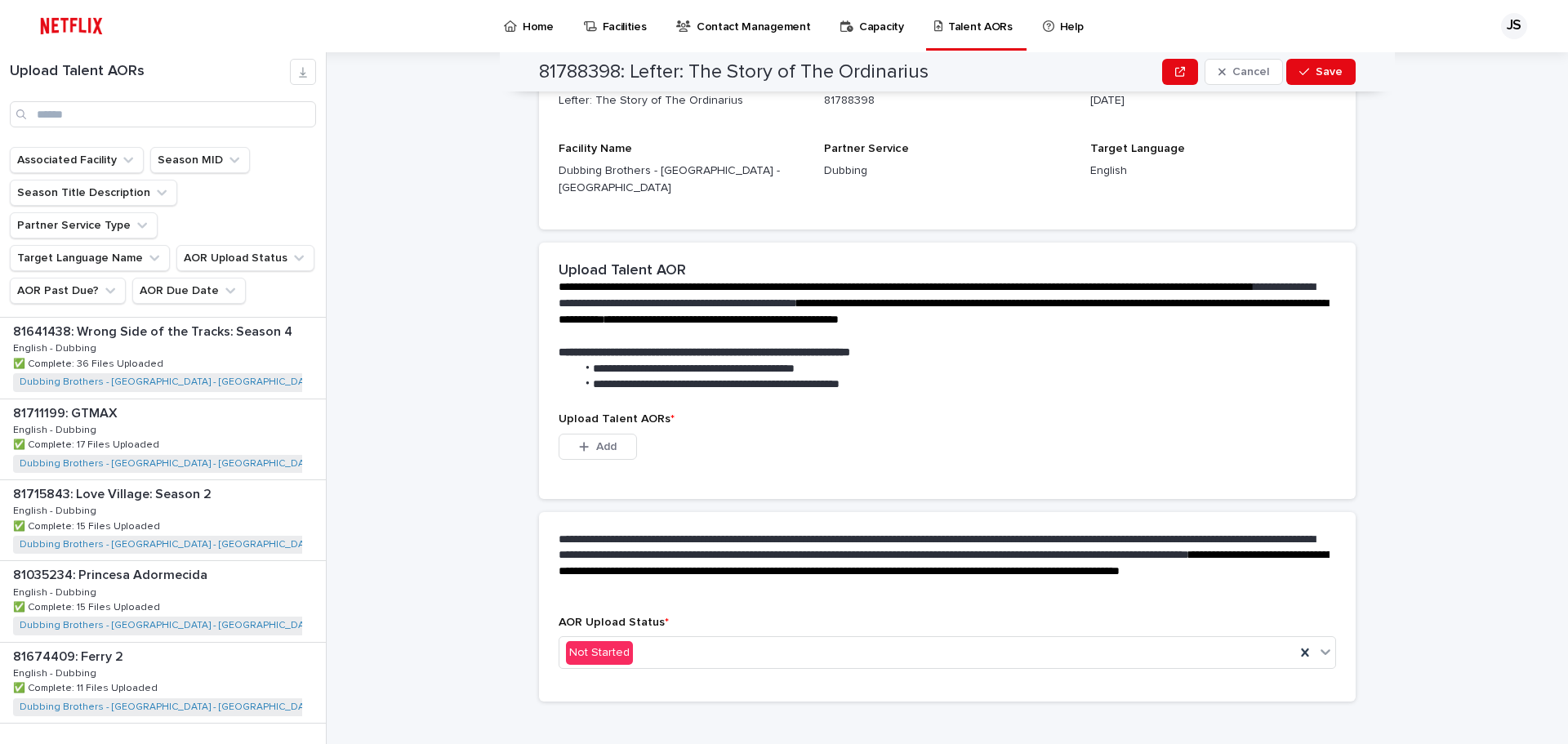
click at [269, 743] on span "Next" at bounding box center [281, 756] width 36 height 11
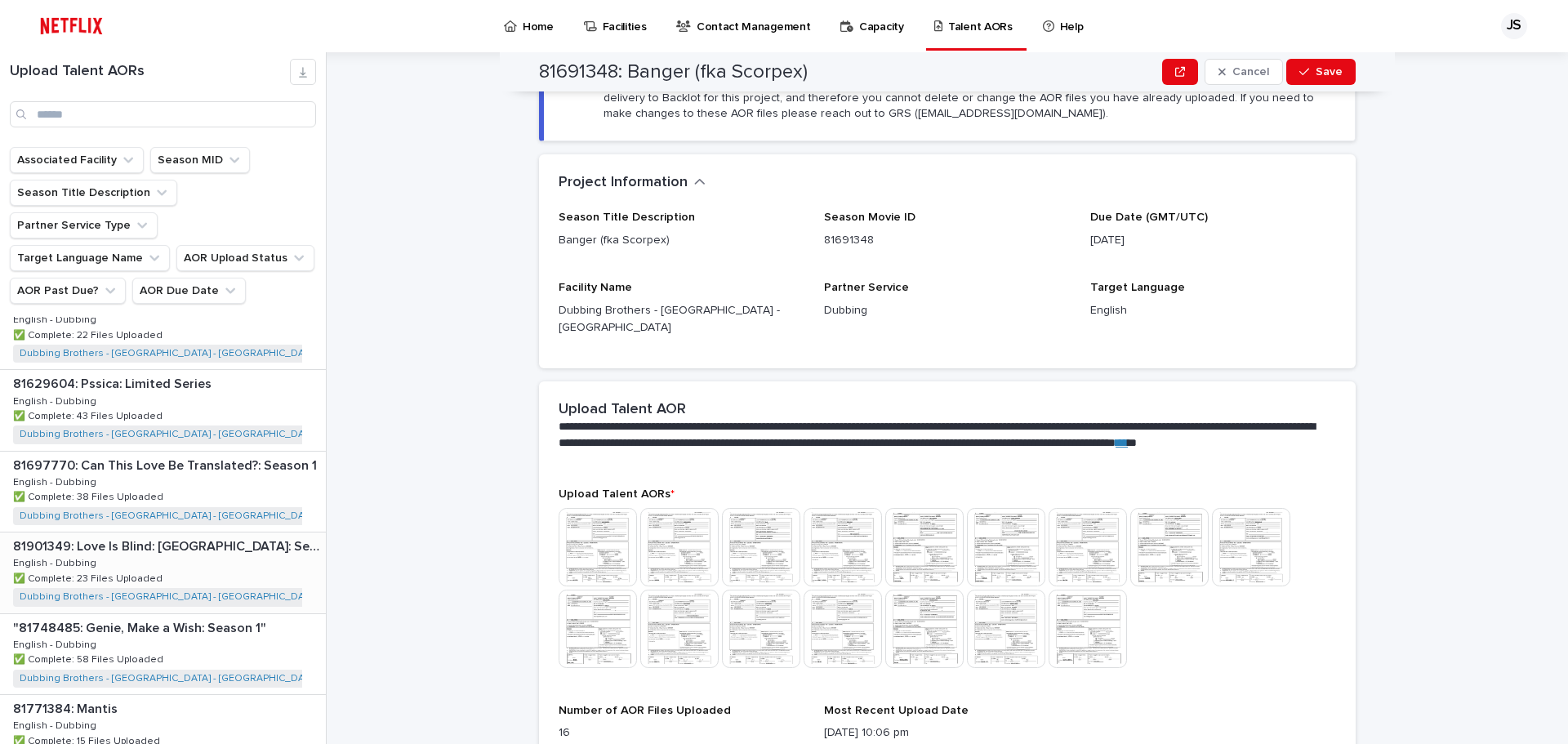
scroll to position [1378, 0]
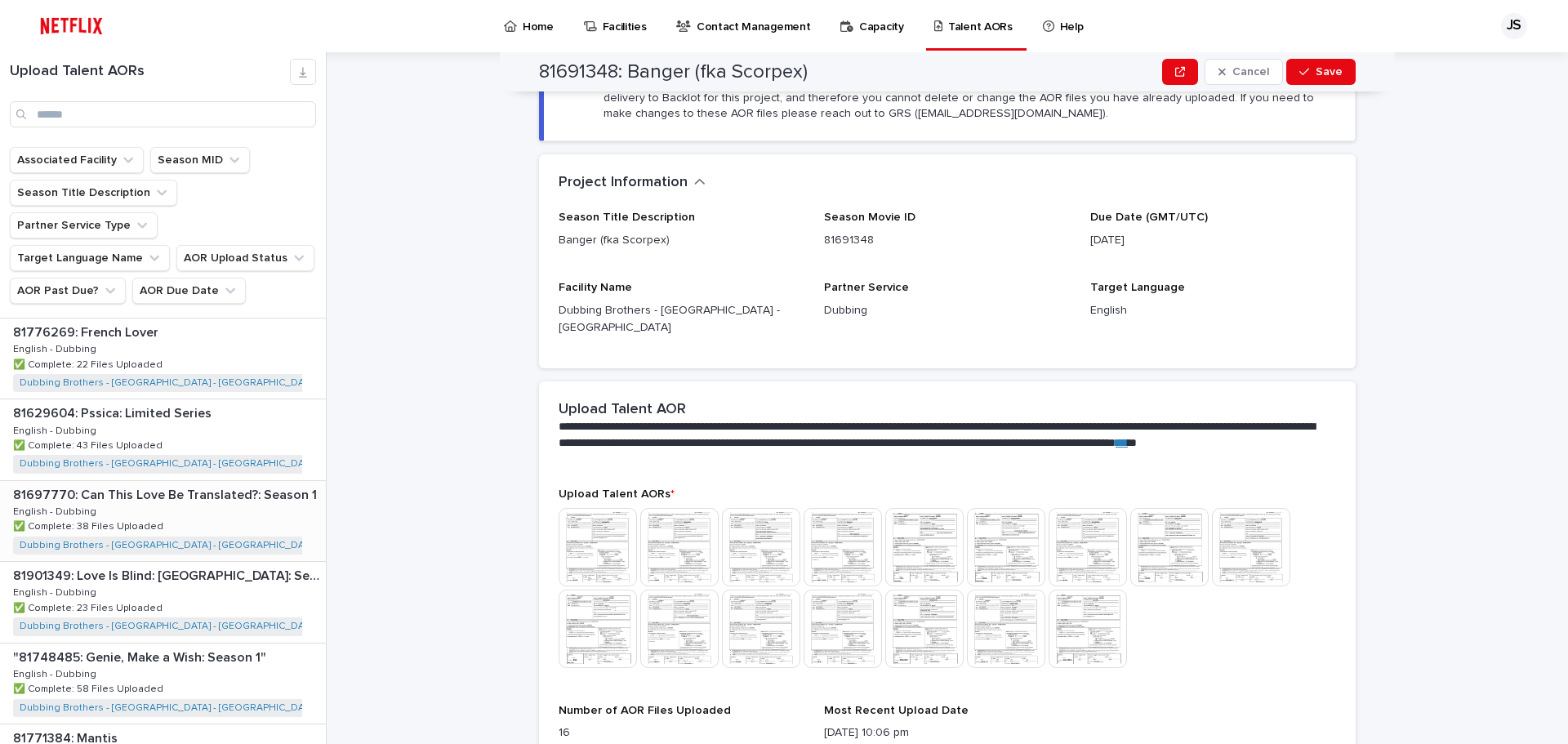
click at [198, 484] on p "81697770: Can This Love Be Translated?: Season 1" at bounding box center [166, 494] width 307 height 19
